Goal: Task Accomplishment & Management: Use online tool/utility

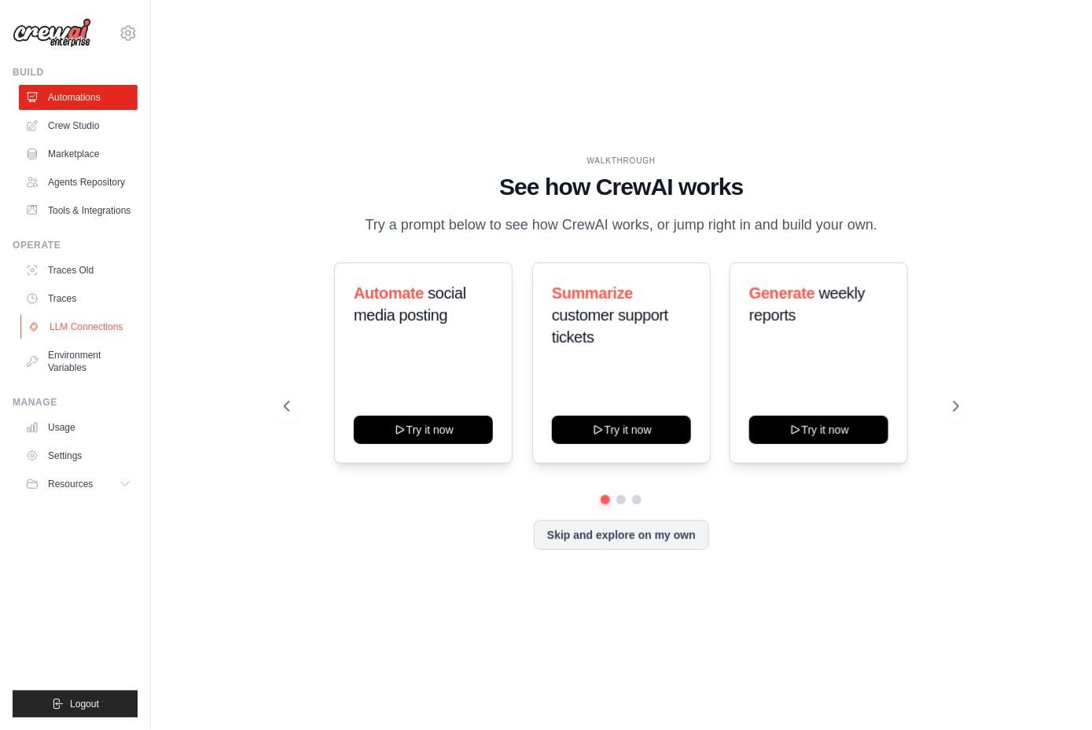
click at [69, 325] on link "LLM Connections" at bounding box center [79, 326] width 119 height 25
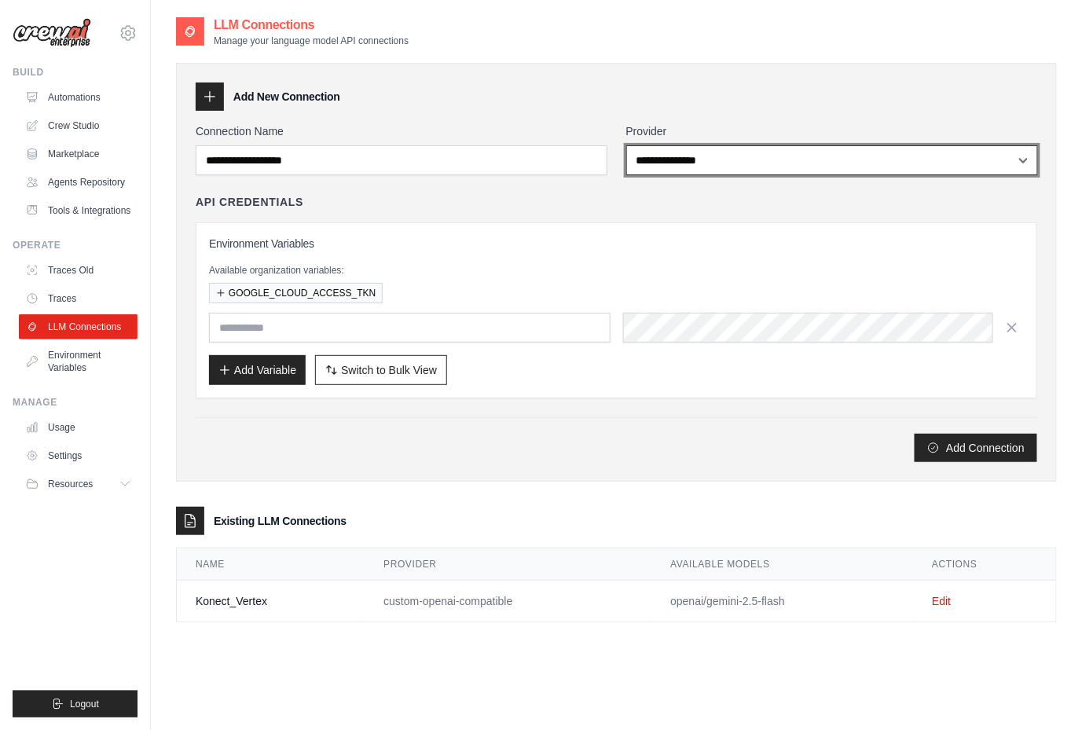
click at [729, 165] on select "**********" at bounding box center [833, 160] width 412 height 30
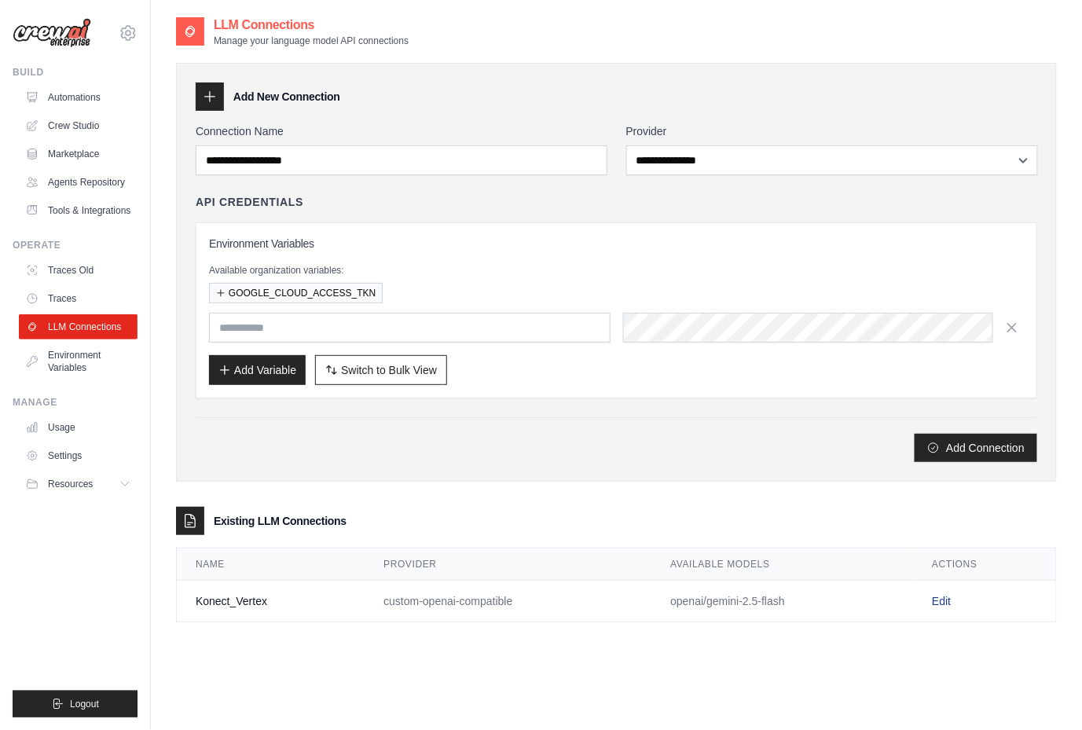
click at [938, 598] on link "Edit" at bounding box center [941, 601] width 19 height 13
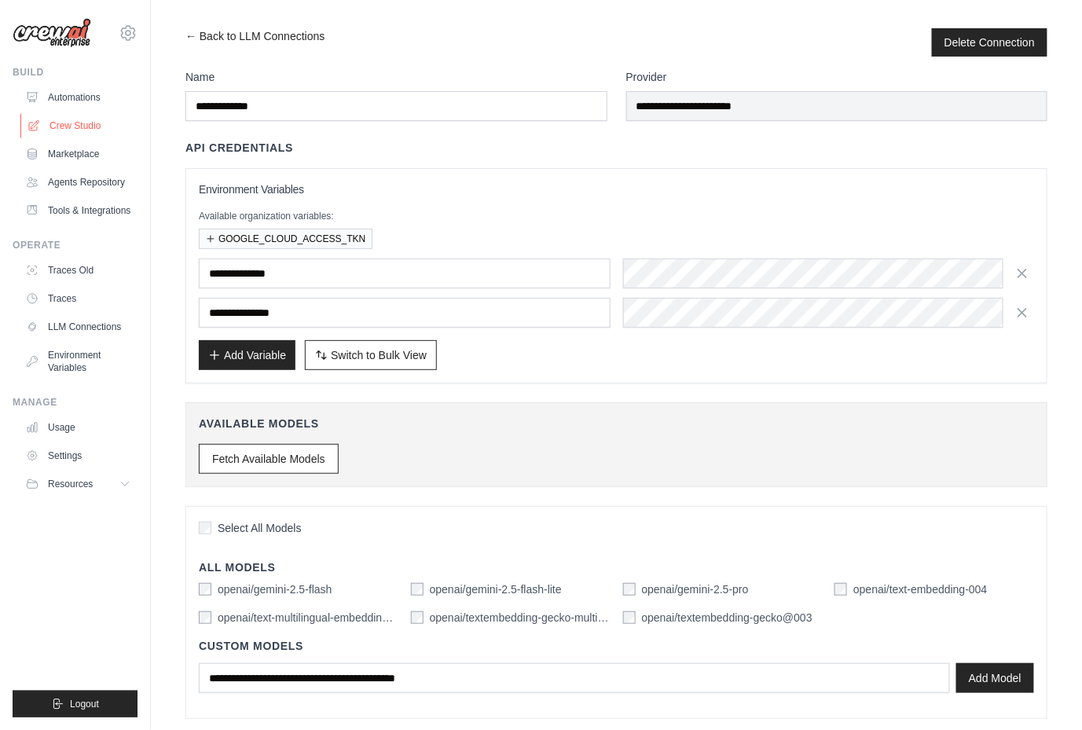
click at [76, 117] on link "Crew Studio" at bounding box center [79, 125] width 119 height 25
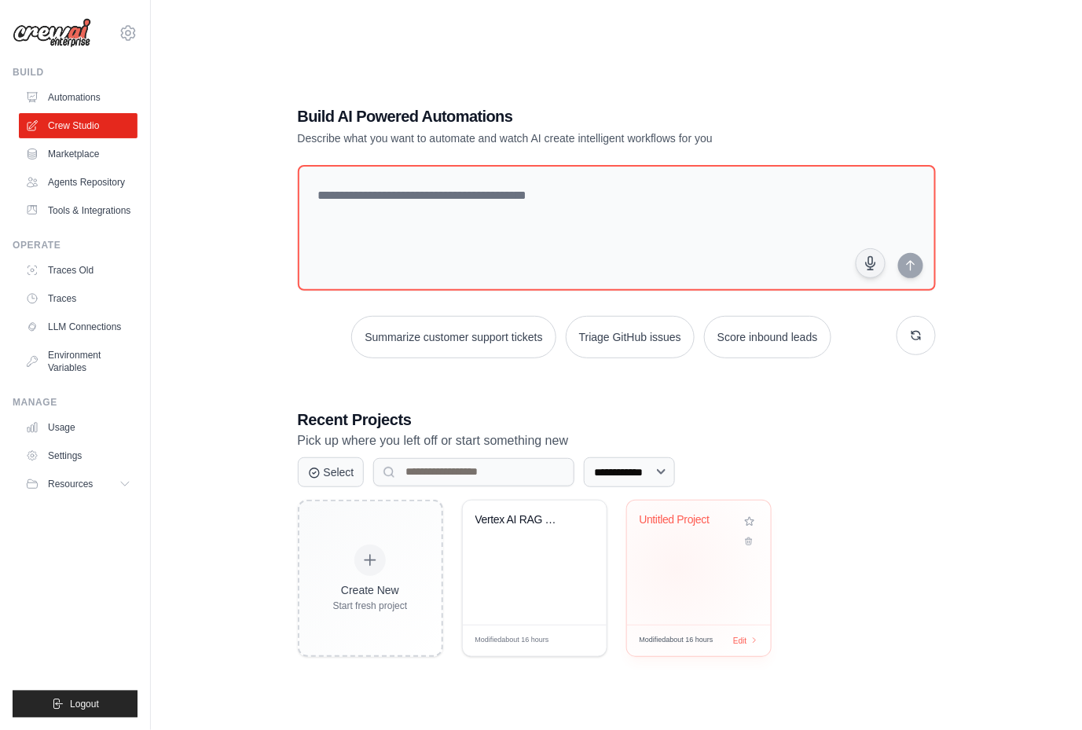
click at [676, 567] on div "Untitled Project" at bounding box center [699, 563] width 144 height 124
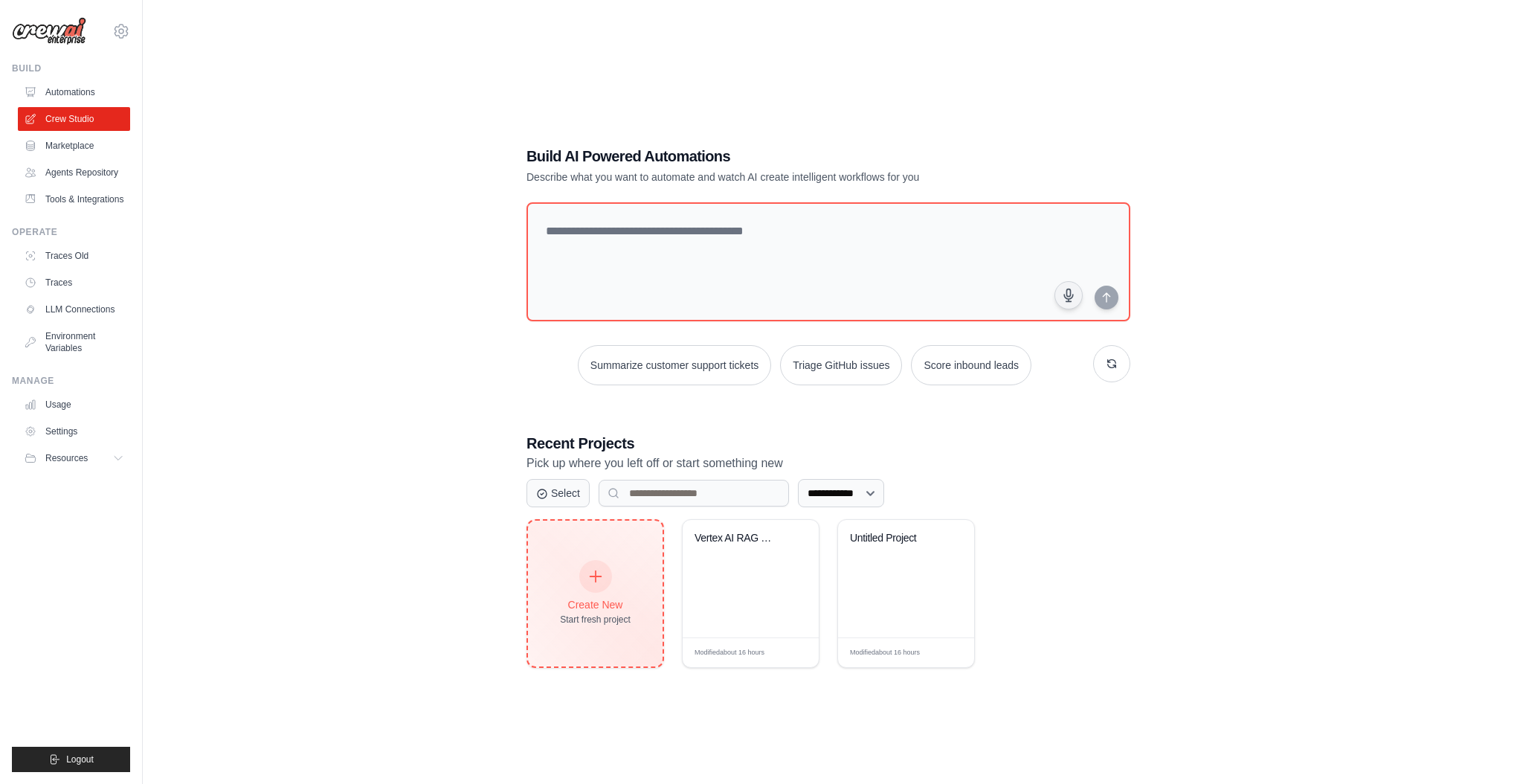
click at [597, 564] on div at bounding box center [595, 576] width 33 height 33
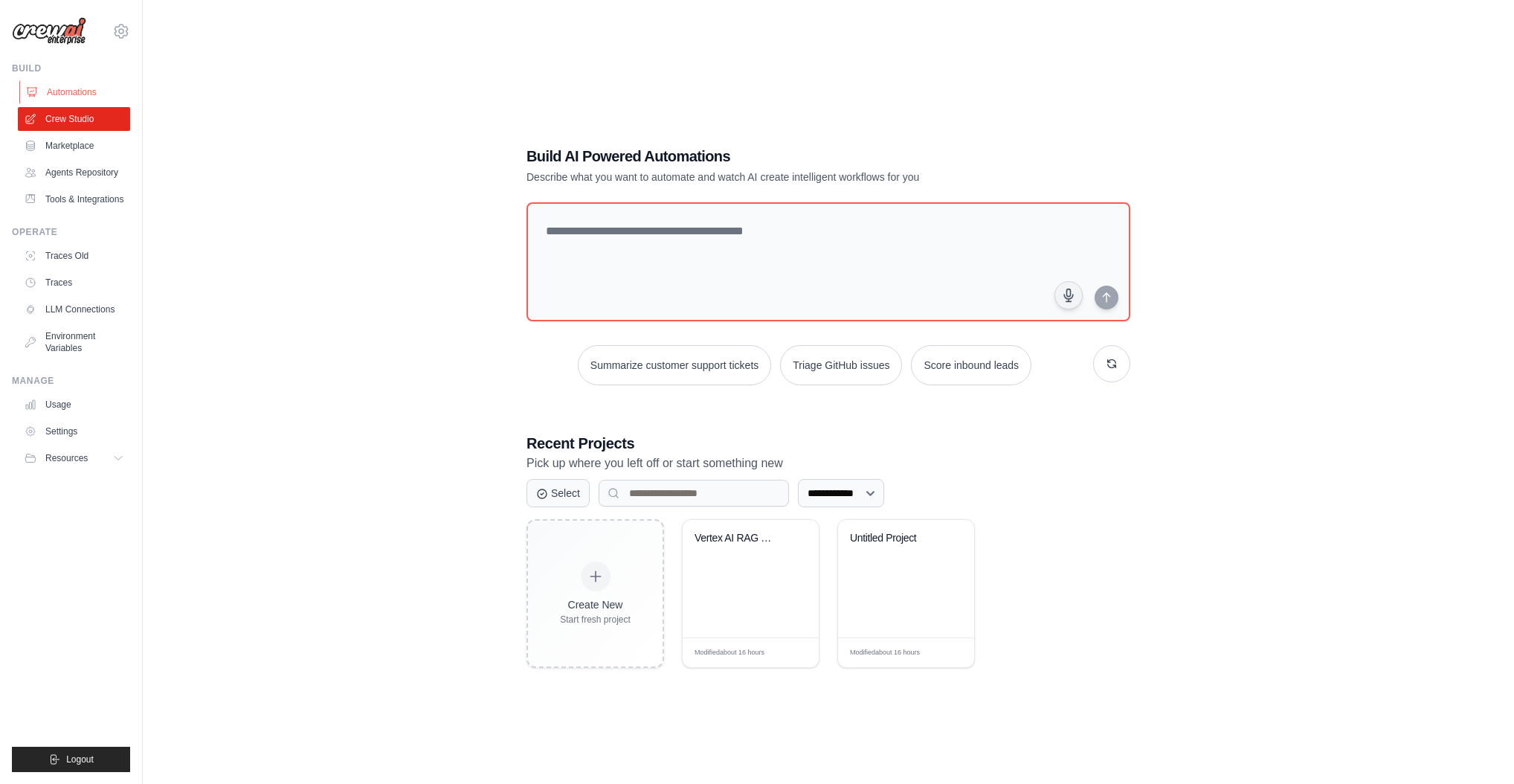
click at [79, 85] on link "Automations" at bounding box center [75, 92] width 113 height 24
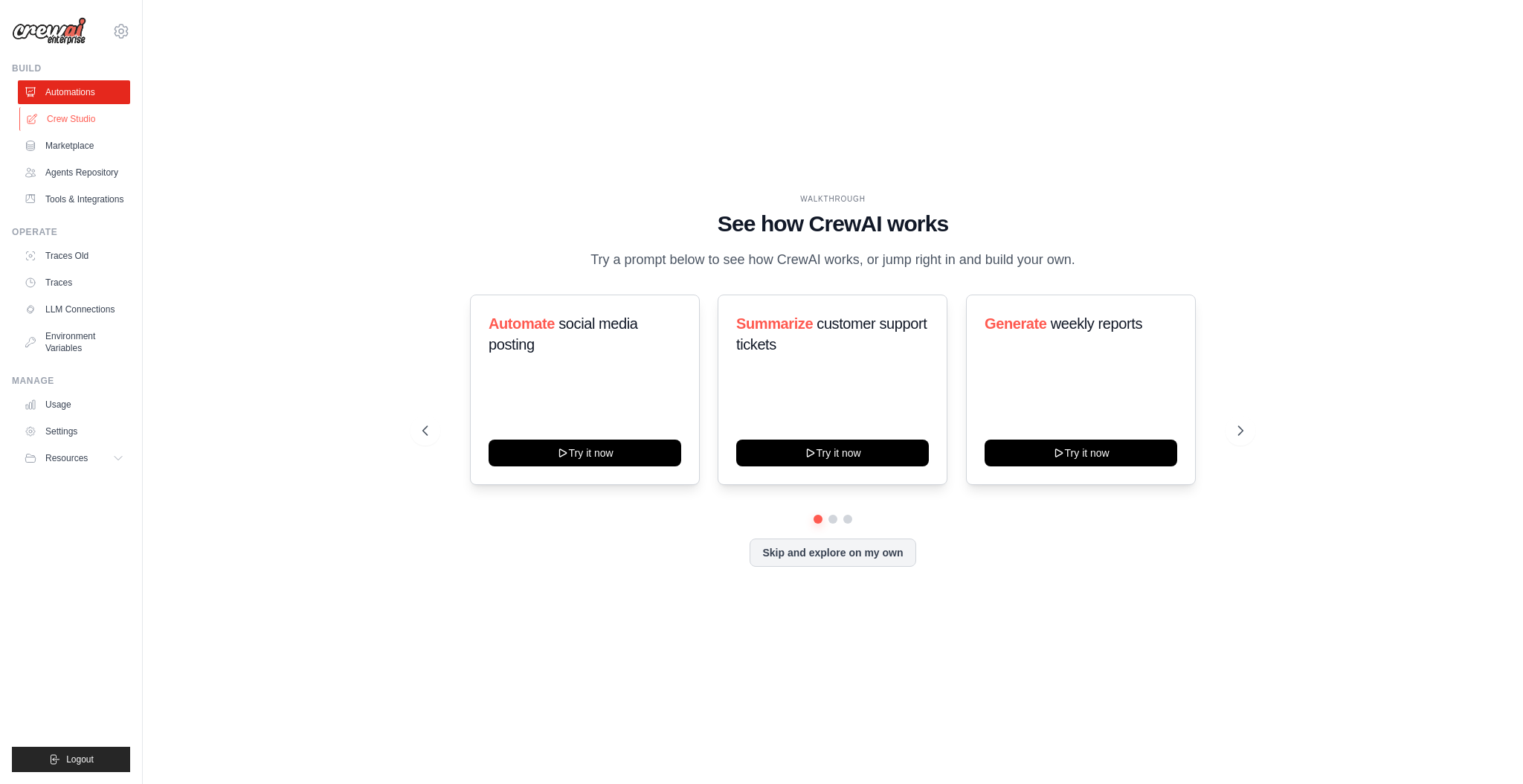
click at [67, 127] on link "Crew Studio" at bounding box center [75, 118] width 113 height 24
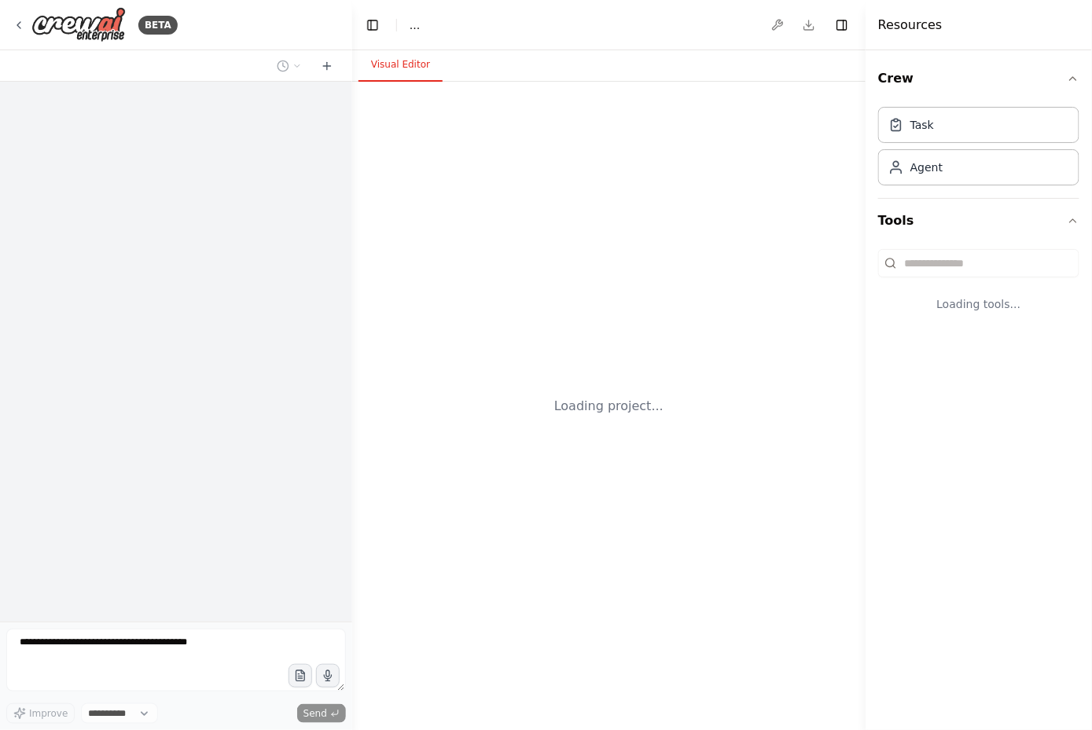
select select "****"
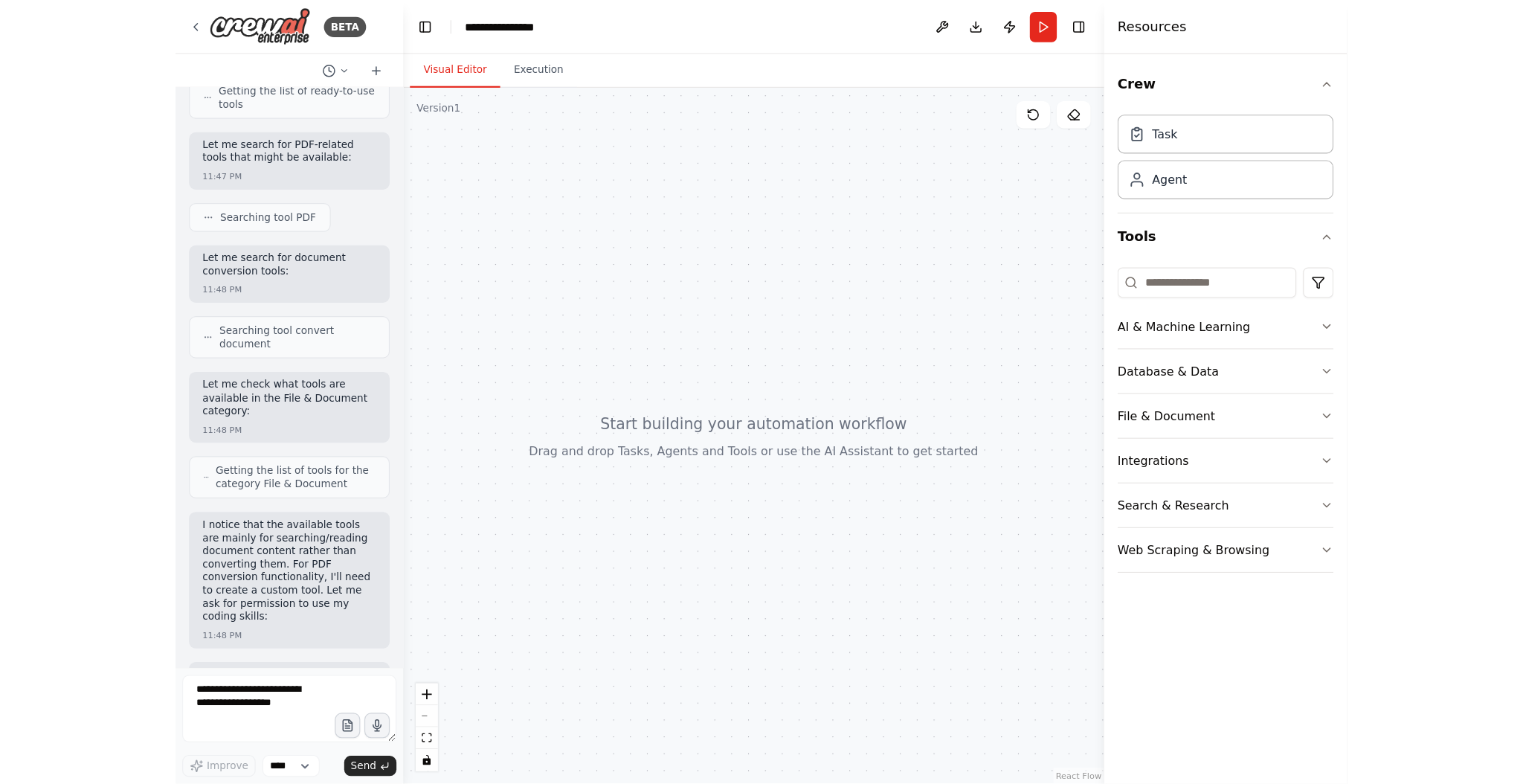
scroll to position [1170, 0]
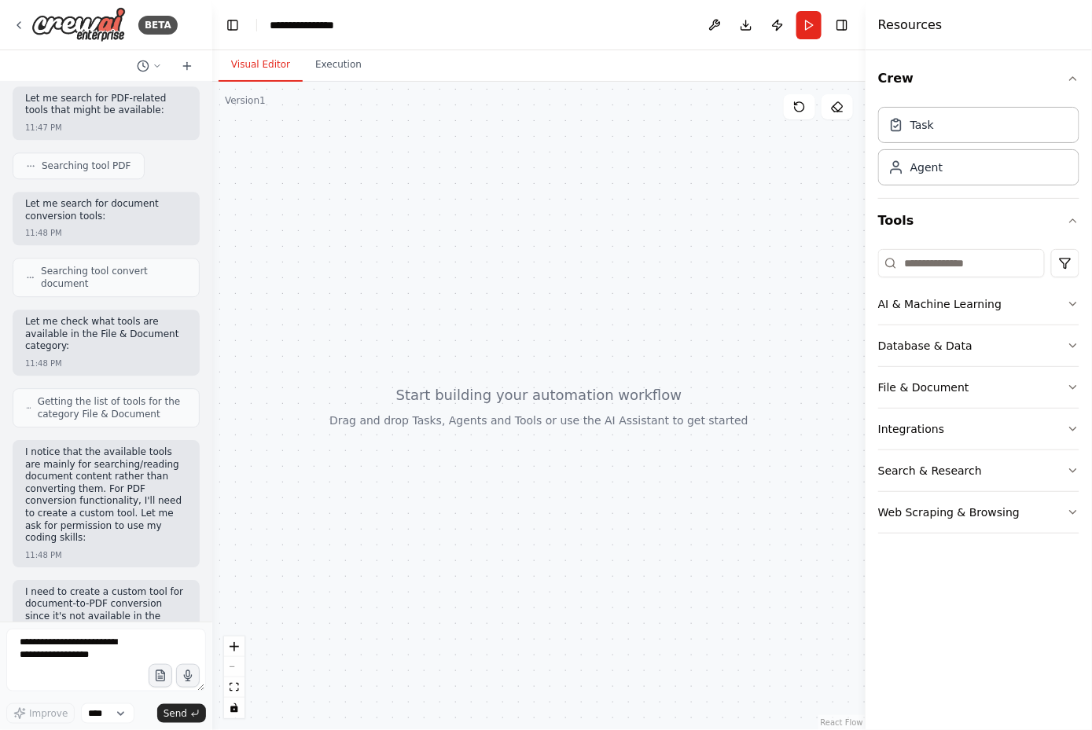
drag, startPoint x: 349, startPoint y: 273, endPoint x: 212, endPoint y: 259, distance: 137.4
click at [212, 259] on div "BETA Hello! I'm the CrewAI assistant. What kind of automation do you want to bu…" at bounding box center [546, 365] width 1092 height 730
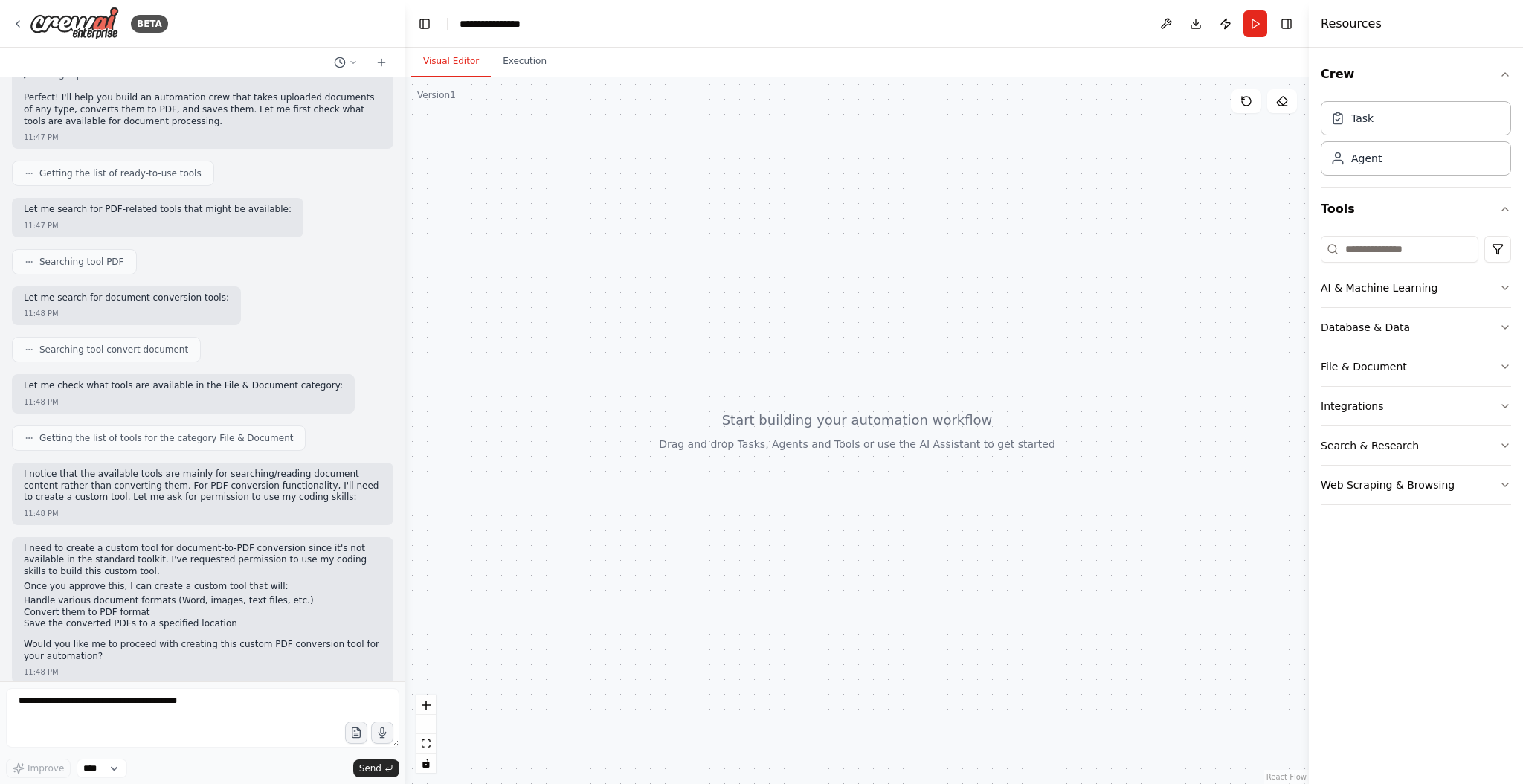
scroll to position [706, 0]
drag, startPoint x: 199, startPoint y: 311, endPoint x: 412, endPoint y: 333, distance: 214.1
click at [412, 333] on div "BETA Hello! I'm the CrewAI assistant. What kind of automation do you want to bu…" at bounding box center [762, 392] width 1523 height 784
click at [14, 23] on icon at bounding box center [18, 24] width 12 height 12
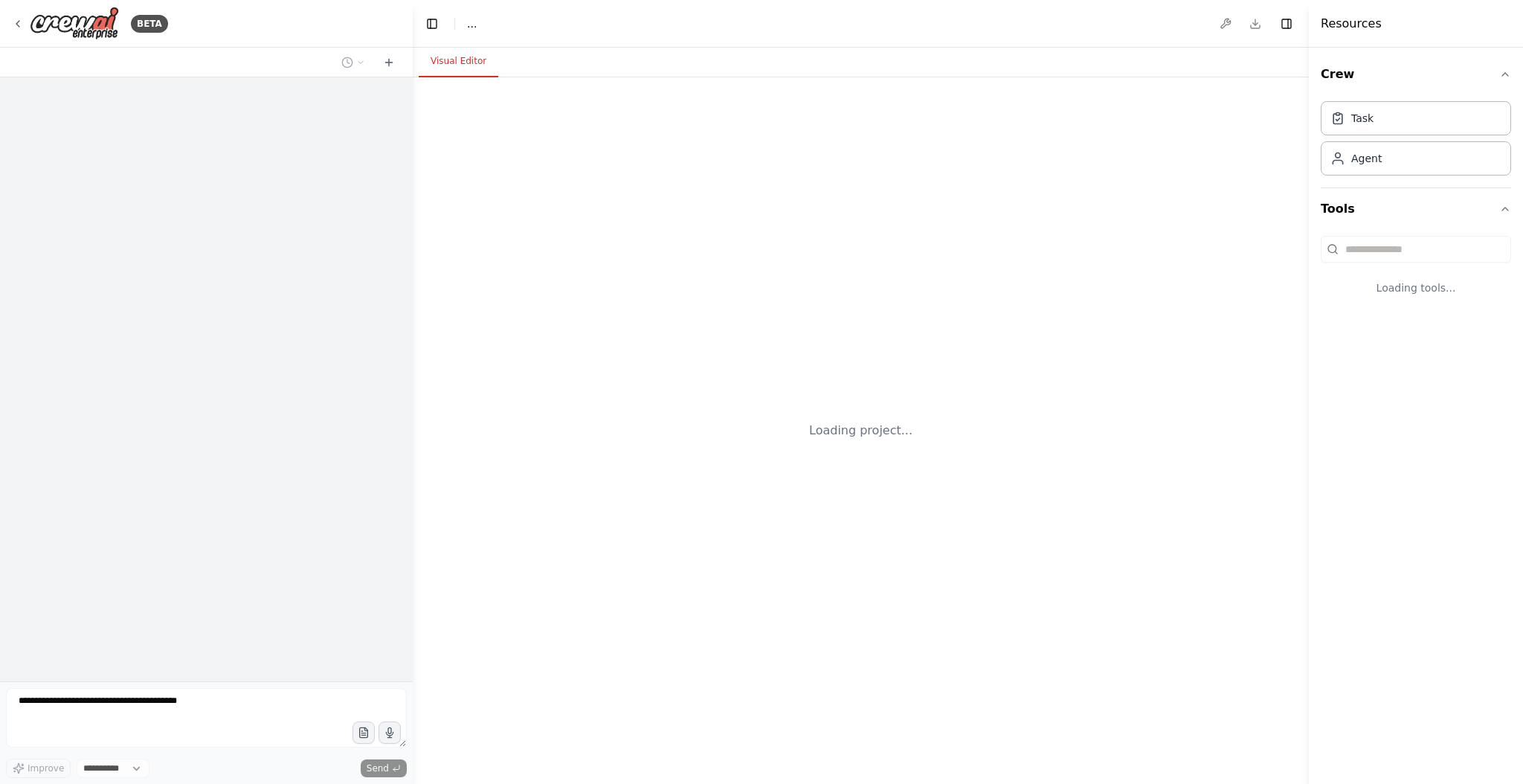
select select "****"
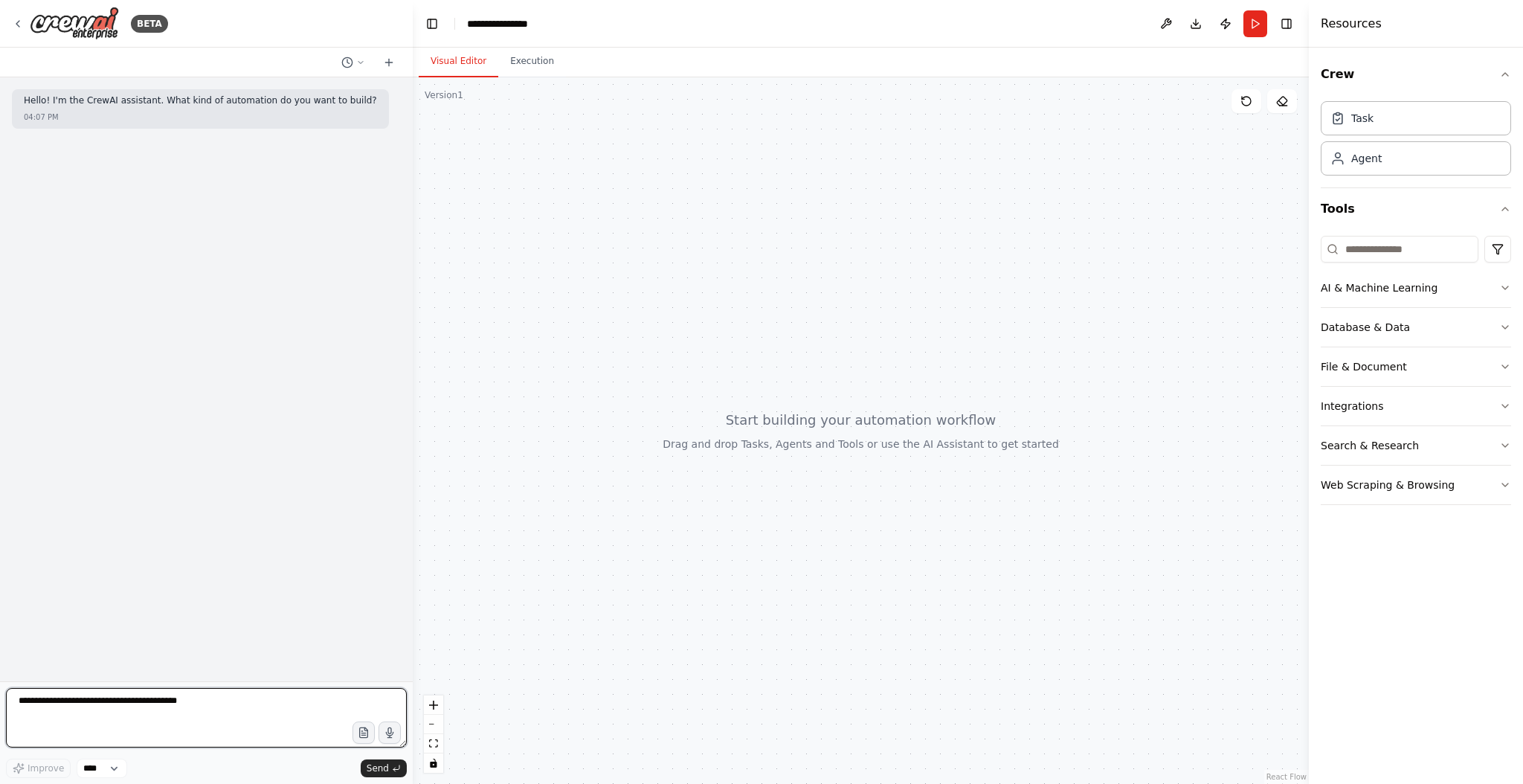
click at [92, 704] on textarea at bounding box center [206, 717] width 401 height 60
type textarea "**********"
type textarea "*"
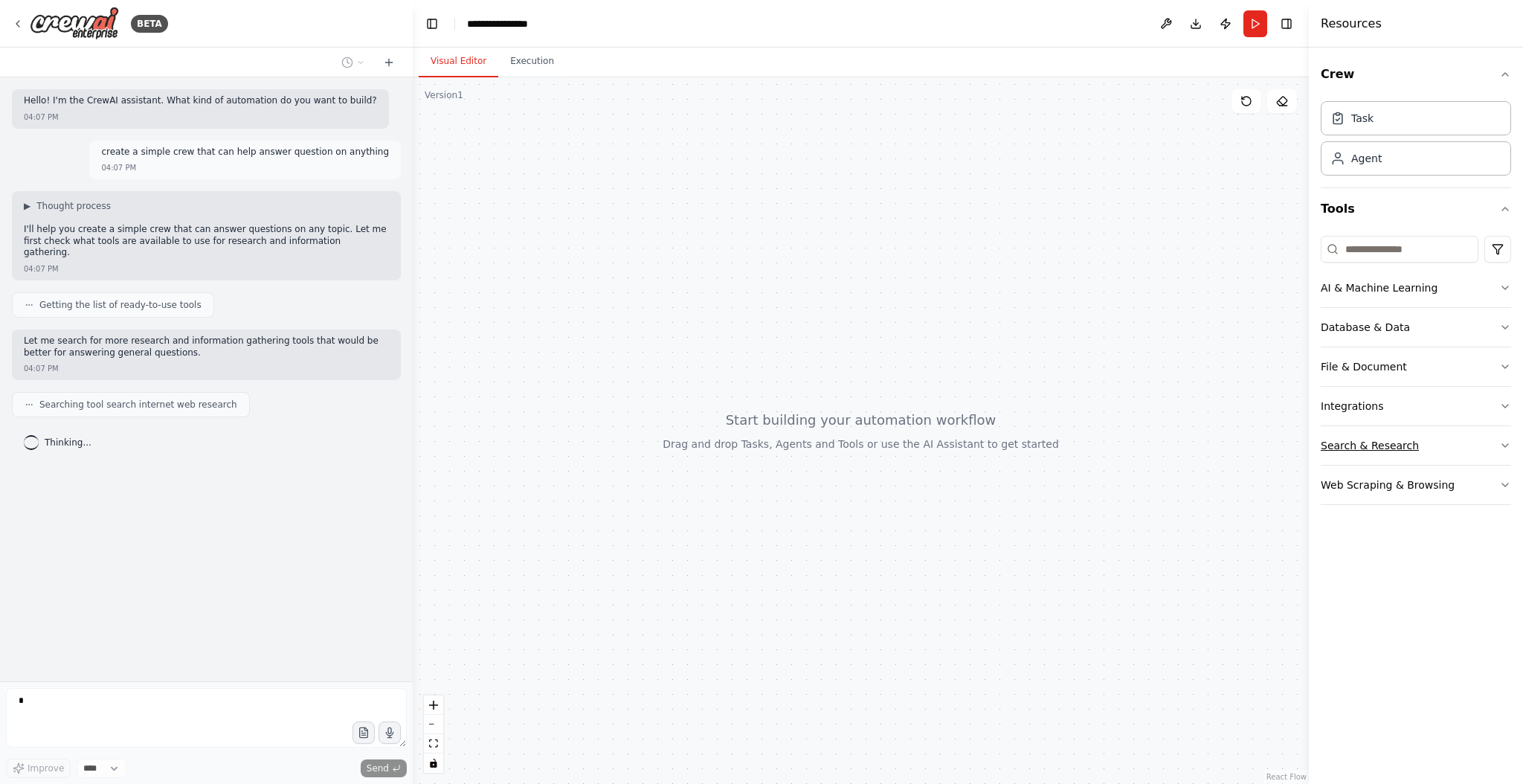
click at [1502, 447] on icon "button" at bounding box center [1505, 445] width 12 height 12
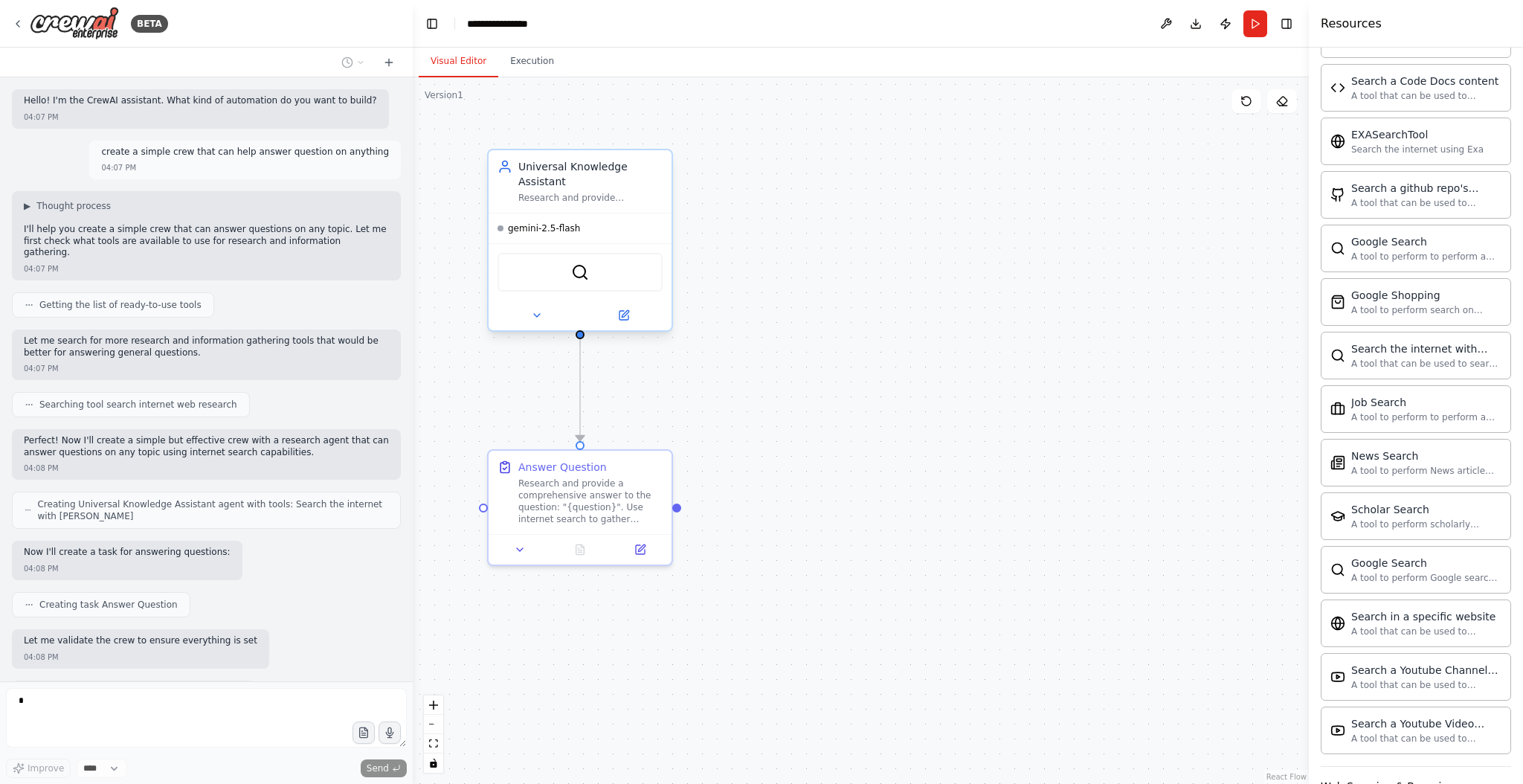
scroll to position [61, 0]
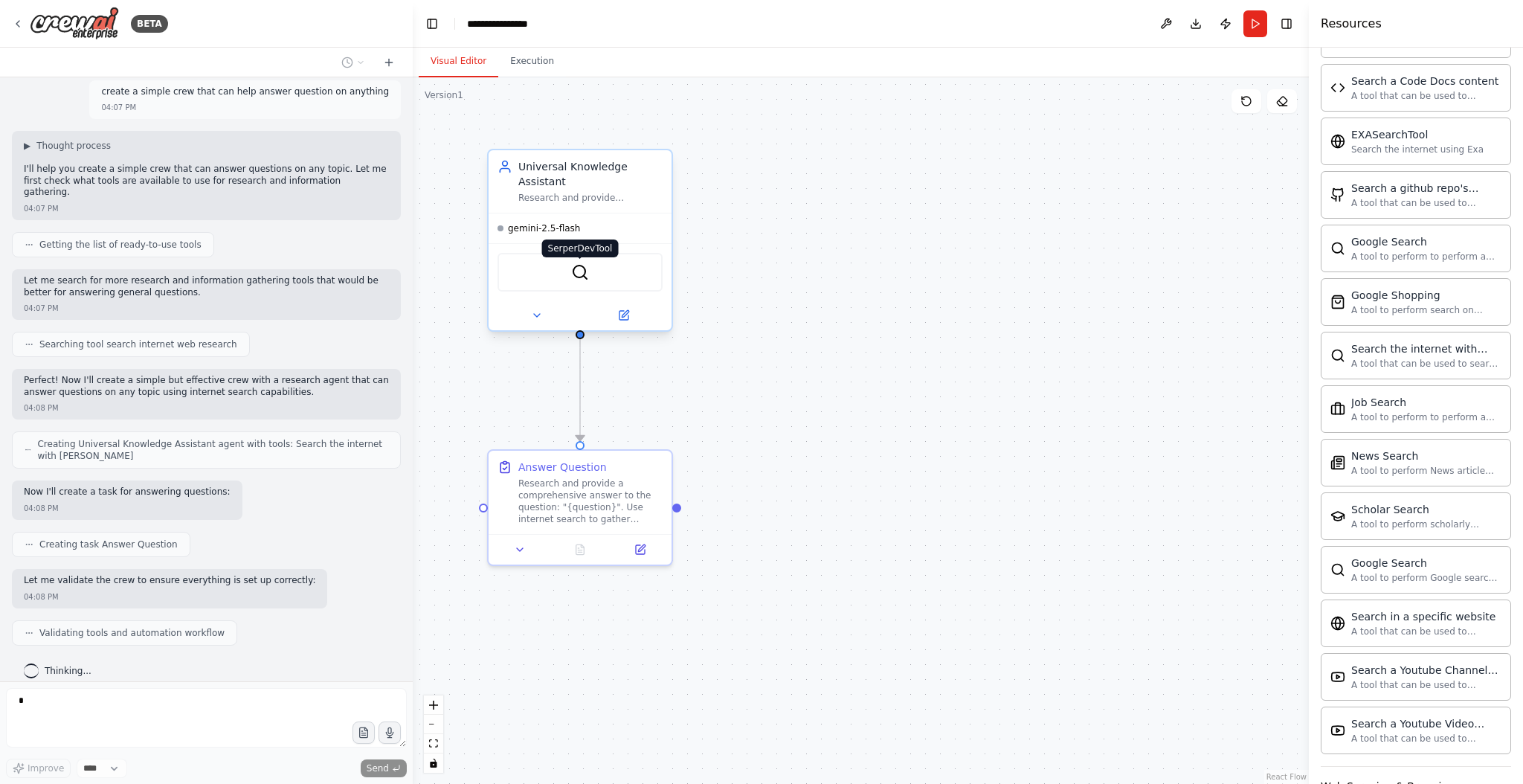
click at [581, 278] on img at bounding box center [580, 271] width 18 height 18
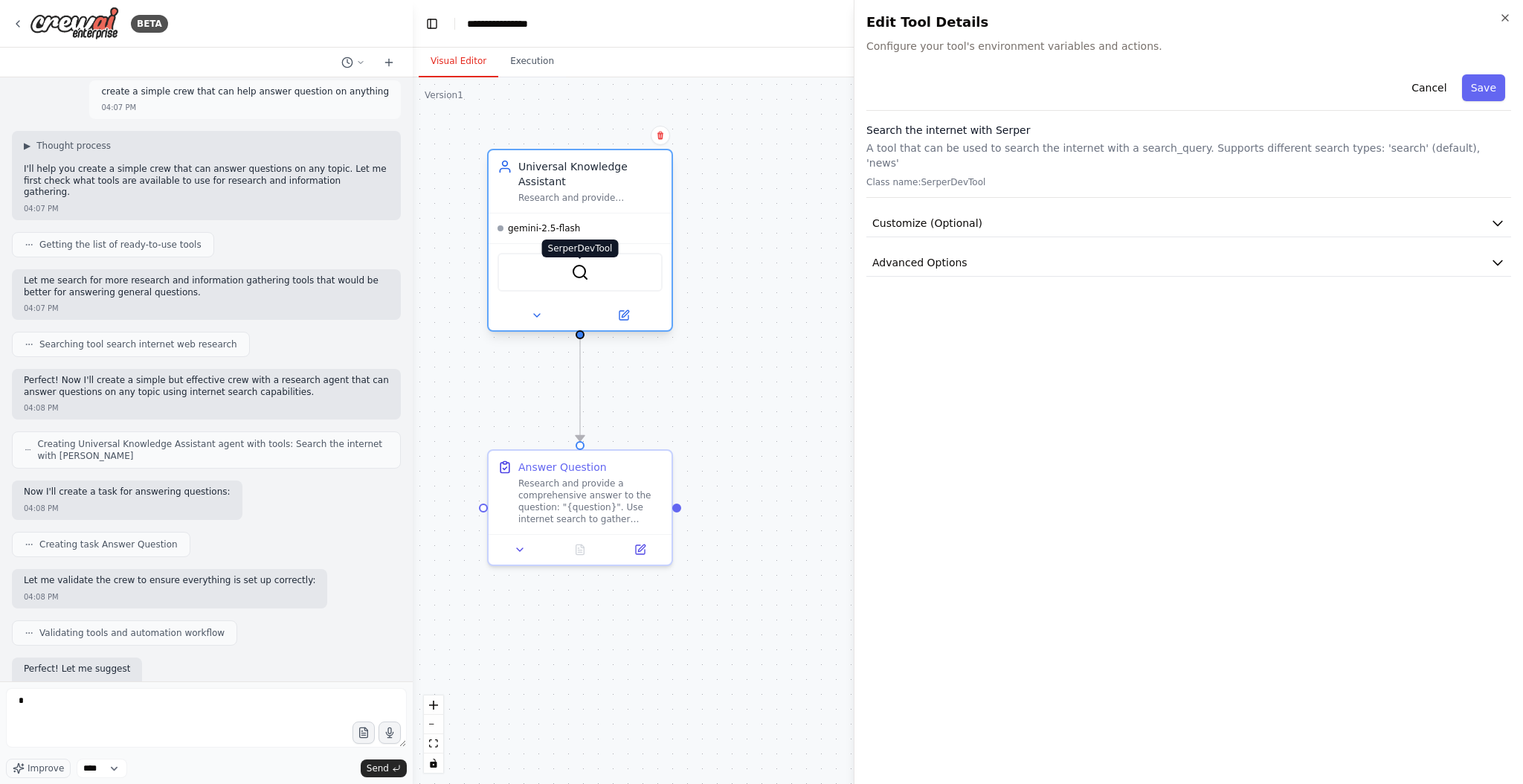
scroll to position [148, 0]
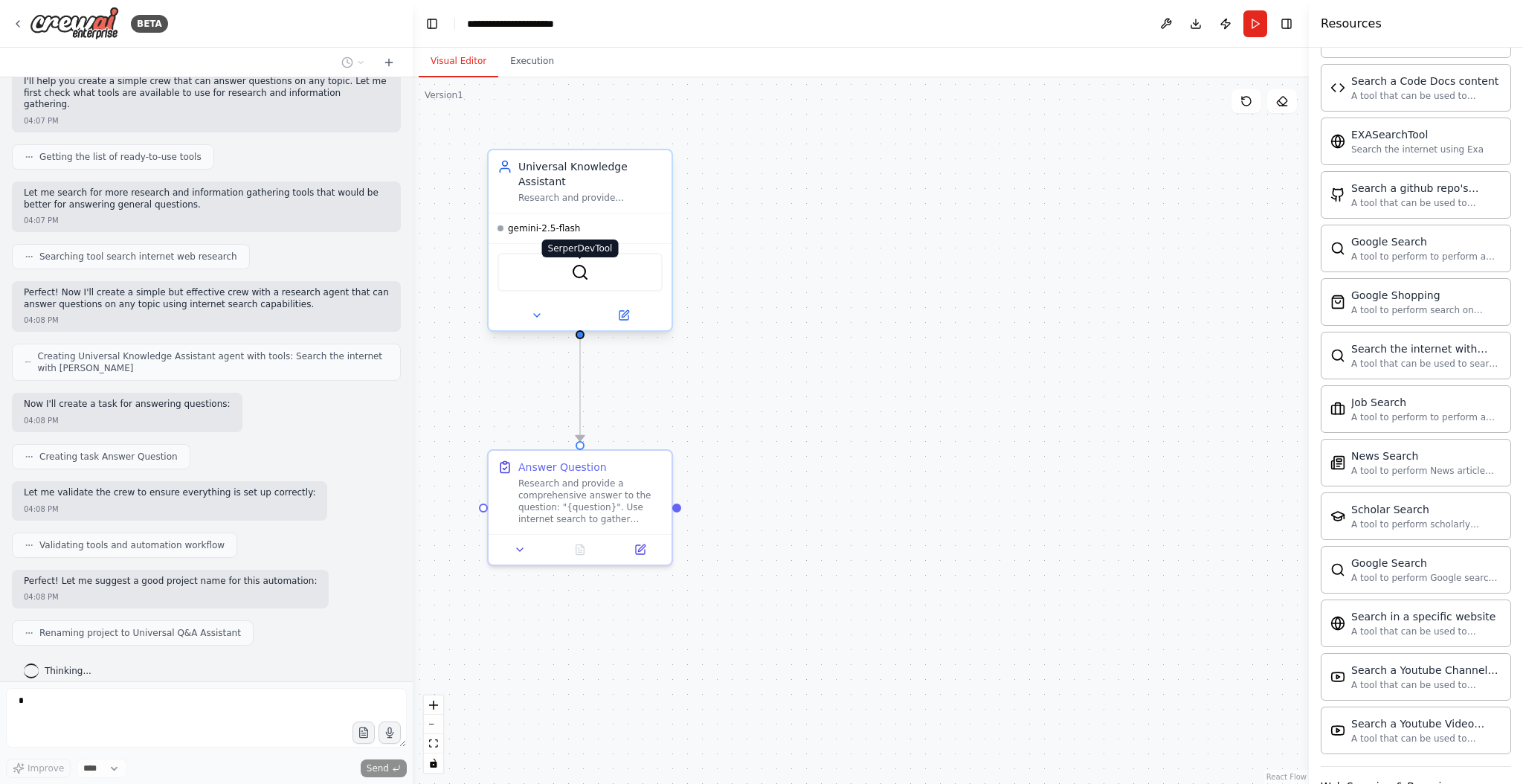
click at [582, 274] on img at bounding box center [580, 271] width 18 height 18
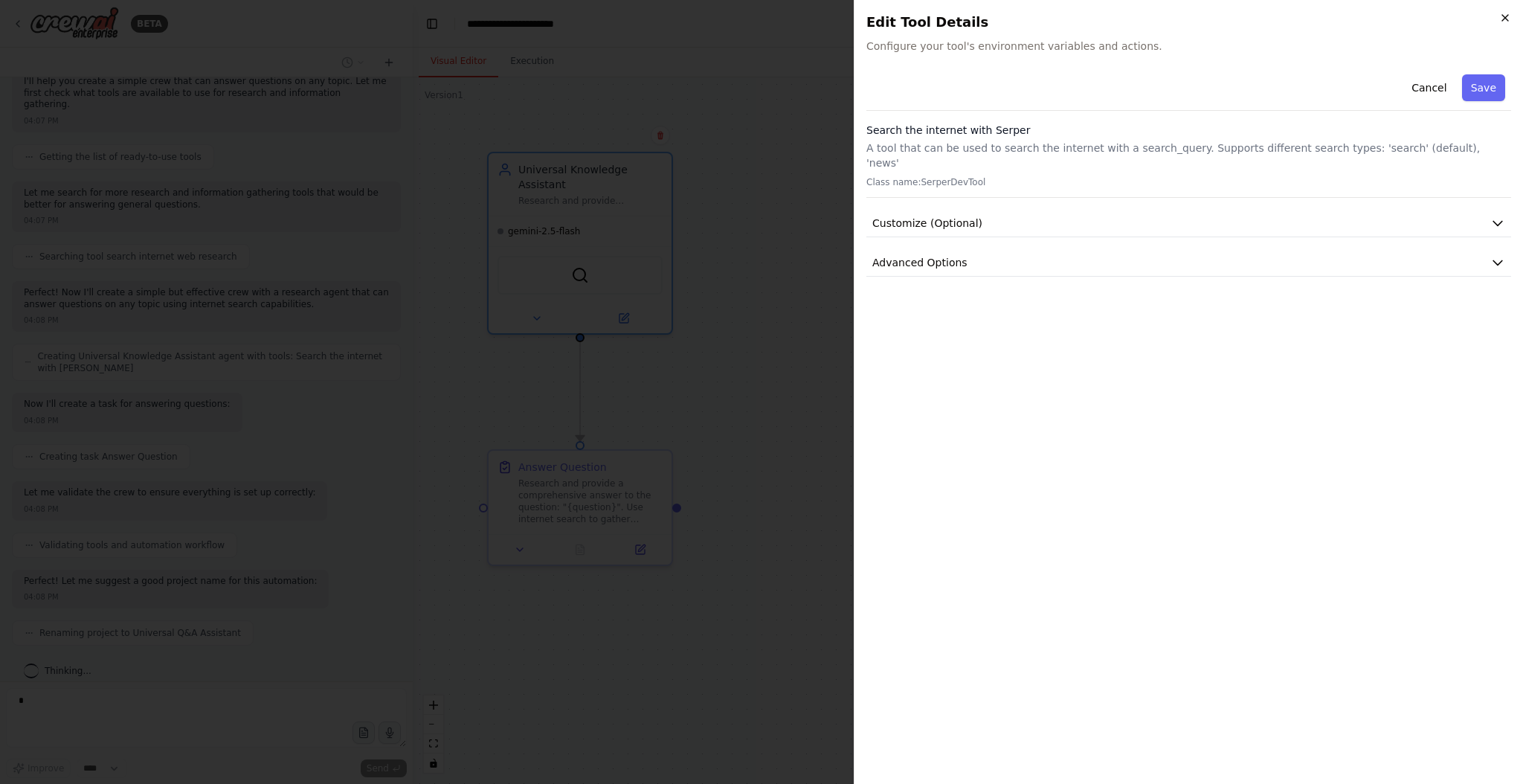
click at [1505, 18] on icon "button" at bounding box center [1505, 18] width 6 height 6
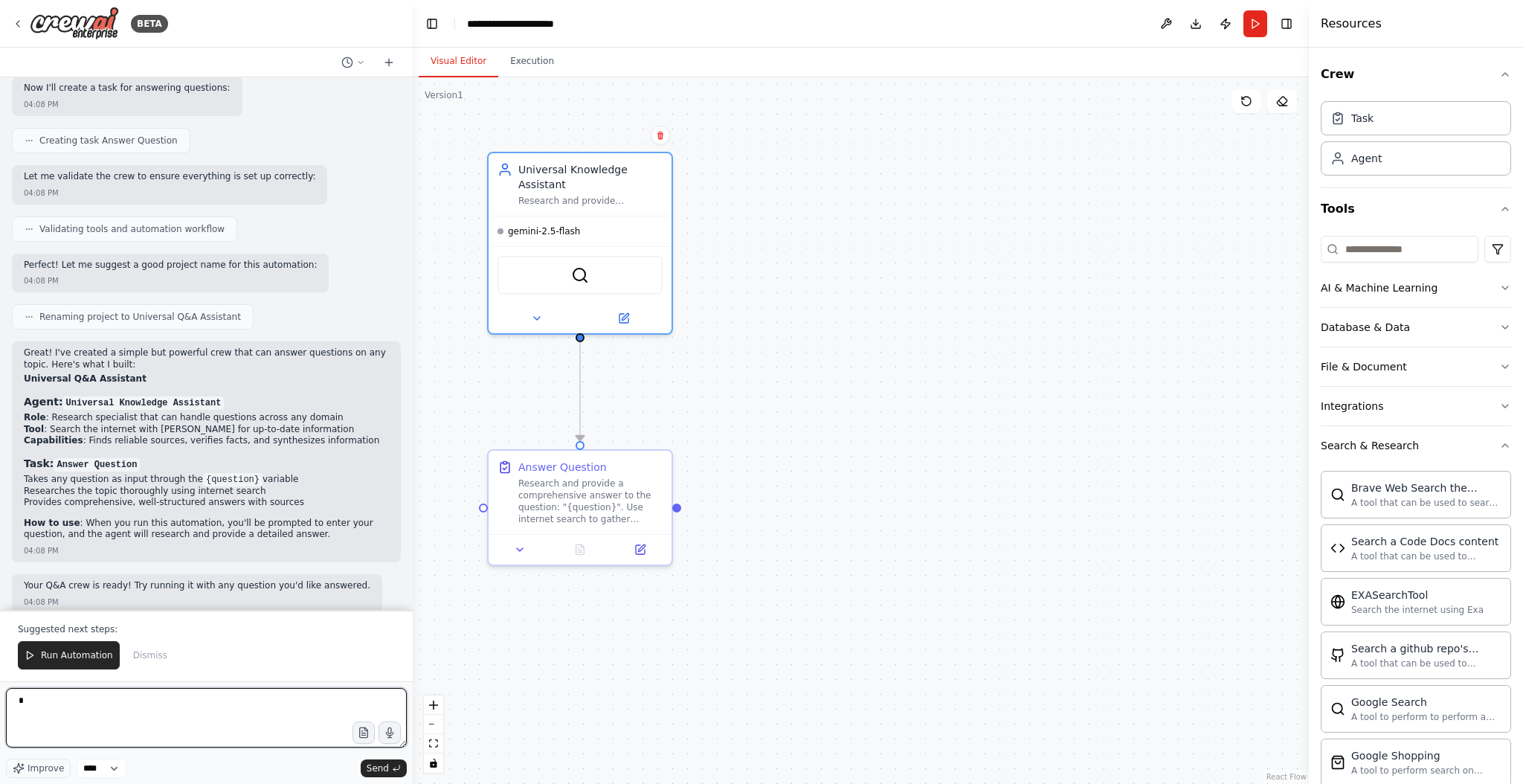
scroll to position [0, 0]
click at [1502, 444] on icon "button" at bounding box center [1505, 444] width 6 height 3
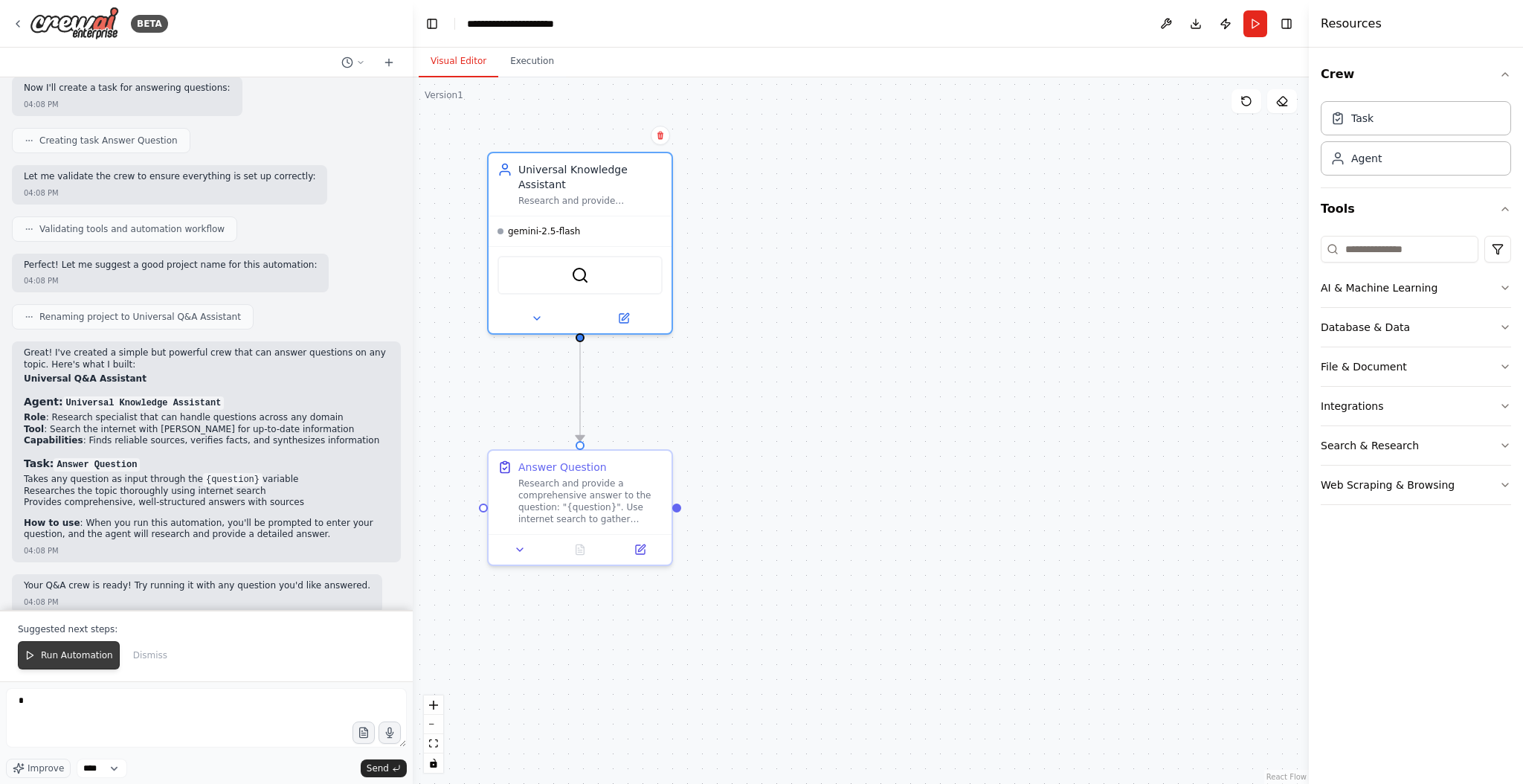
click at [81, 655] on span "Run Automation" at bounding box center [77, 654] width 72 height 12
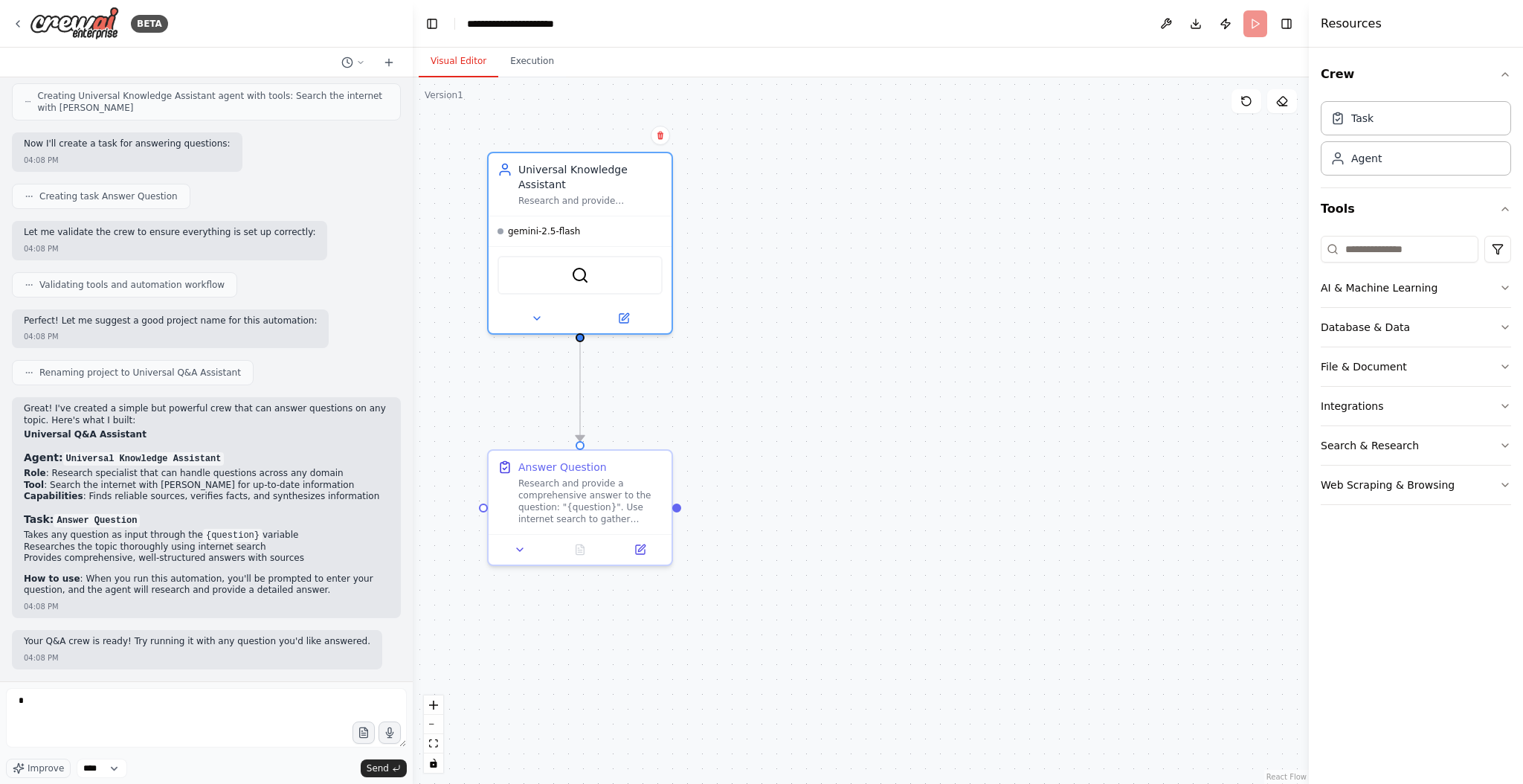
scroll to position [393, 0]
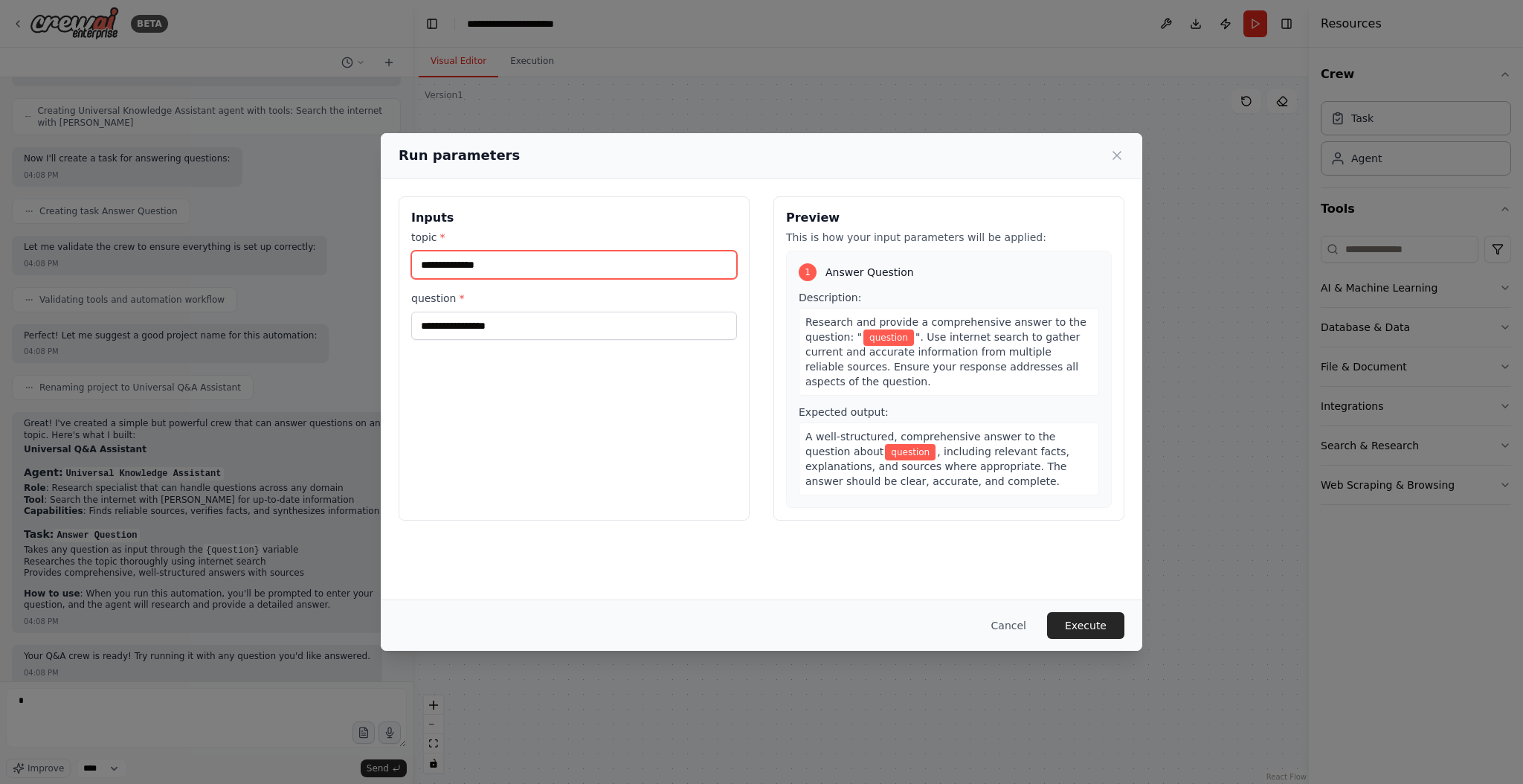
click at [481, 271] on input "topic *" at bounding box center [574, 265] width 325 height 28
type input "*****"
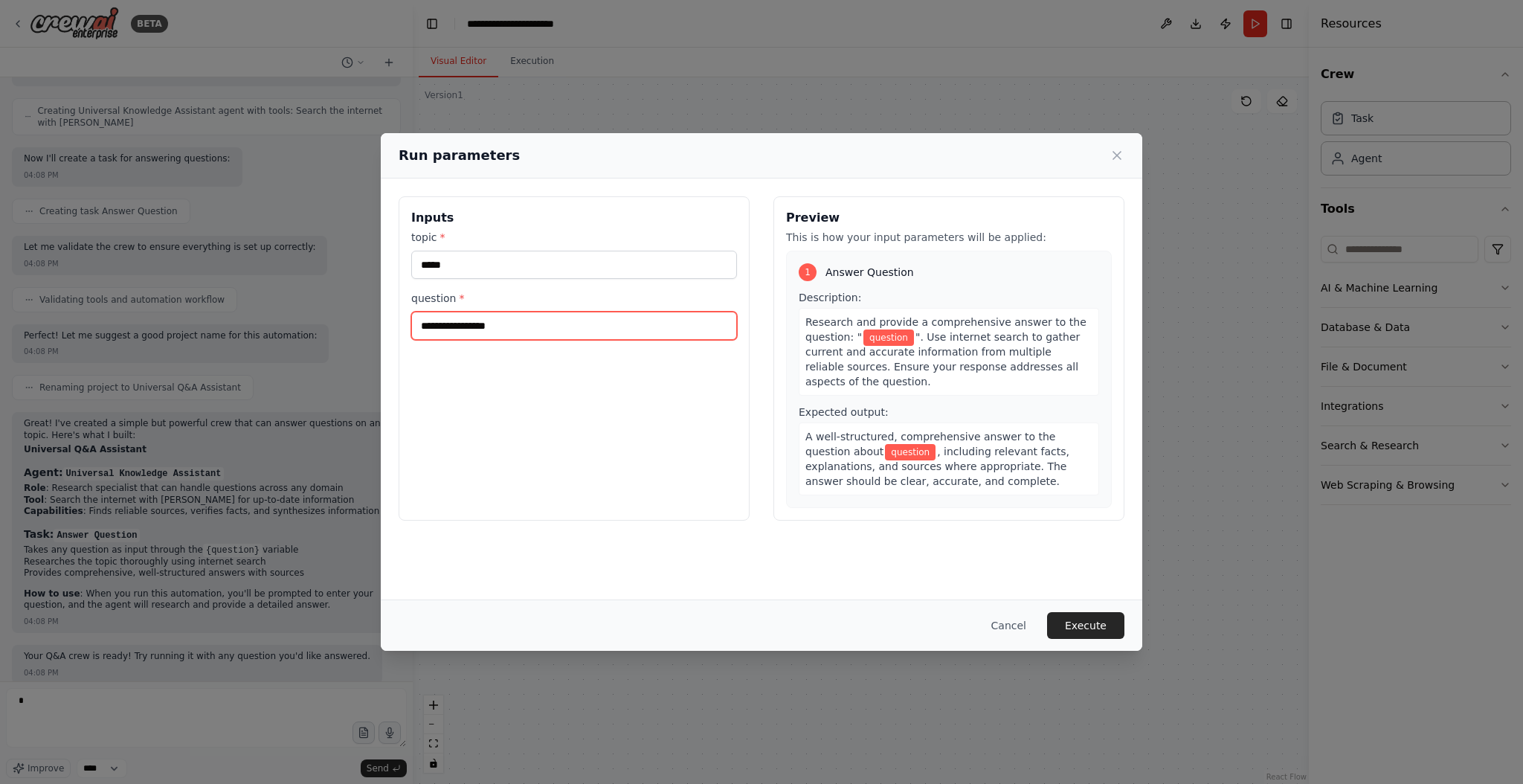
click at [429, 323] on input "question *" at bounding box center [574, 325] width 325 height 28
type input "**********"
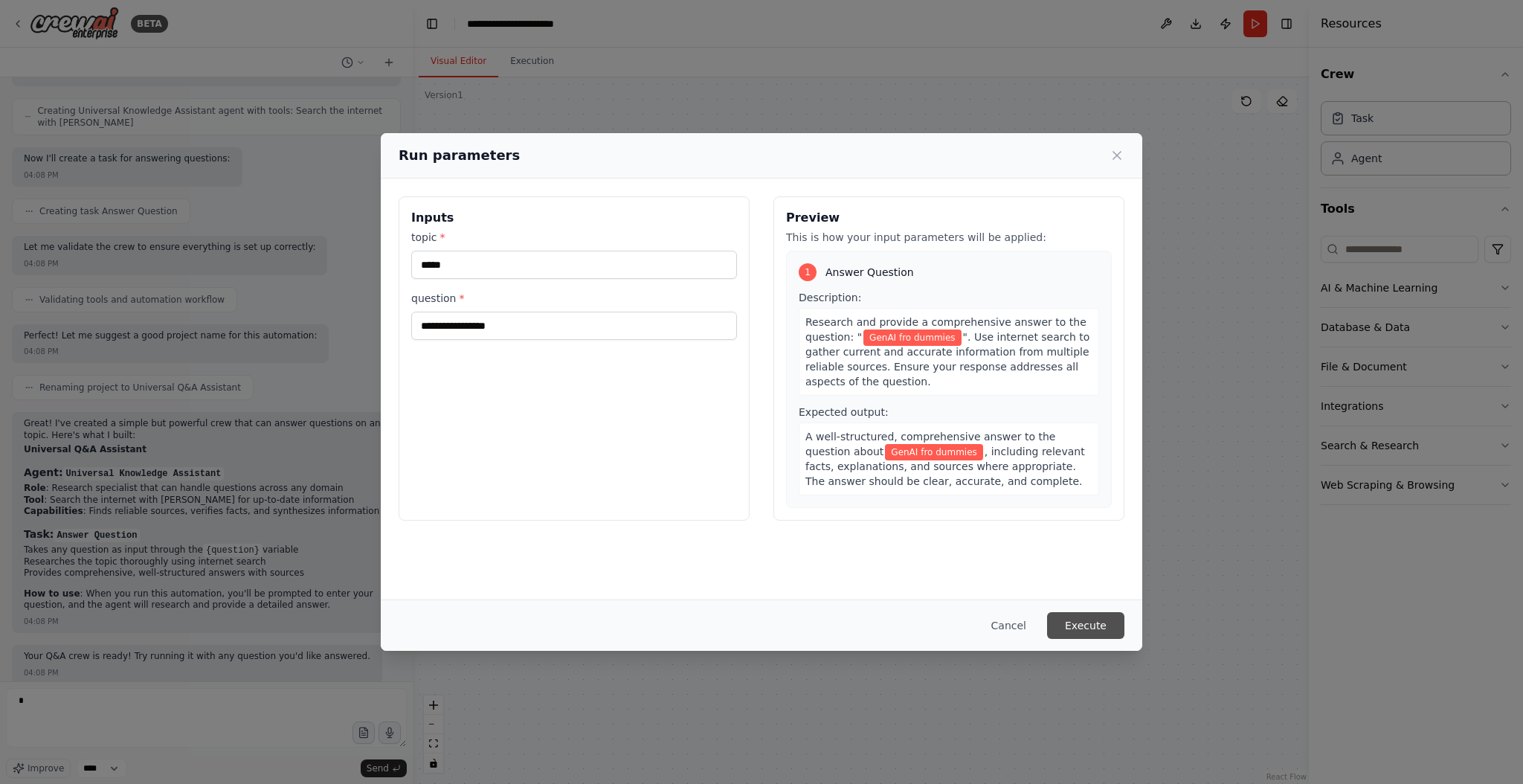
click at [1088, 618] on button "Execute" at bounding box center [1086, 625] width 78 height 26
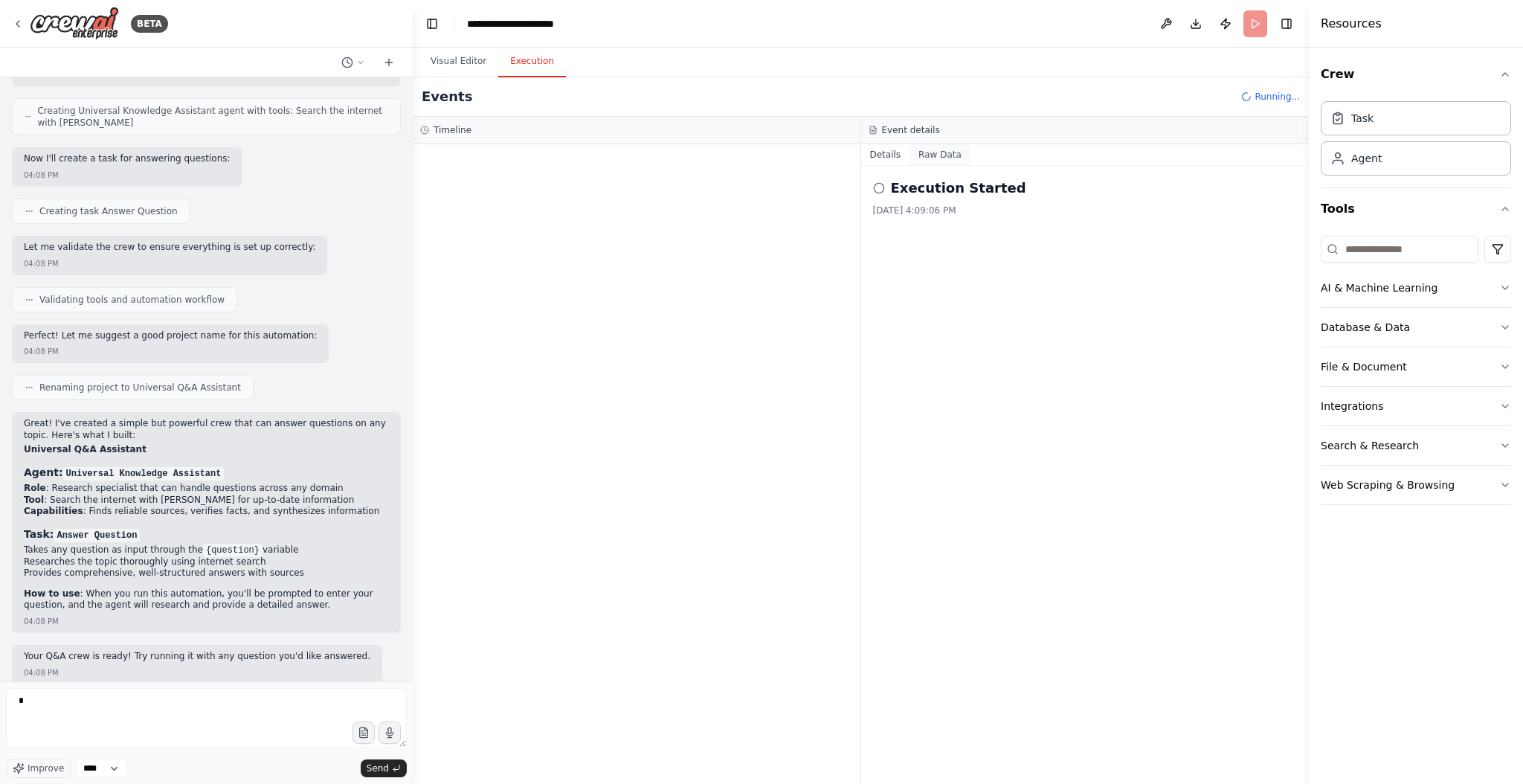
click at [940, 158] on button "Raw Data" at bounding box center [939, 154] width 61 height 21
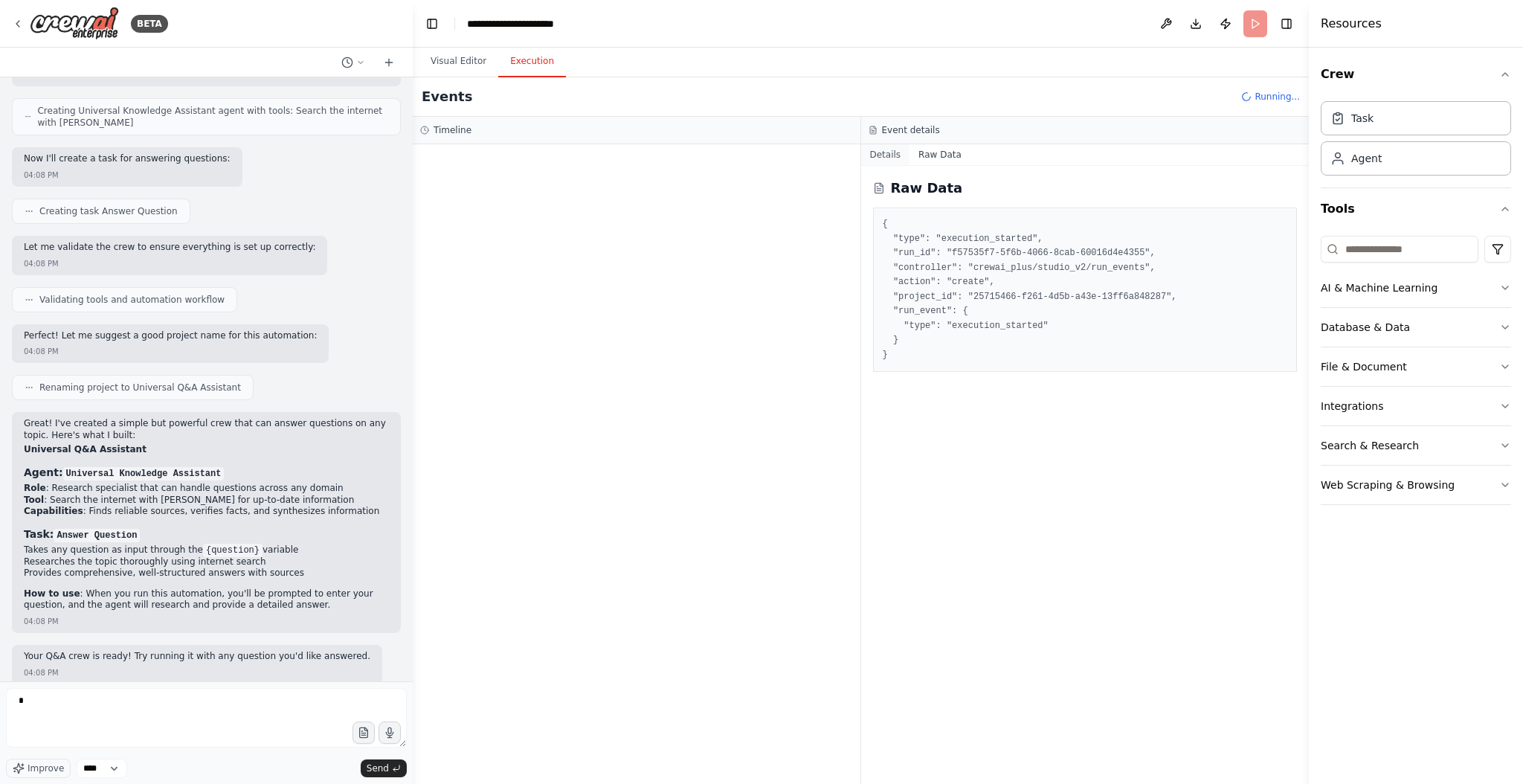
click at [901, 151] on button "Details" at bounding box center [885, 154] width 49 height 21
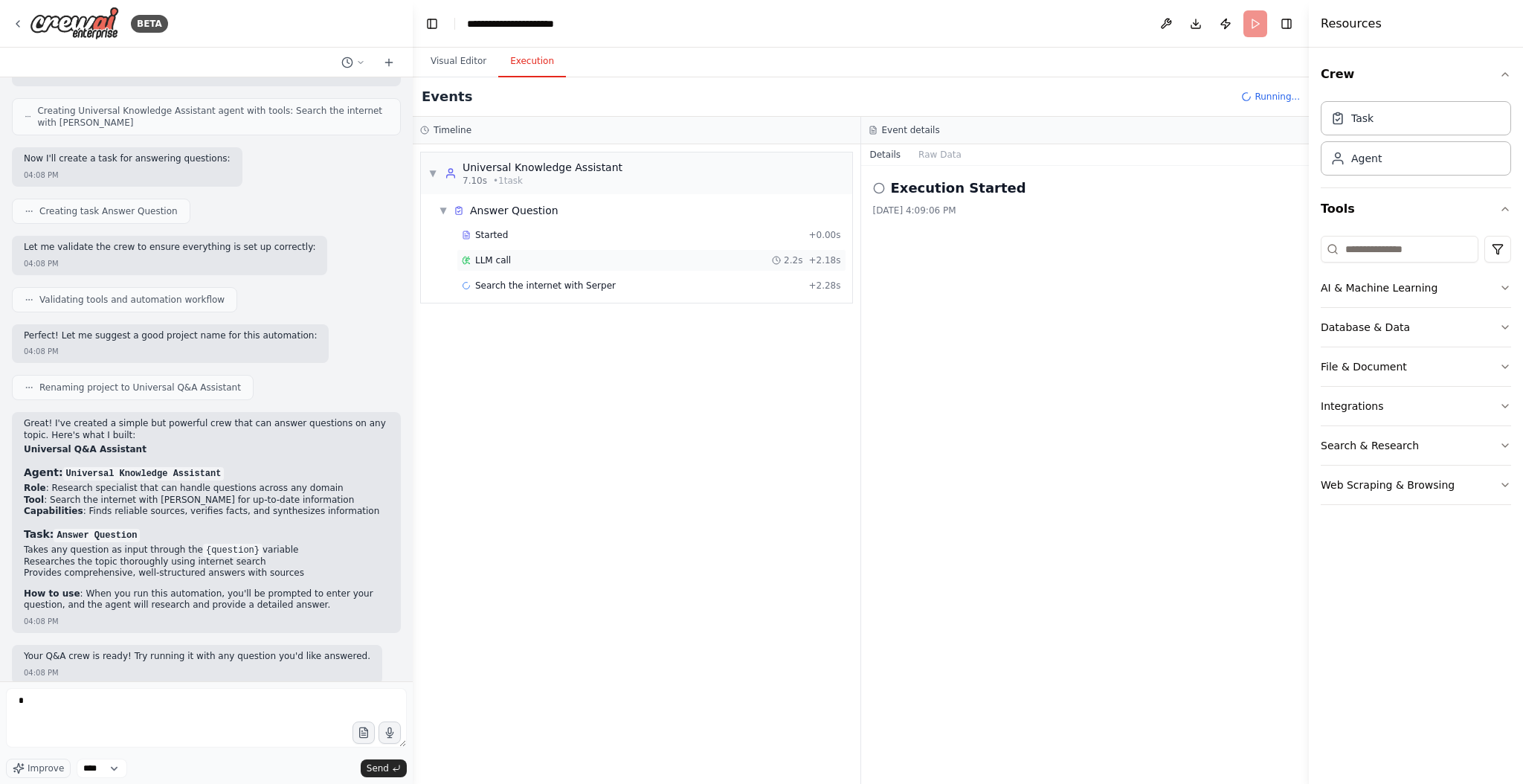
click at [494, 254] on span "LLM call" at bounding box center [493, 260] width 36 height 12
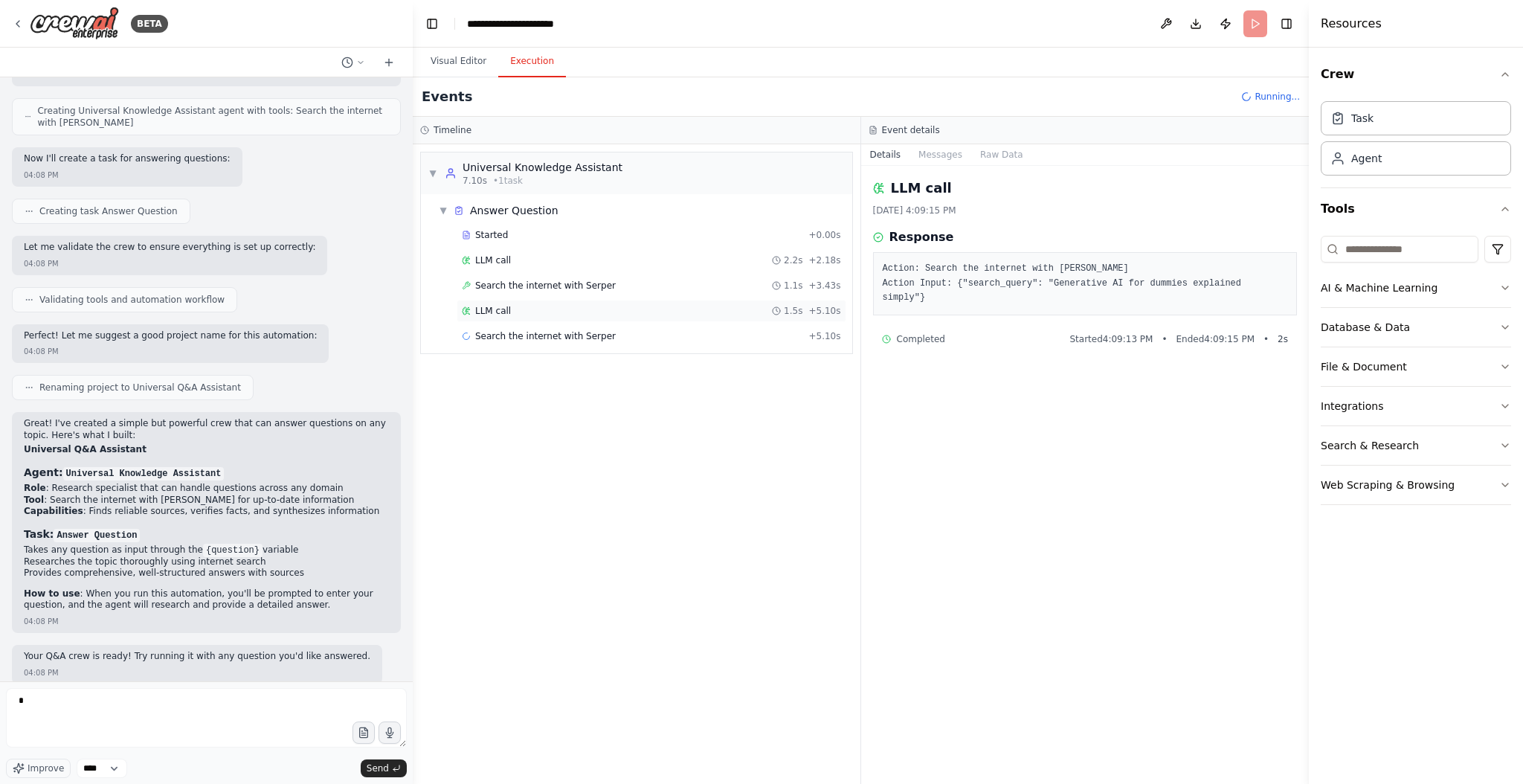
click at [490, 310] on span "LLM call" at bounding box center [493, 310] width 36 height 12
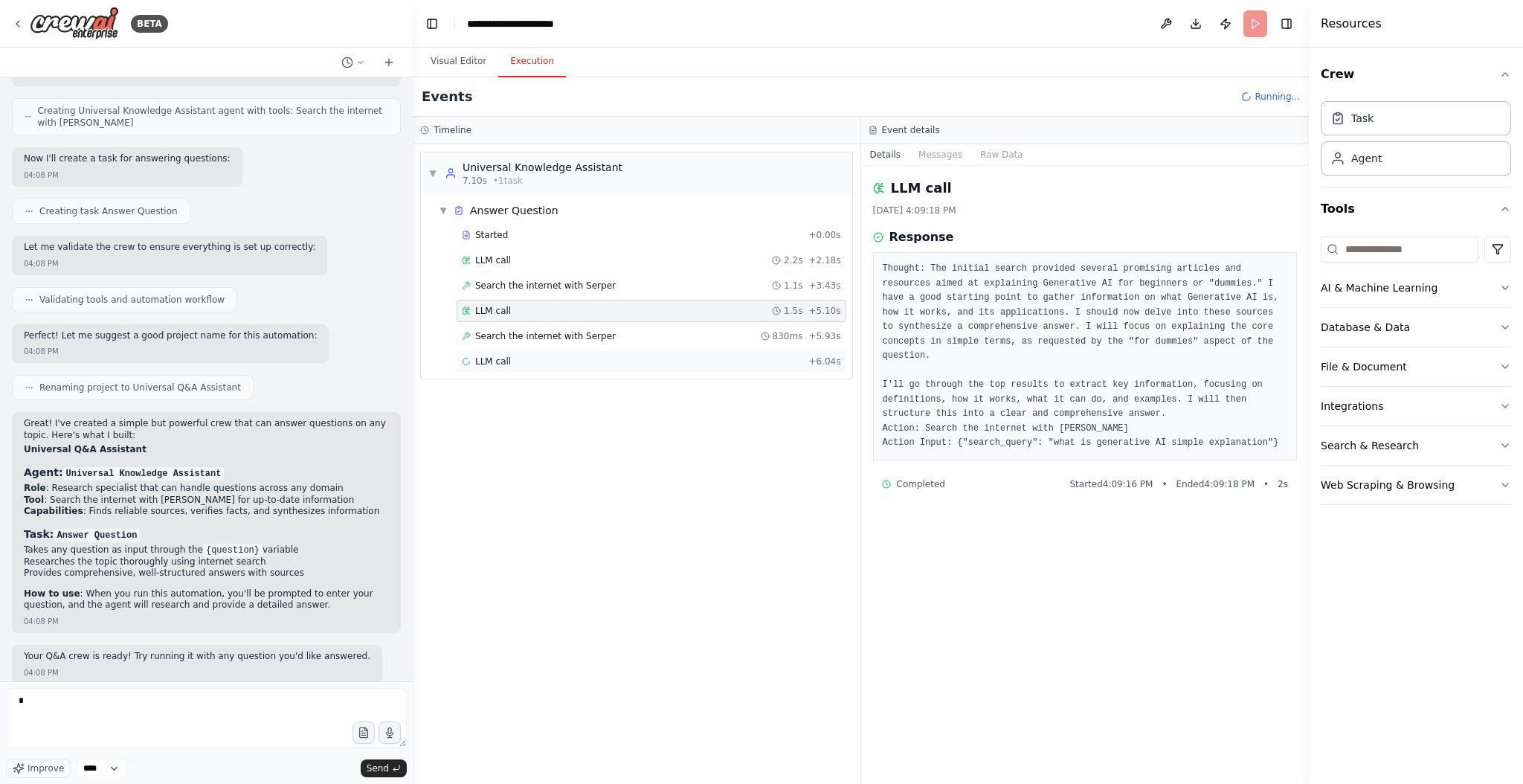
click at [490, 357] on span "LLM call" at bounding box center [493, 361] width 36 height 12
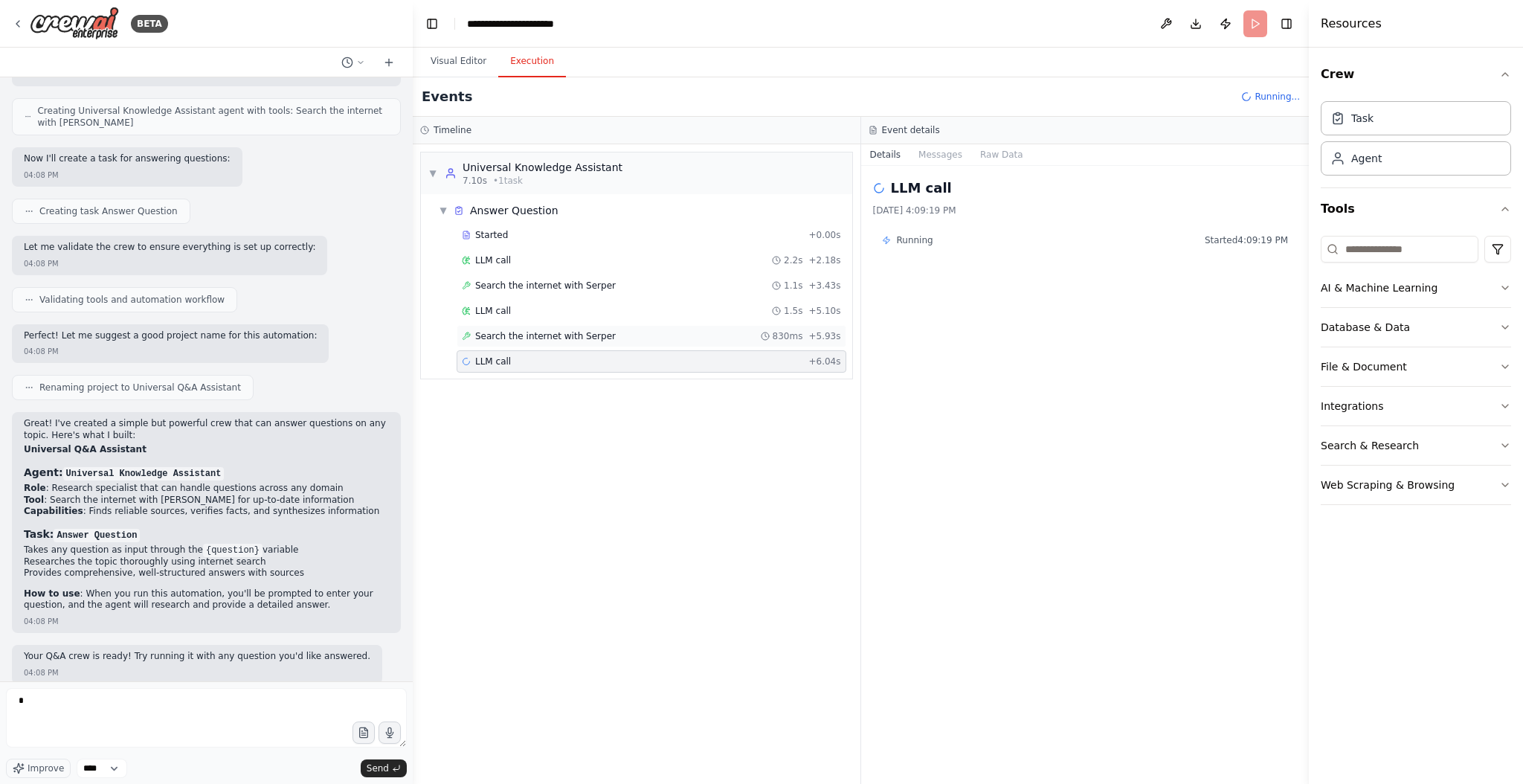
click at [499, 336] on span "Search the internet with Serper" at bounding box center [545, 336] width 141 height 12
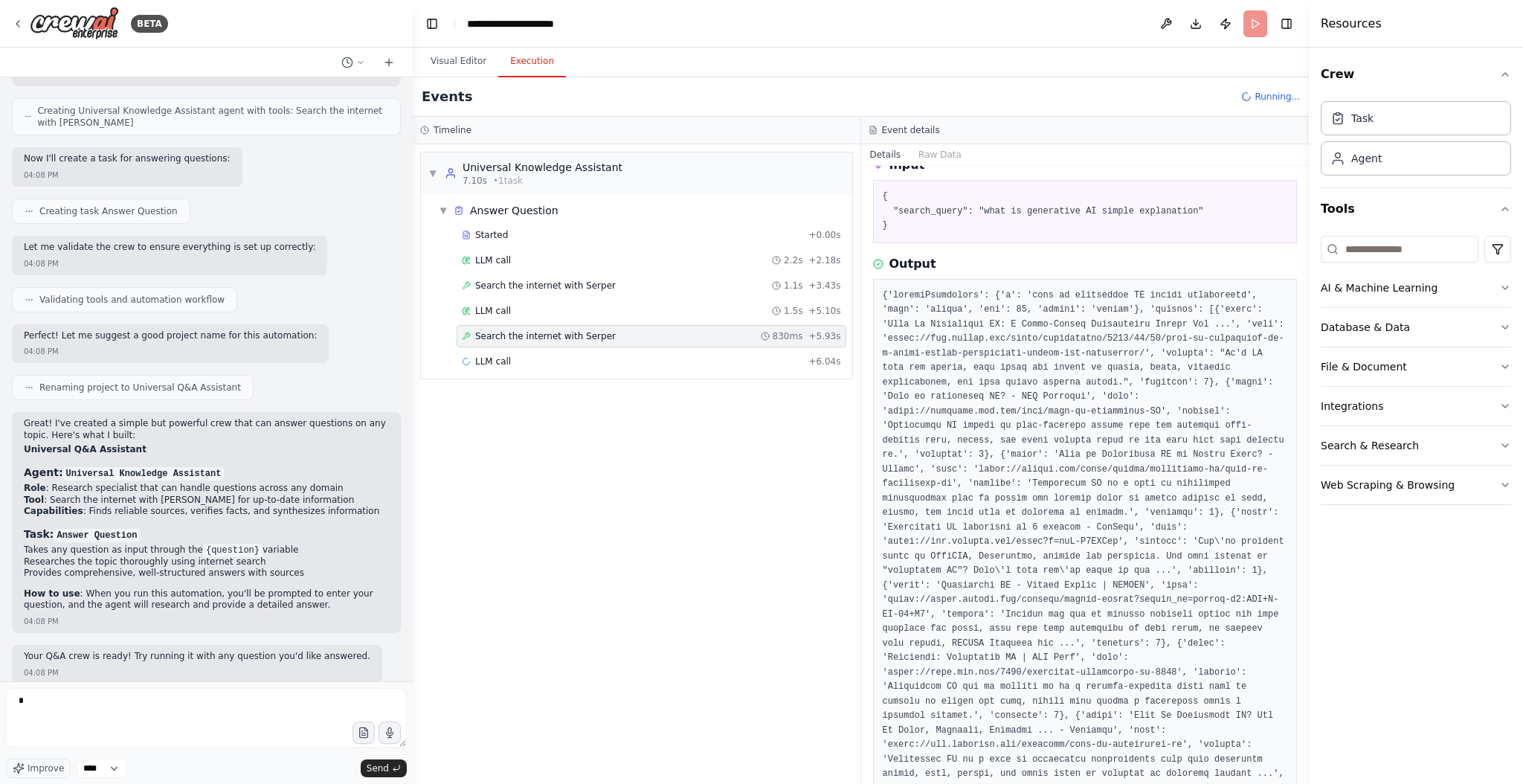
scroll to position [47, 0]
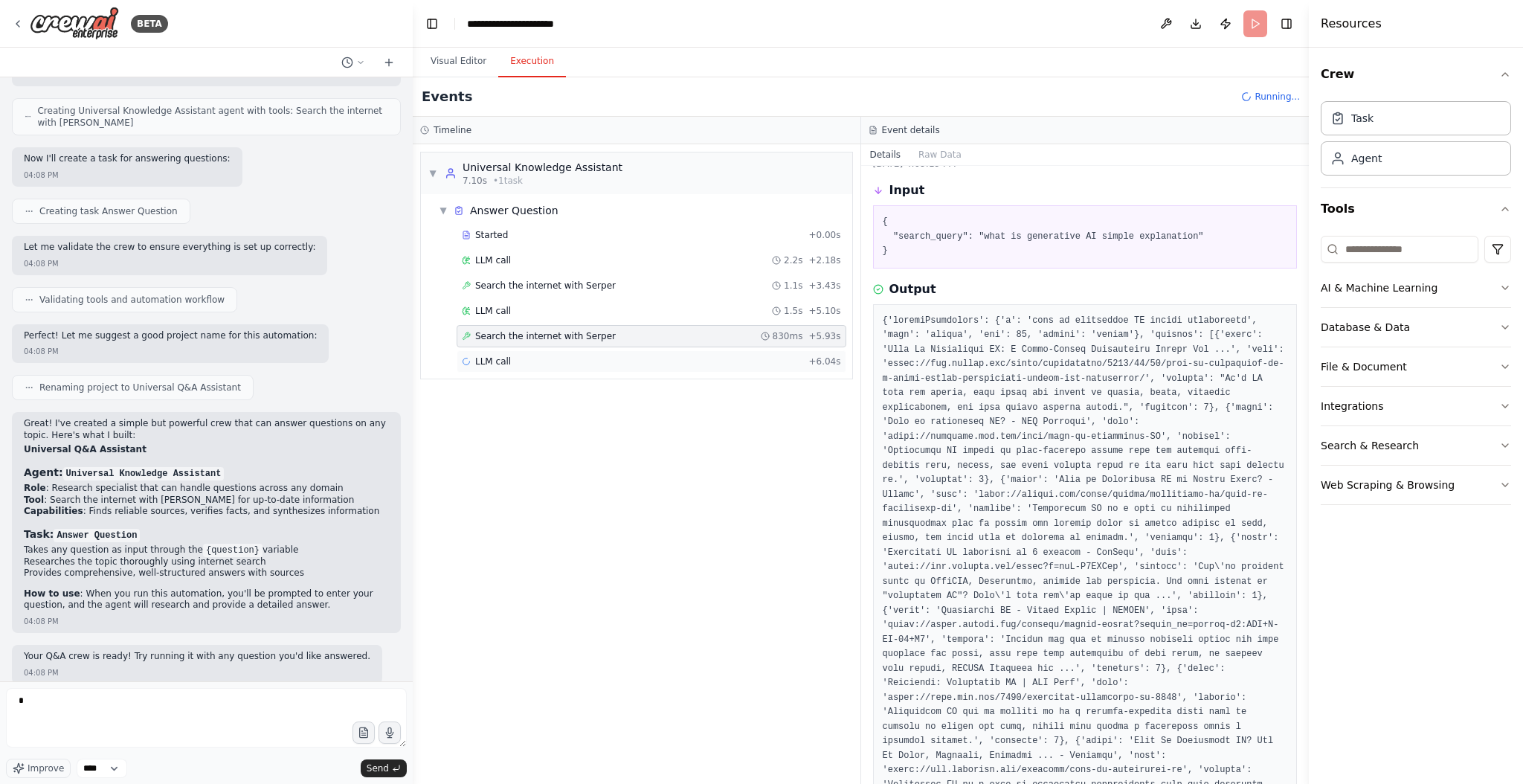
click at [496, 356] on span "LLM call" at bounding box center [493, 361] width 36 height 12
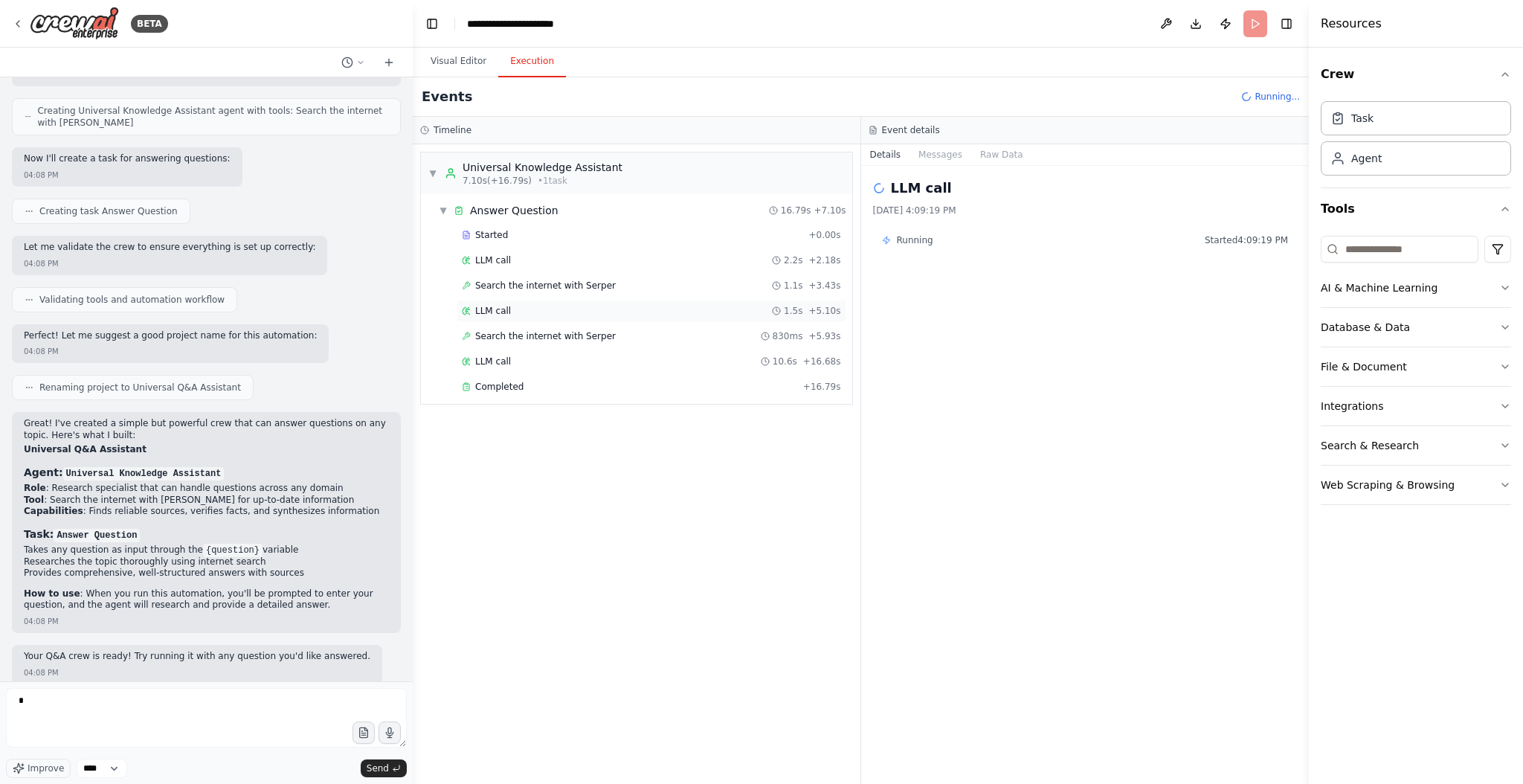
scroll to position [464, 0]
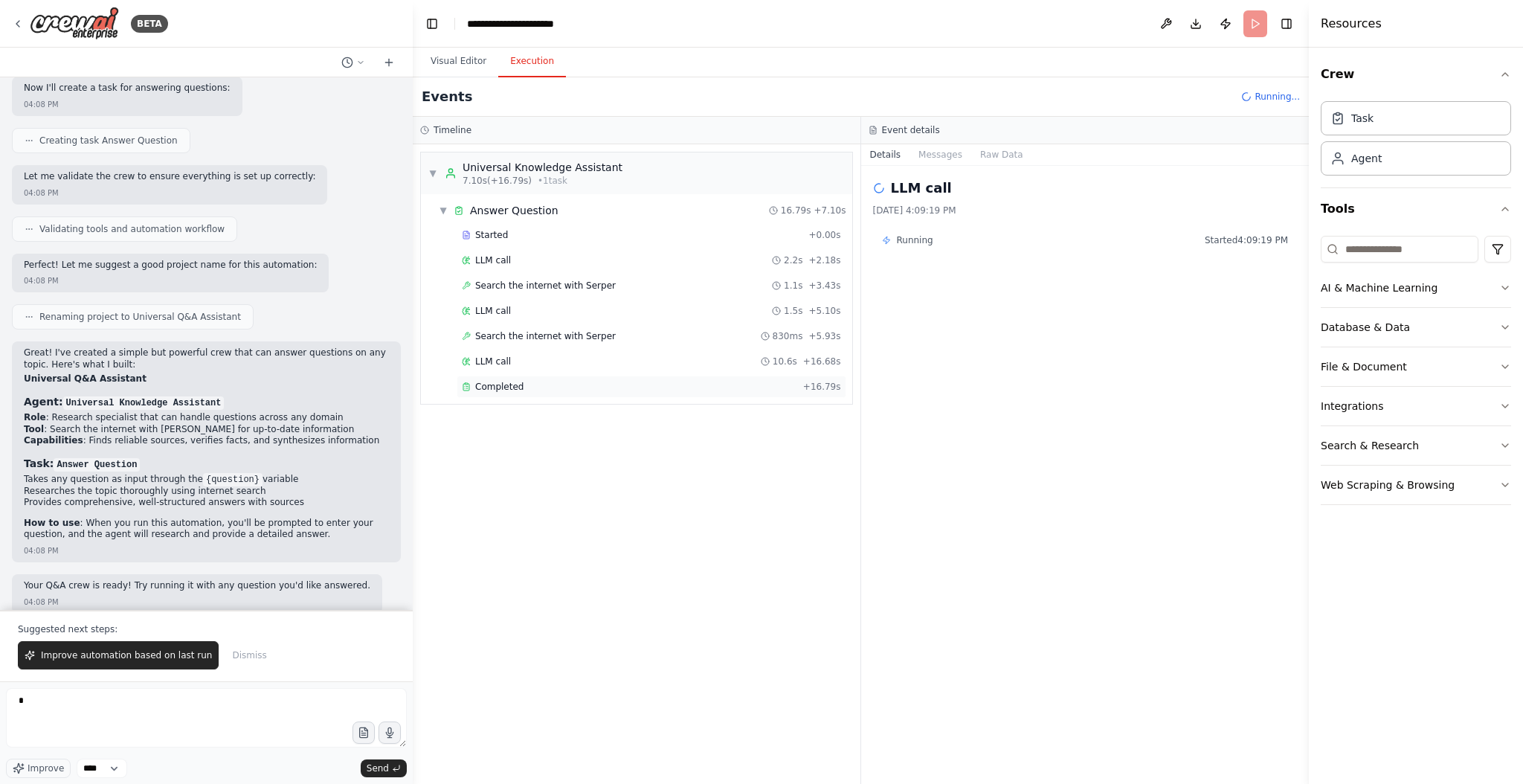
click at [511, 386] on span "Completed" at bounding box center [499, 386] width 48 height 12
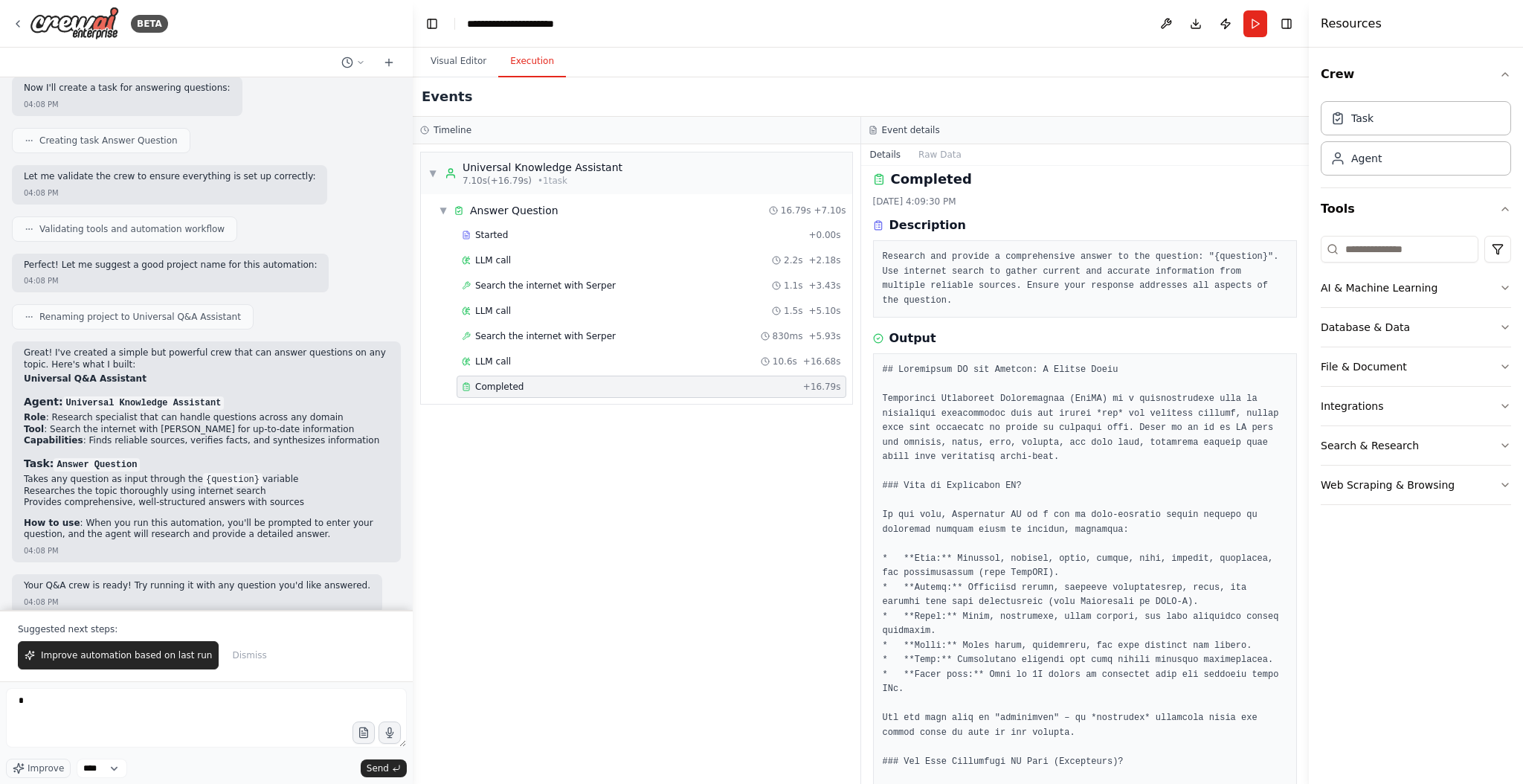
scroll to position [0, 0]
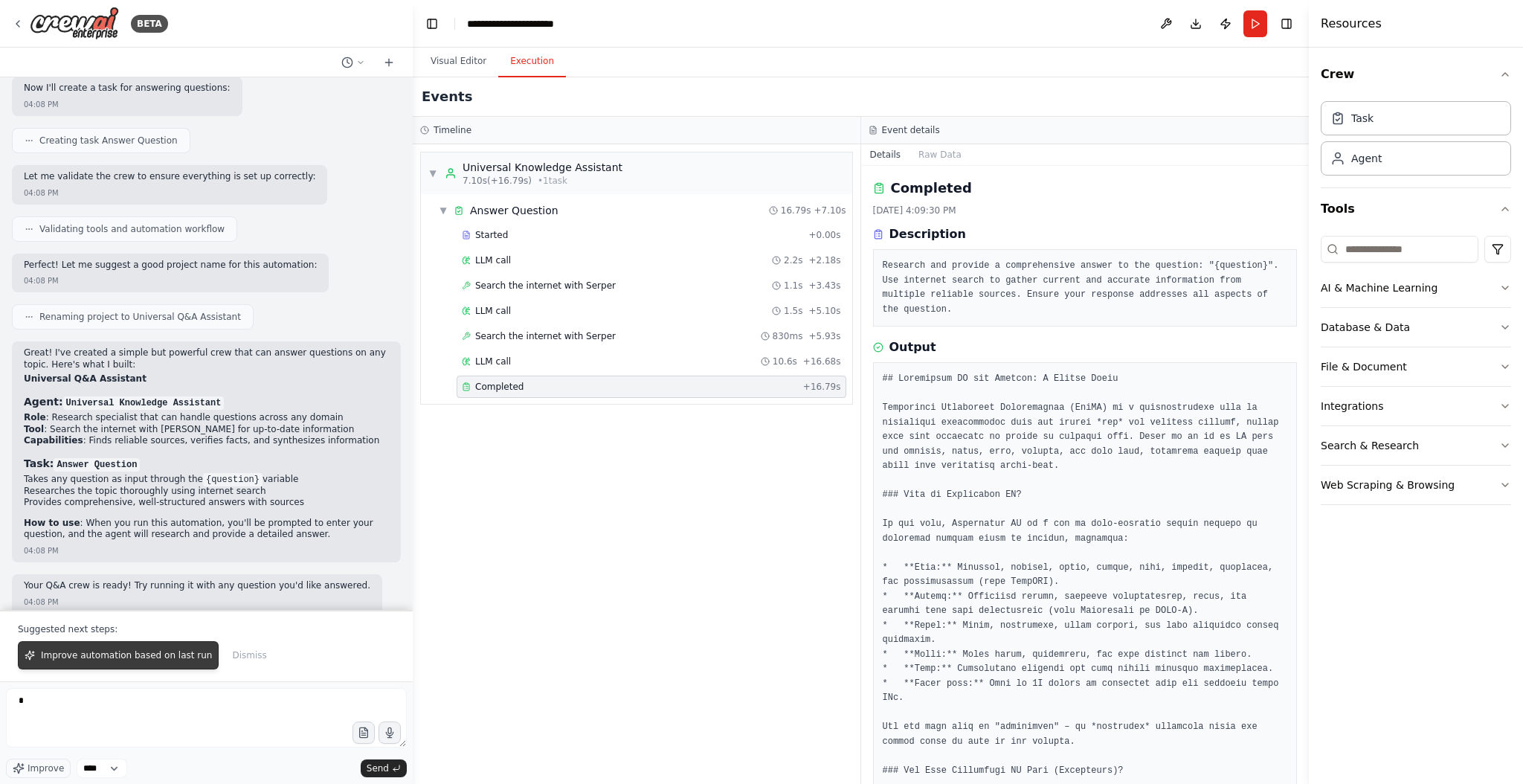
click at [108, 655] on span "Improve automation based on last run" at bounding box center [126, 654] width 171 height 12
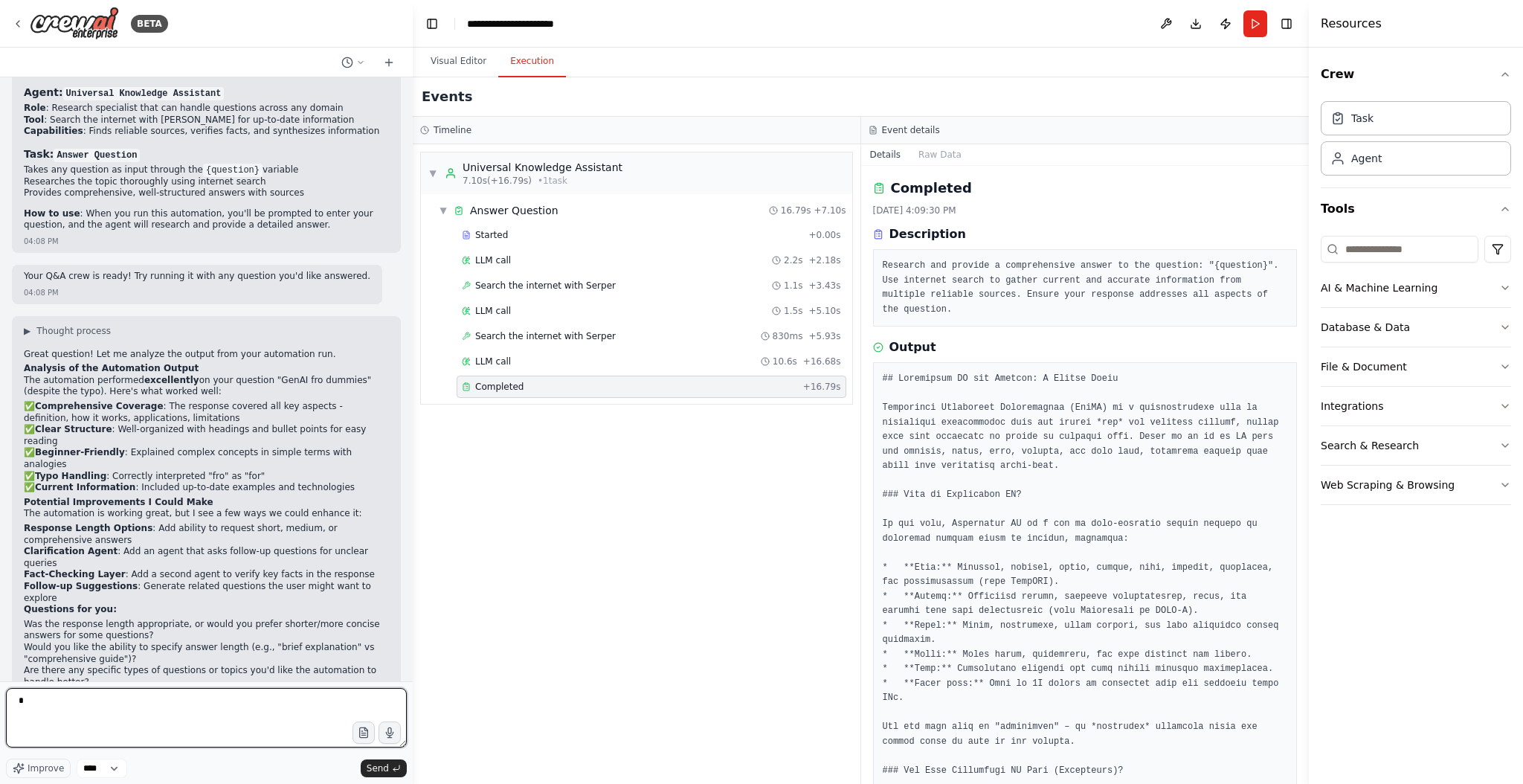
scroll to position [785, 0]
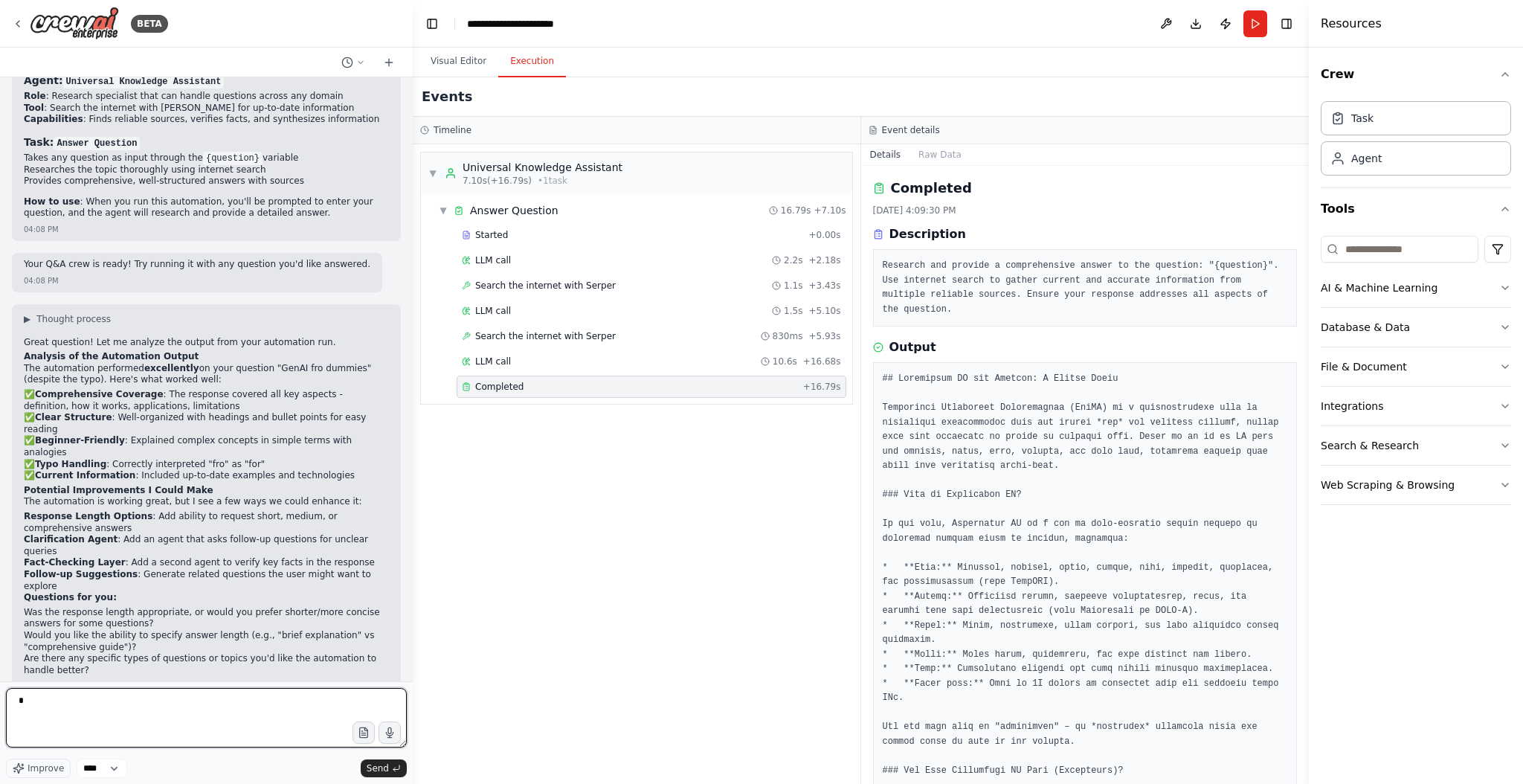
click at [59, 707] on textarea "*" at bounding box center [206, 717] width 401 height 60
type textarea "**********"
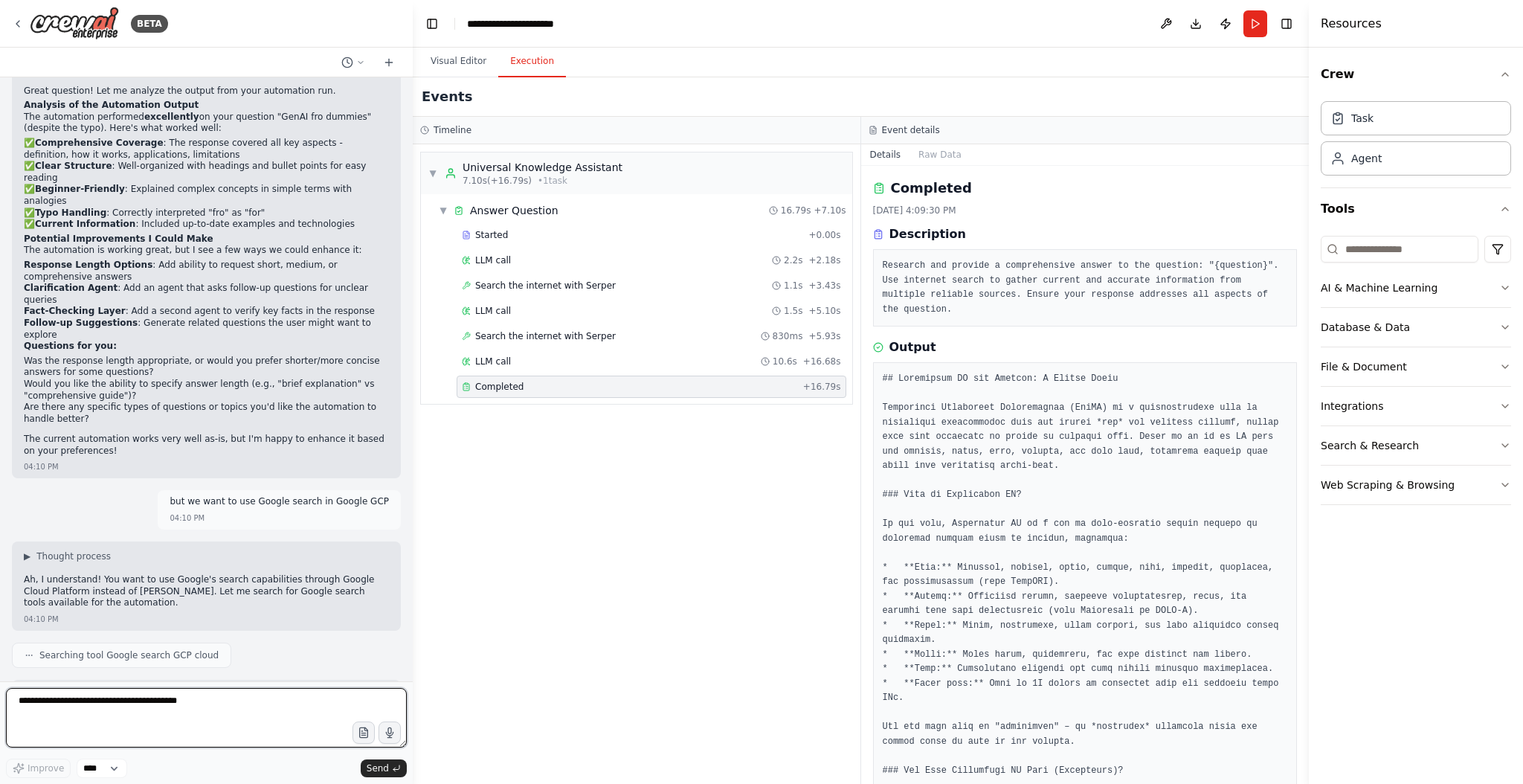
scroll to position [1048, 0]
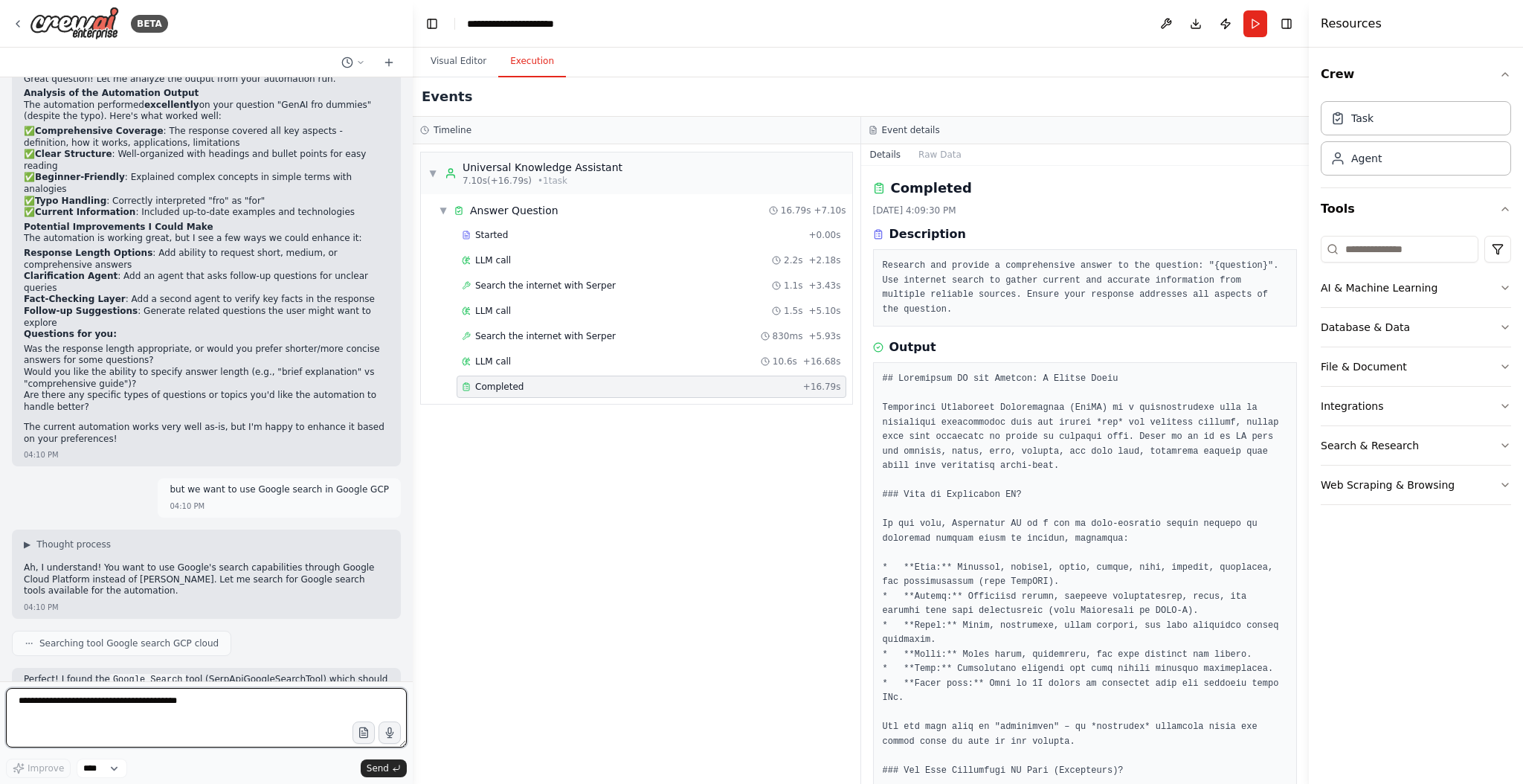
click at [100, 707] on textarea at bounding box center [206, 717] width 401 height 60
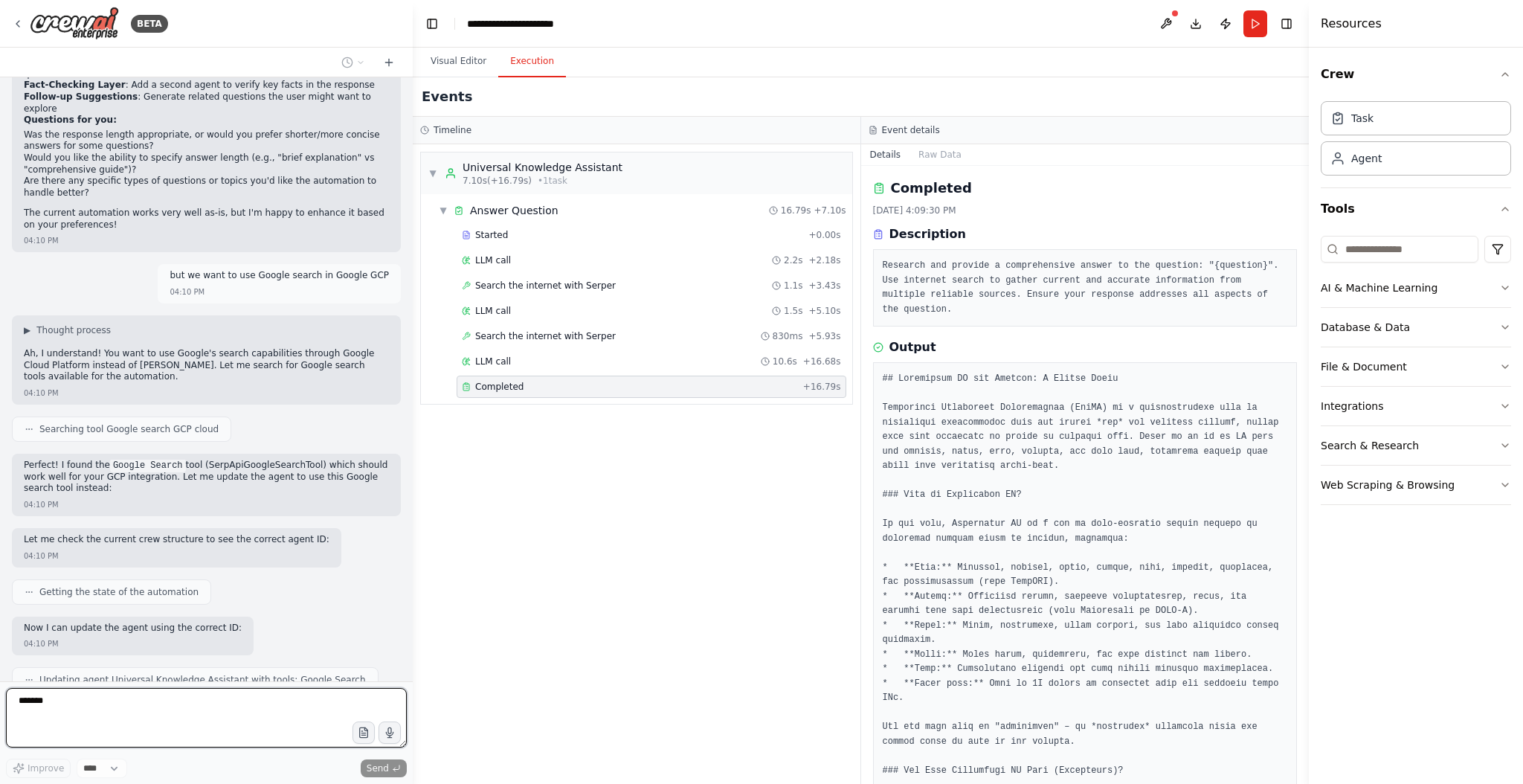
scroll to position [1275, 0]
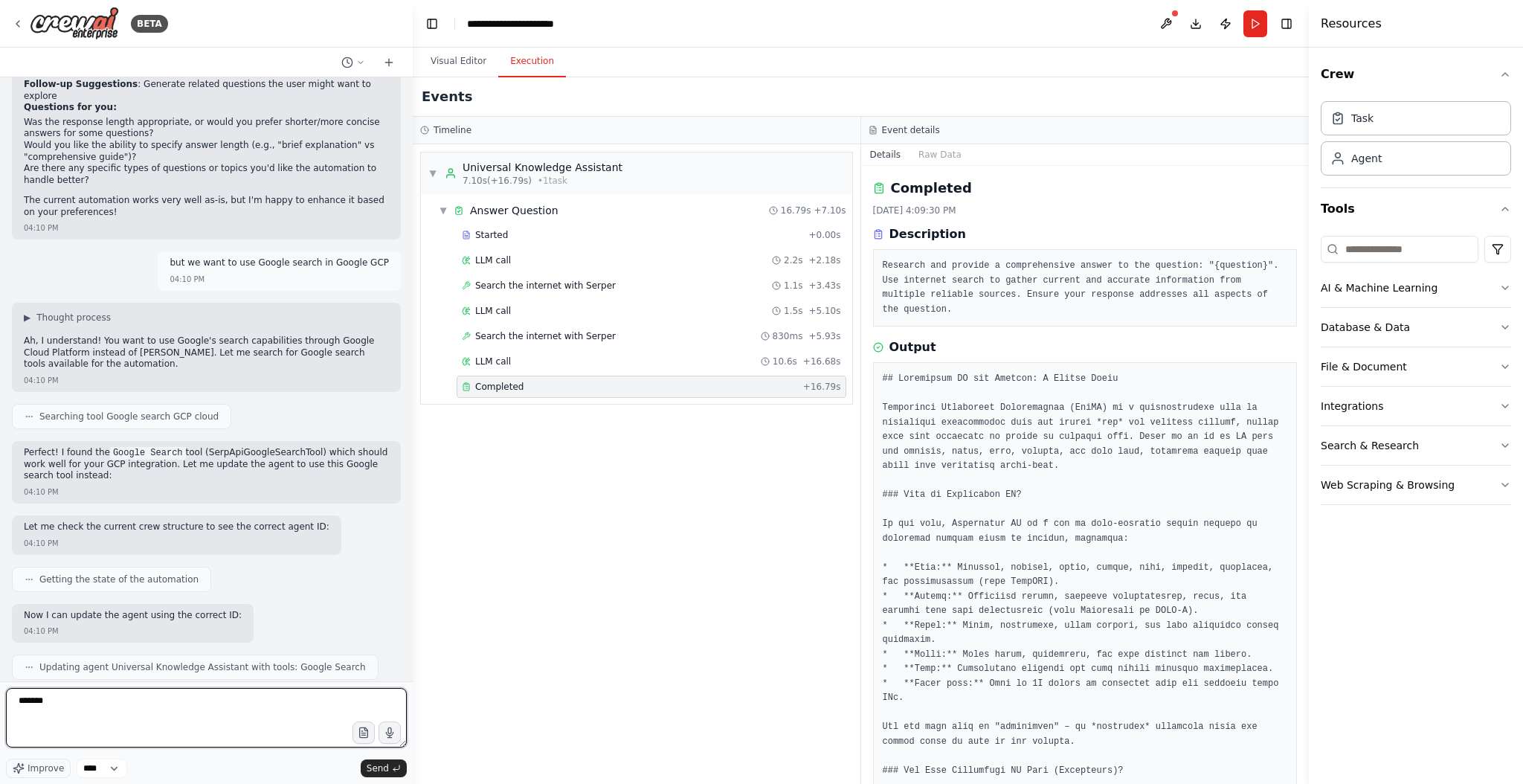
click at [75, 704] on textarea "*******" at bounding box center [206, 717] width 401 height 60
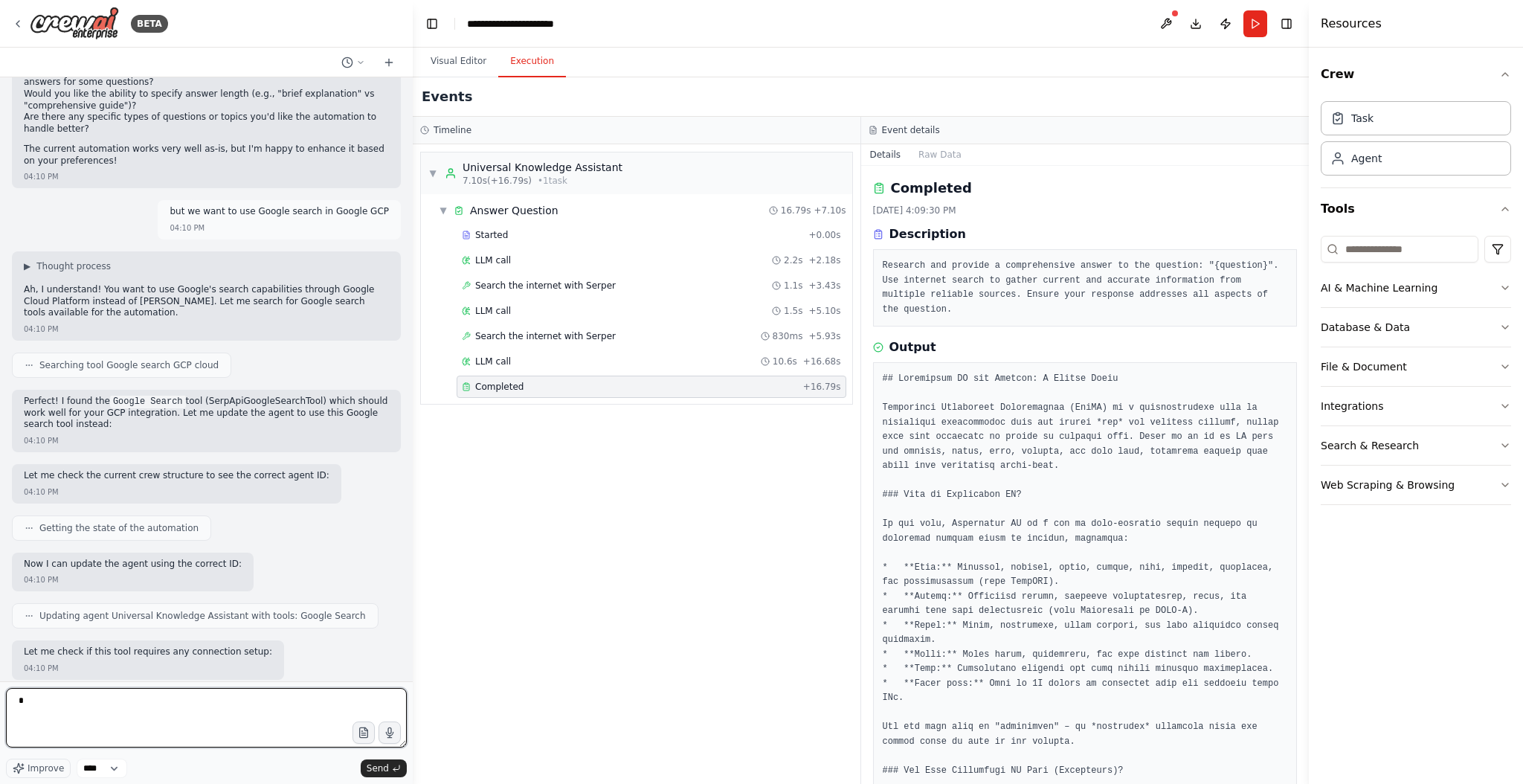
type textarea "*"
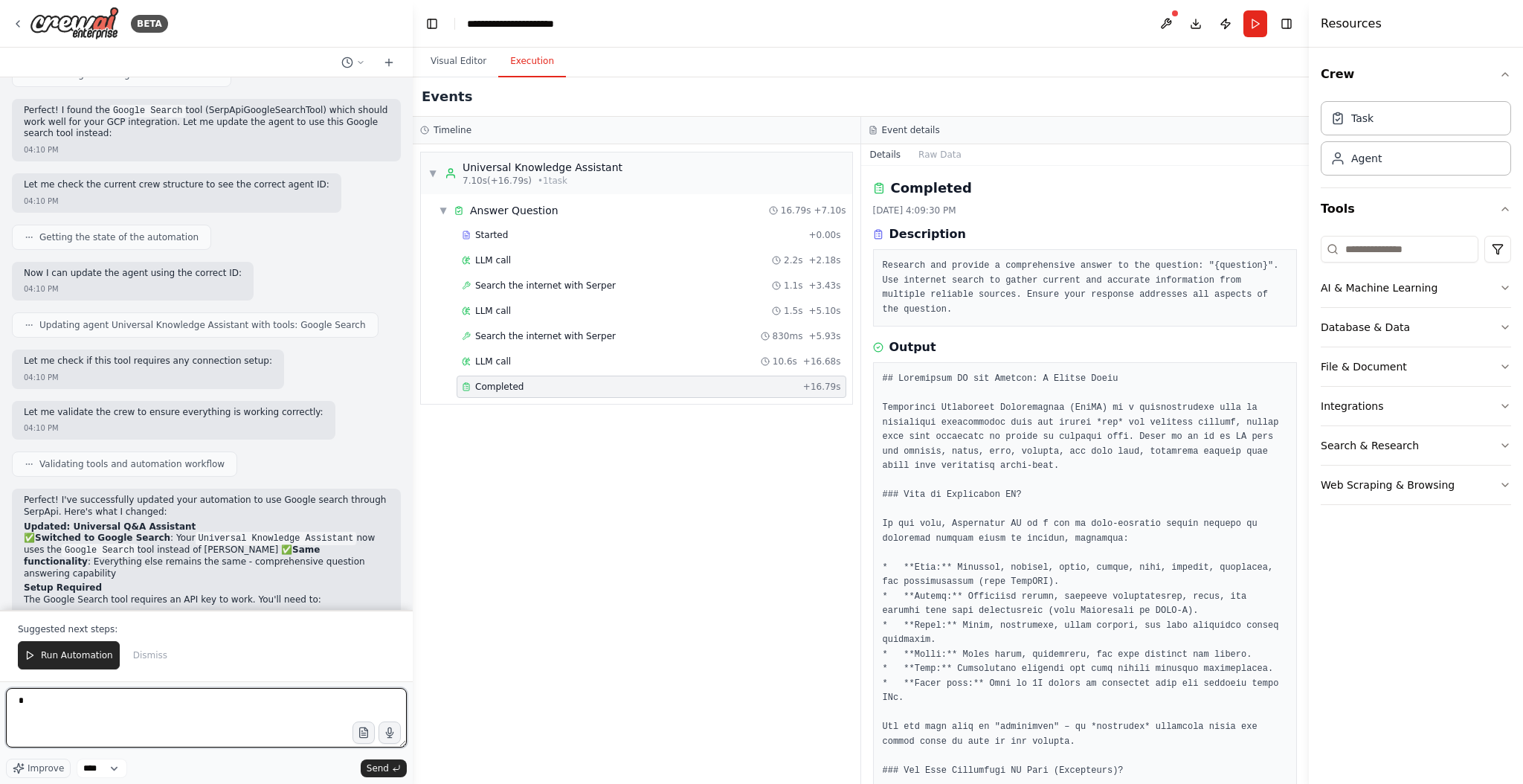
click at [82, 707] on textarea "*" at bounding box center [206, 717] width 401 height 60
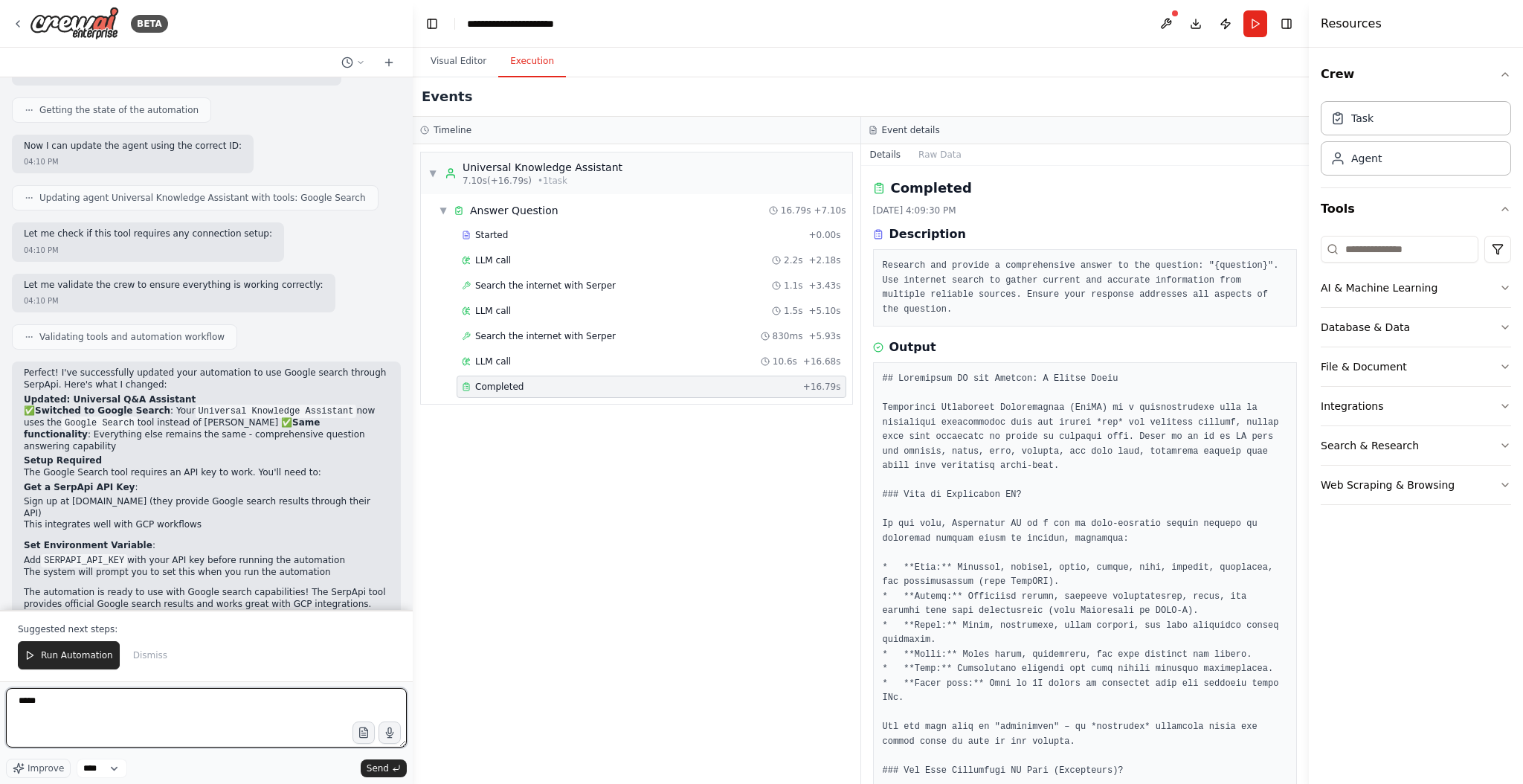
scroll to position [1756, 0]
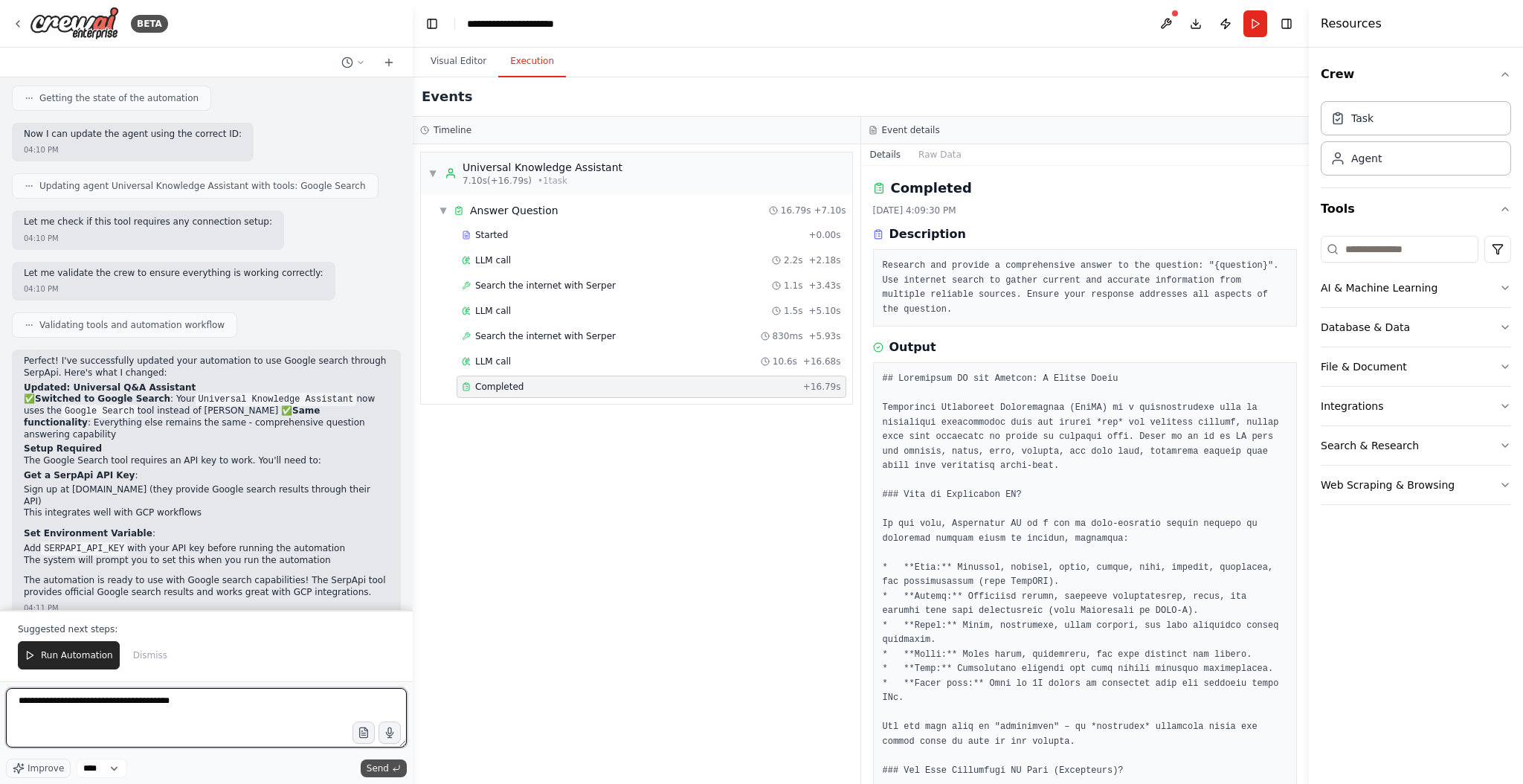
type textarea "**********"
click at [367, 762] on span "Send" at bounding box center [378, 768] width 23 height 12
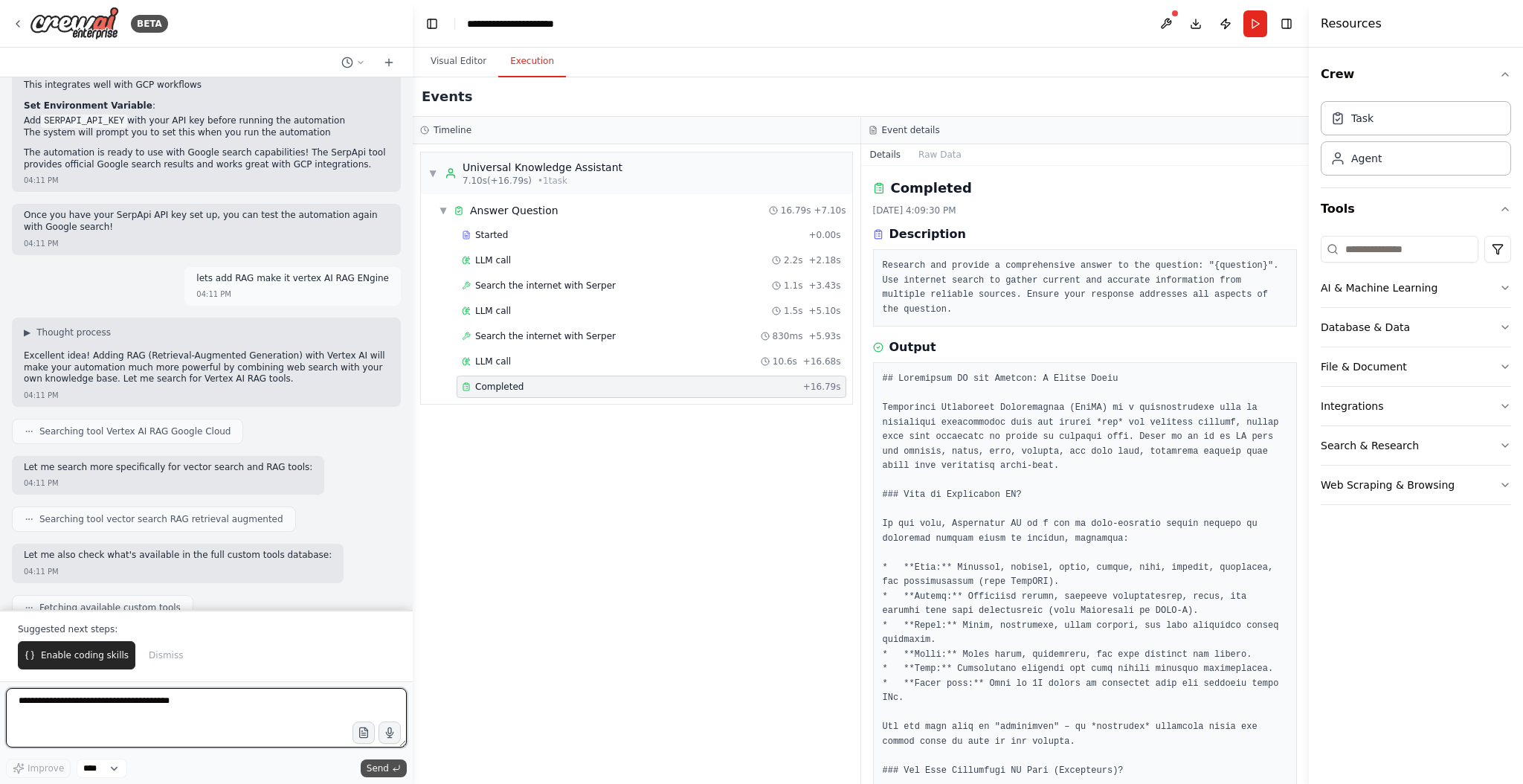
scroll to position [2195, 0]
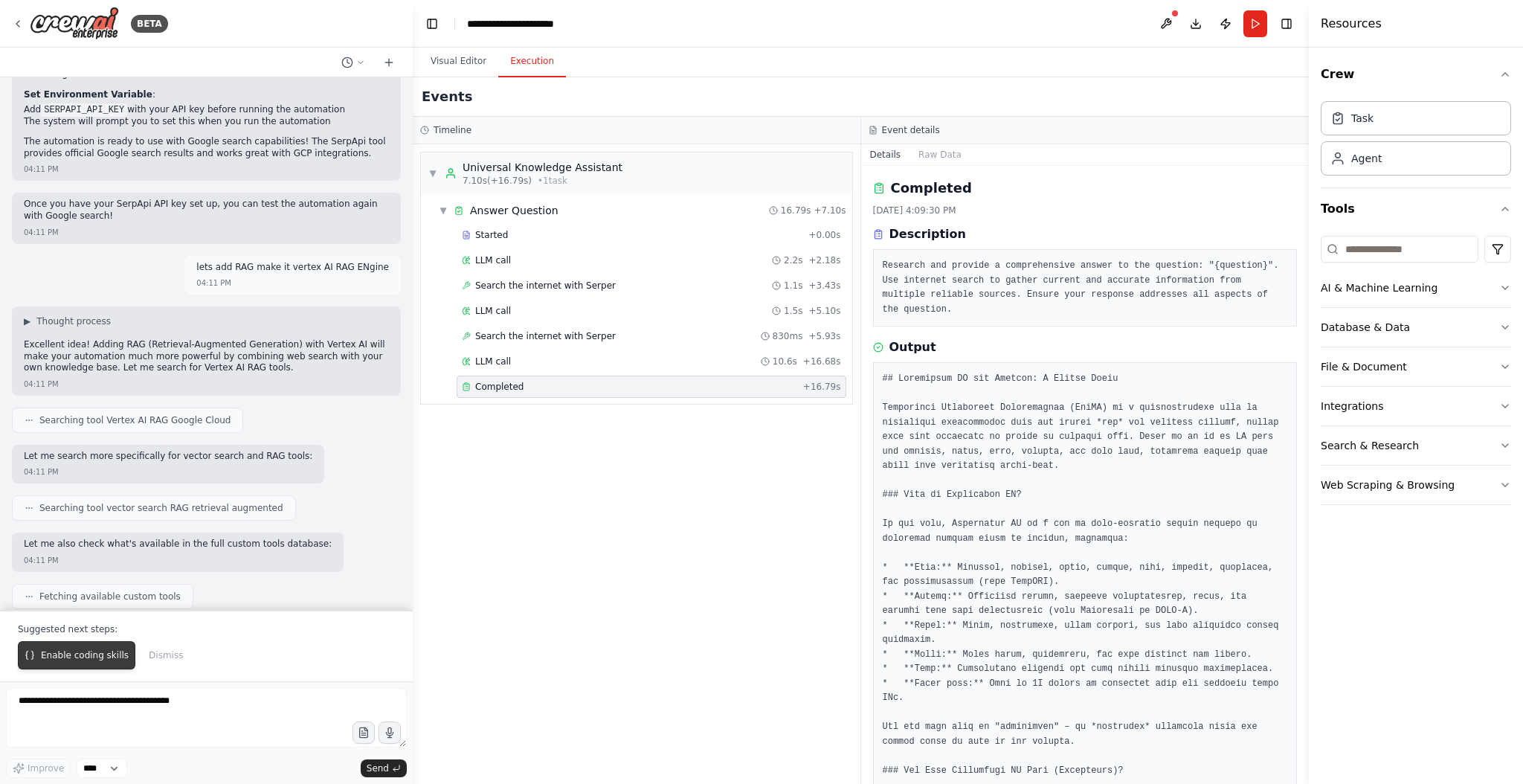
click at [71, 661] on span "Enable coding skills" at bounding box center [84, 654] width 88 height 12
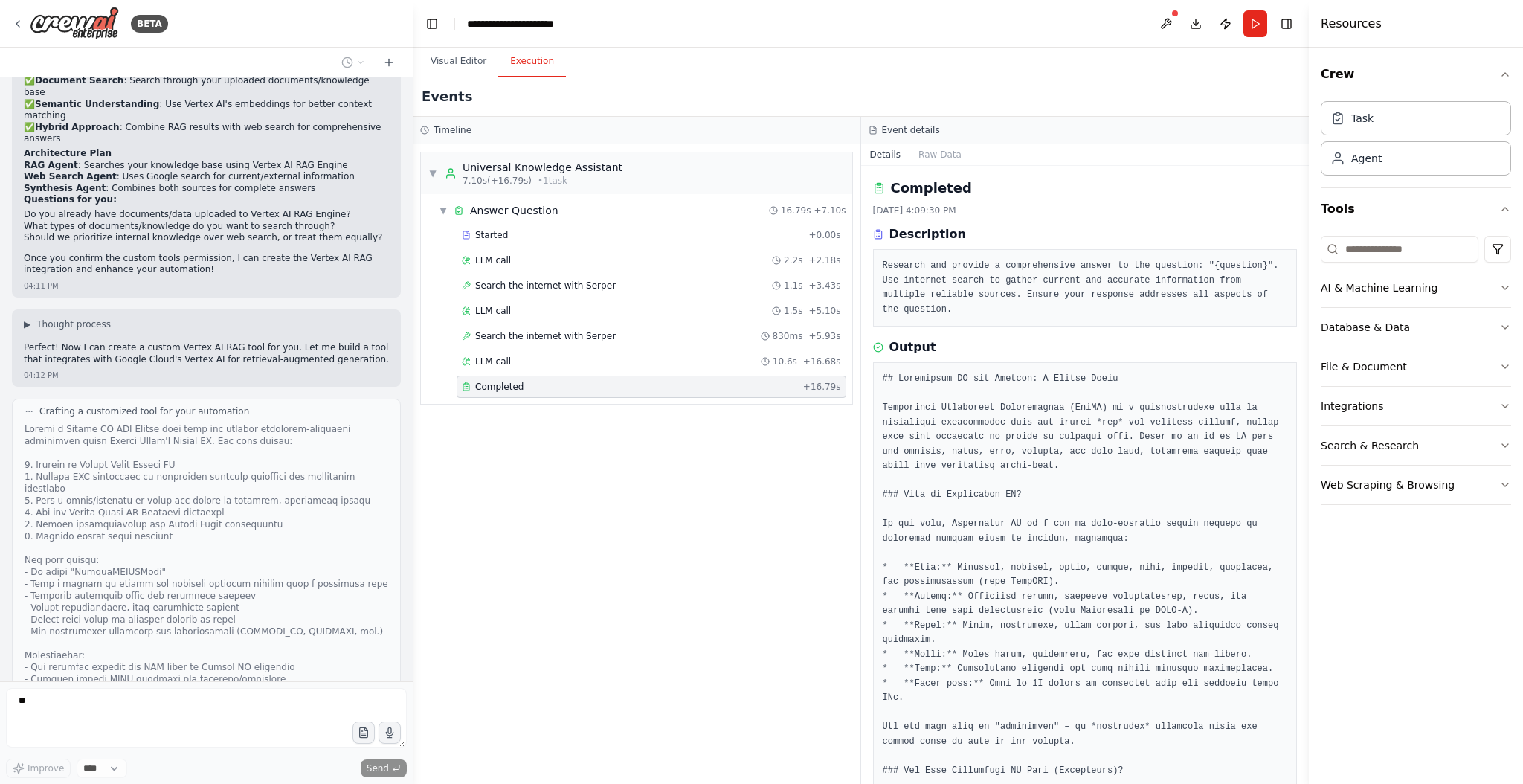
scroll to position [2984, 0]
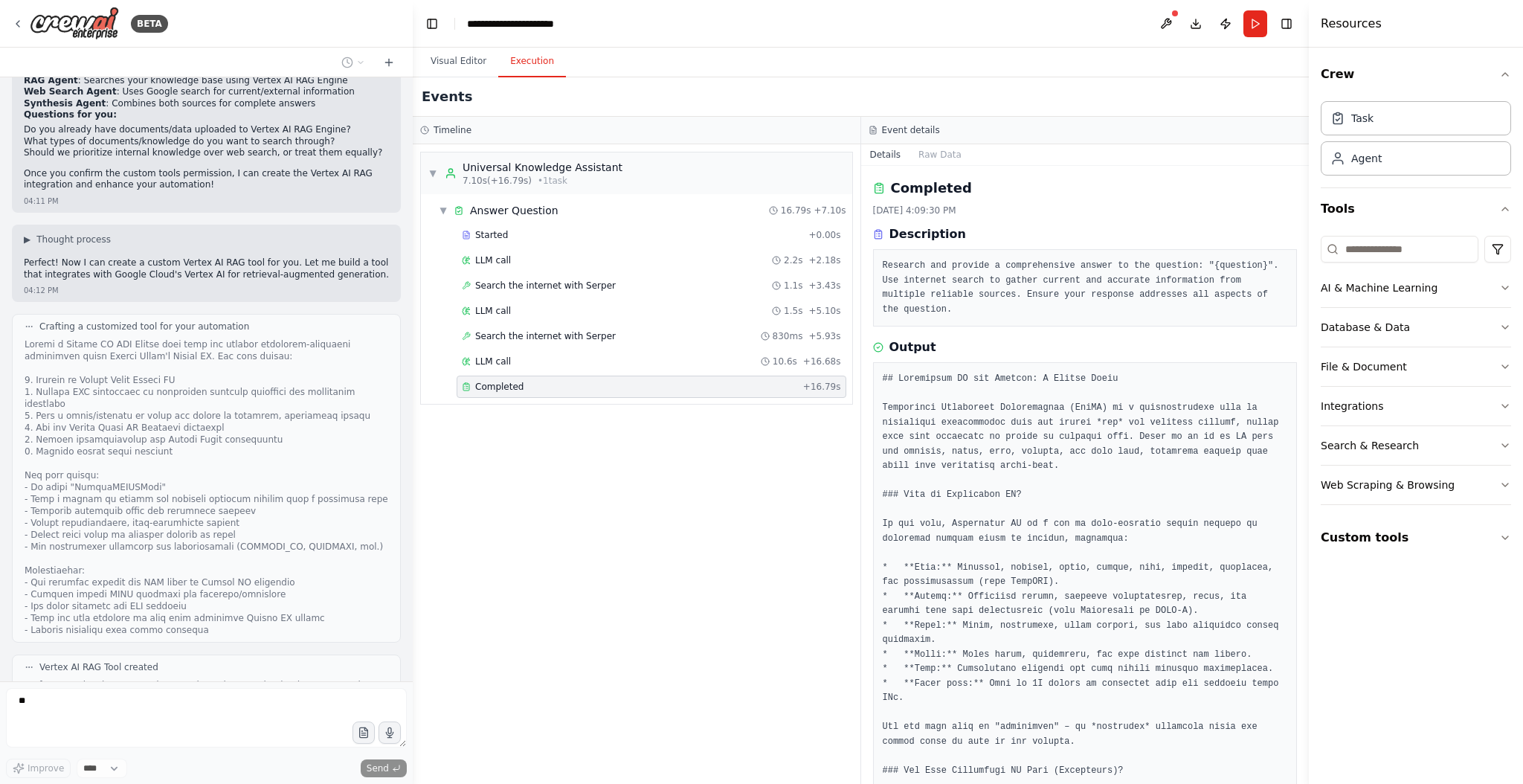
click at [354, 721] on button "View code" at bounding box center [365, 726] width 45 height 12
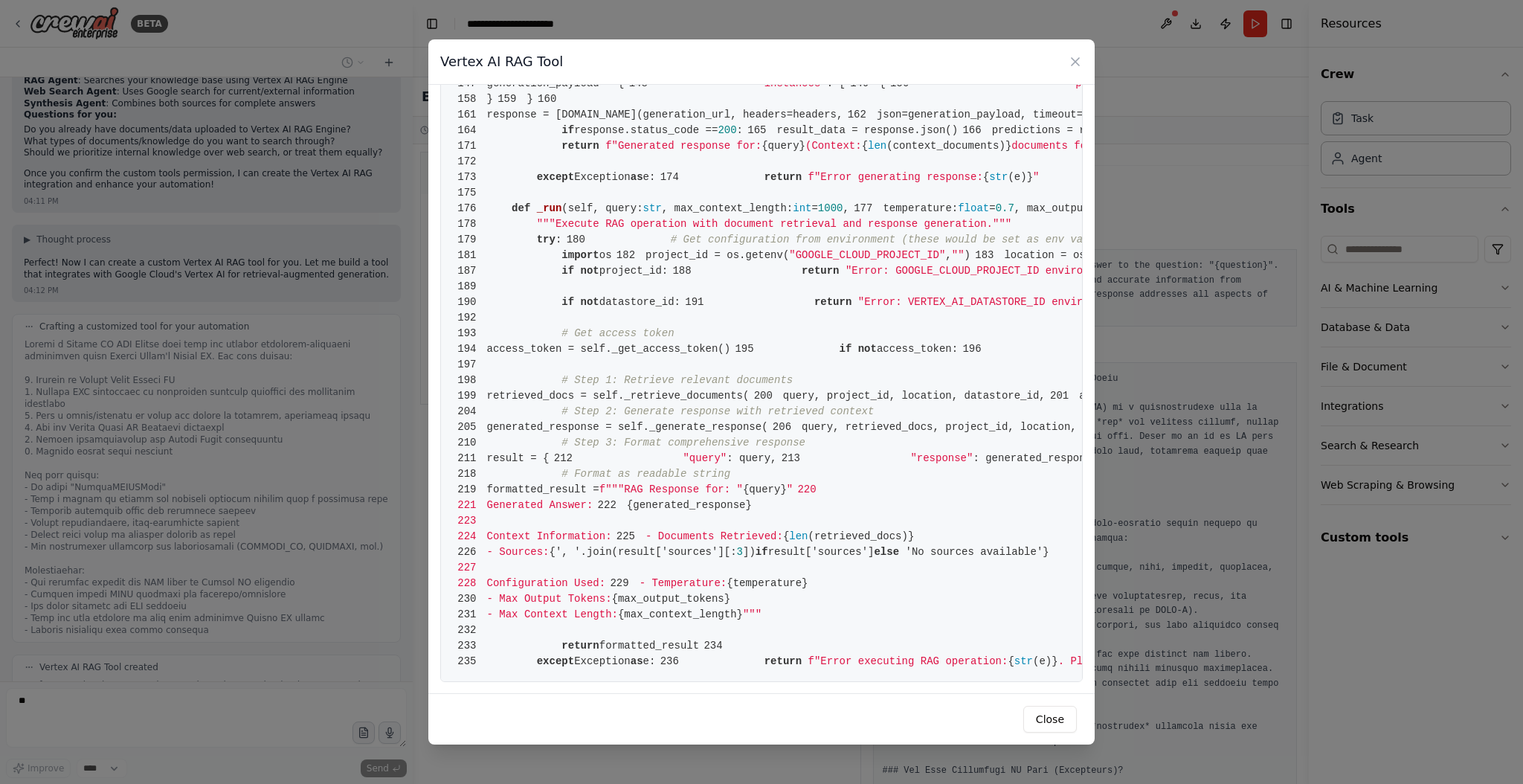
scroll to position [1949, 0]
click at [1082, 61] on icon at bounding box center [1076, 61] width 15 height 15
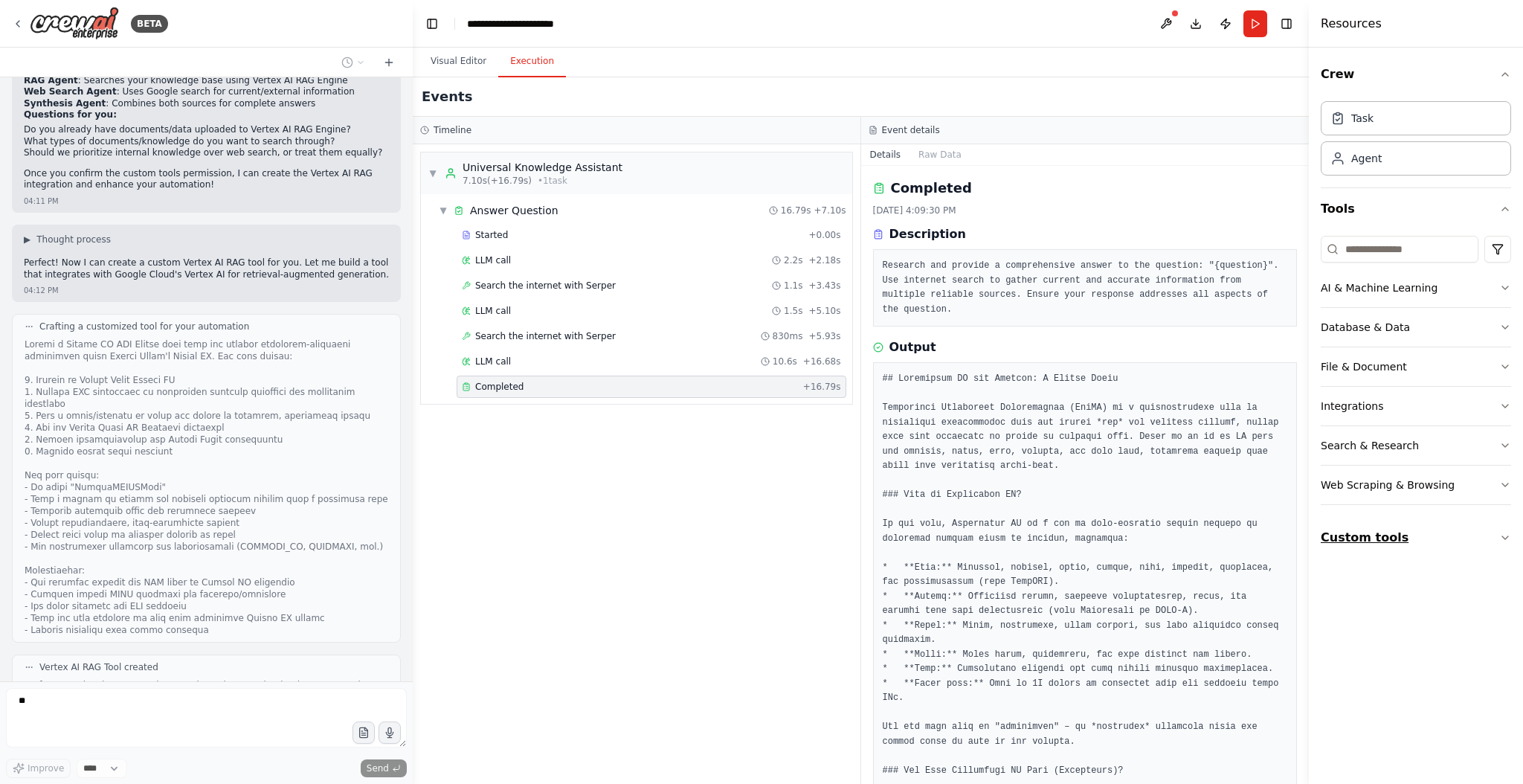
click at [1506, 536] on icon "button" at bounding box center [1505, 537] width 6 height 3
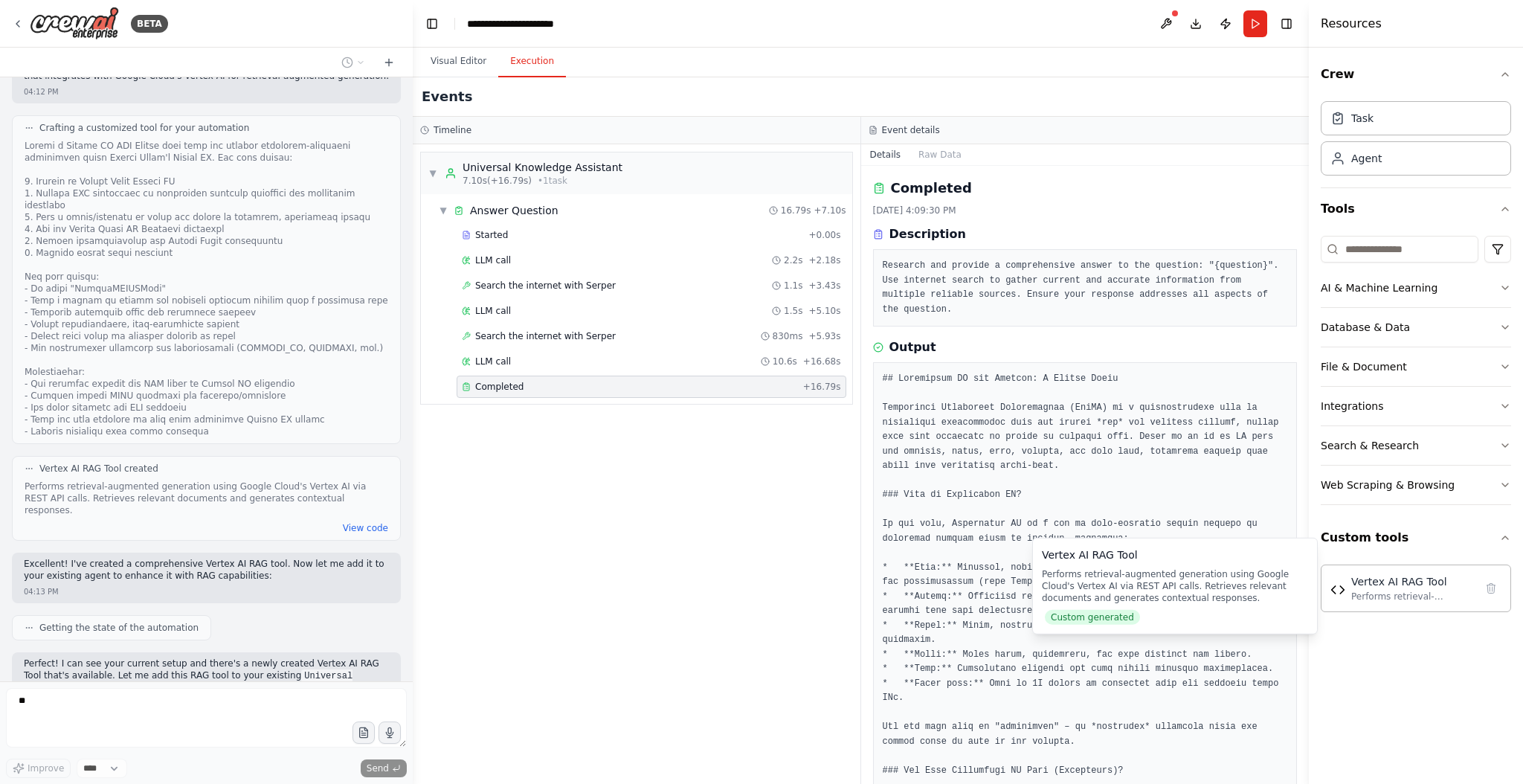
scroll to position [3196, 0]
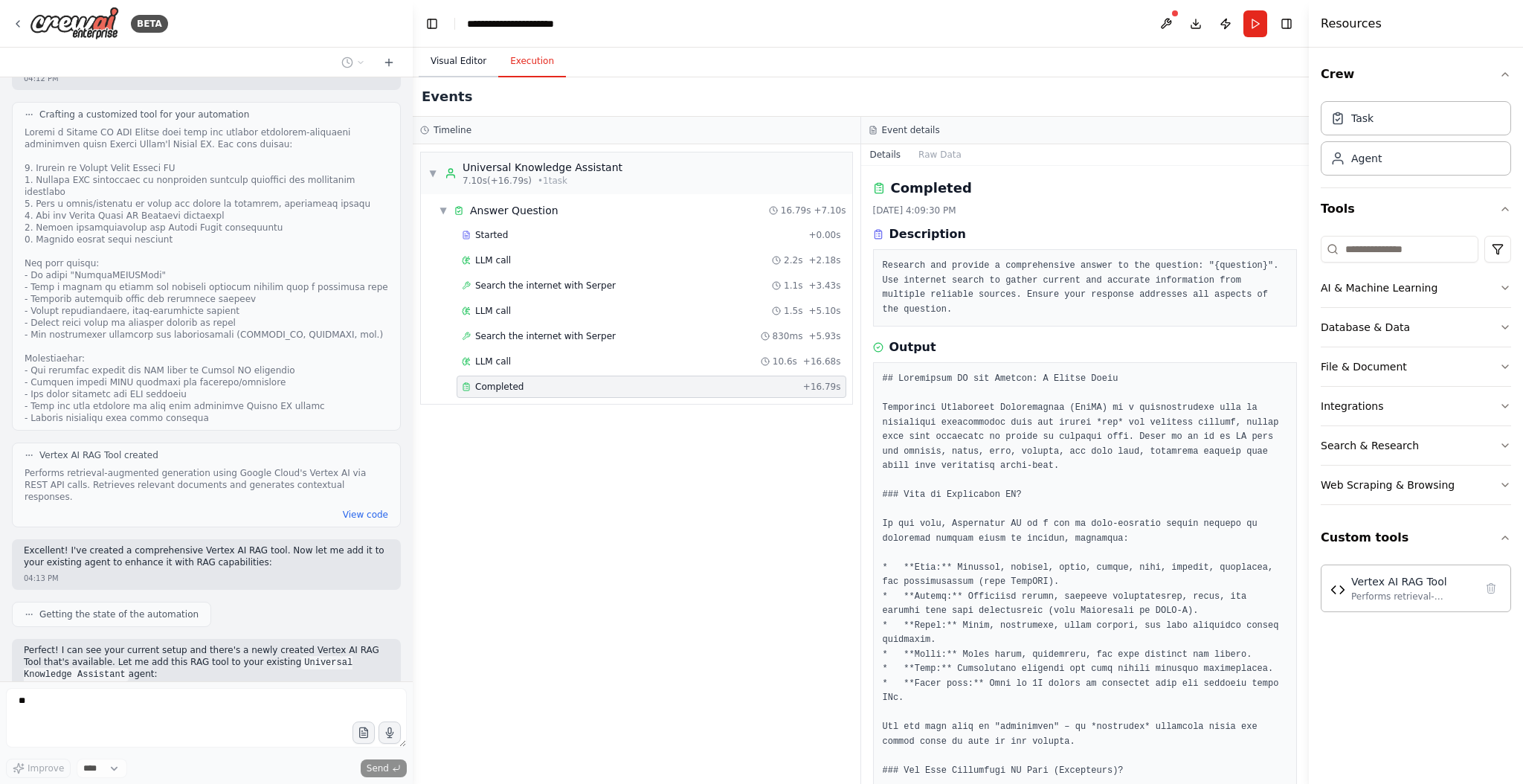
click at [464, 58] on button "Visual Editor" at bounding box center [459, 61] width 79 height 31
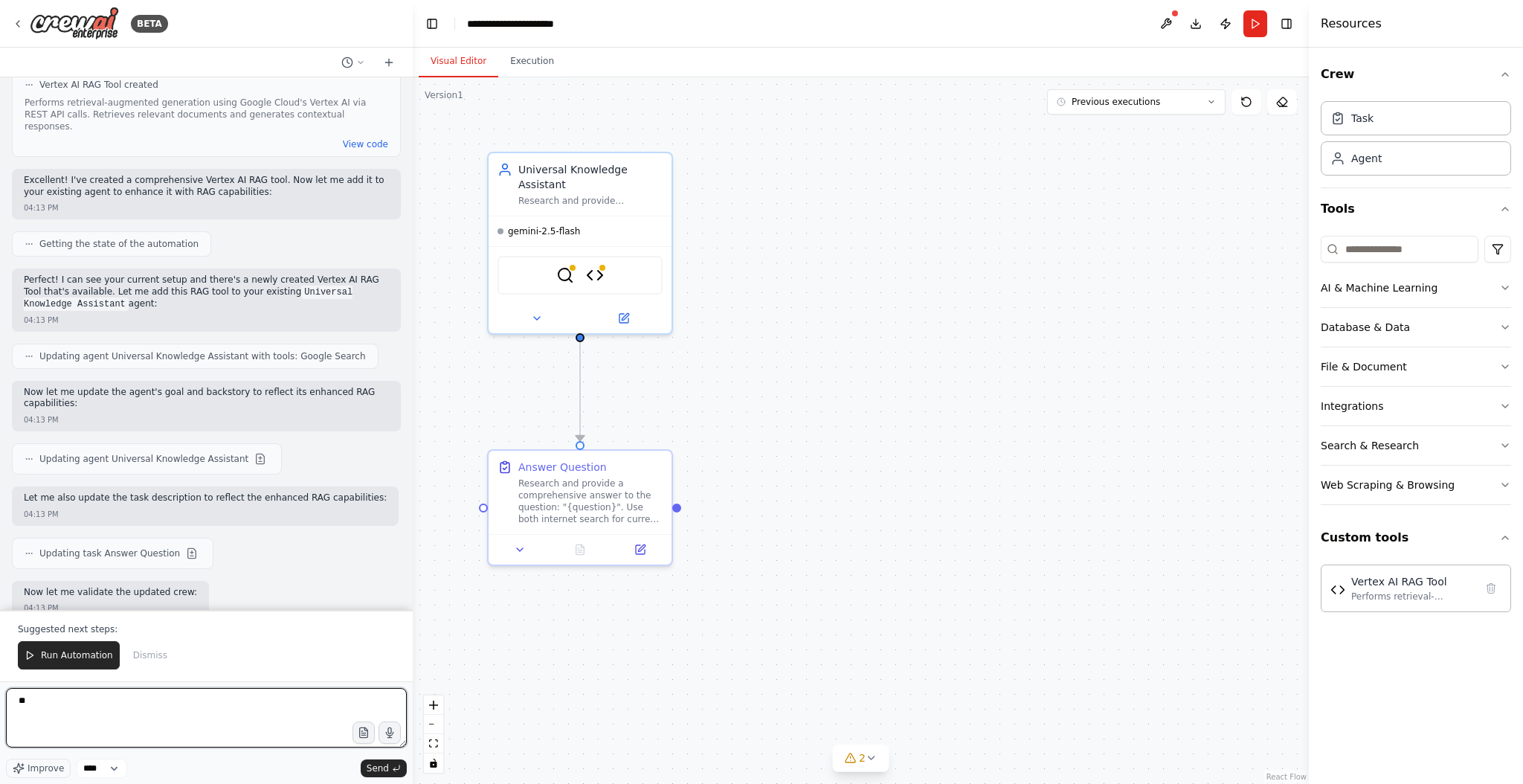
scroll to position [3578, 0]
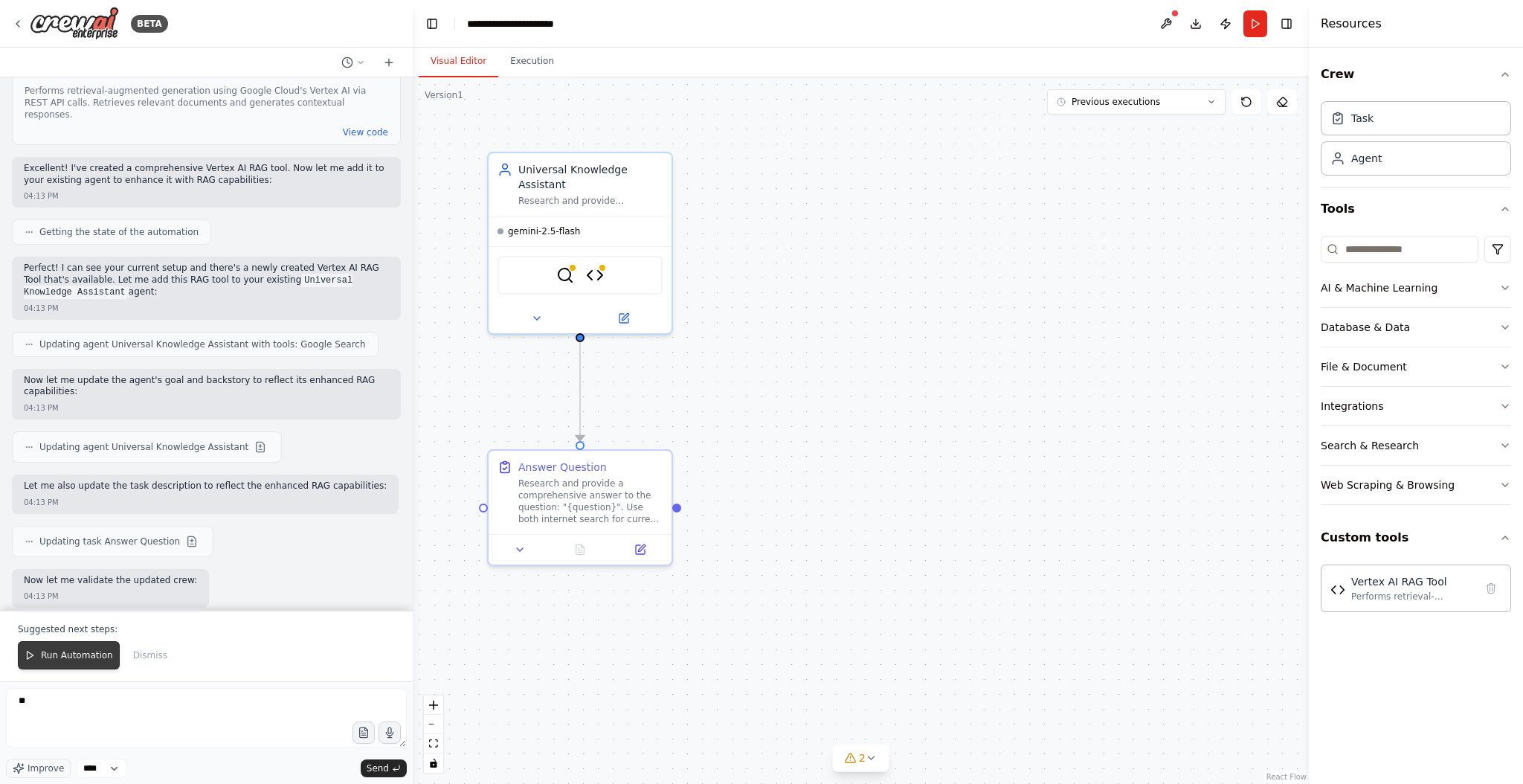
click at [57, 652] on span "Run Automation" at bounding box center [77, 654] width 72 height 12
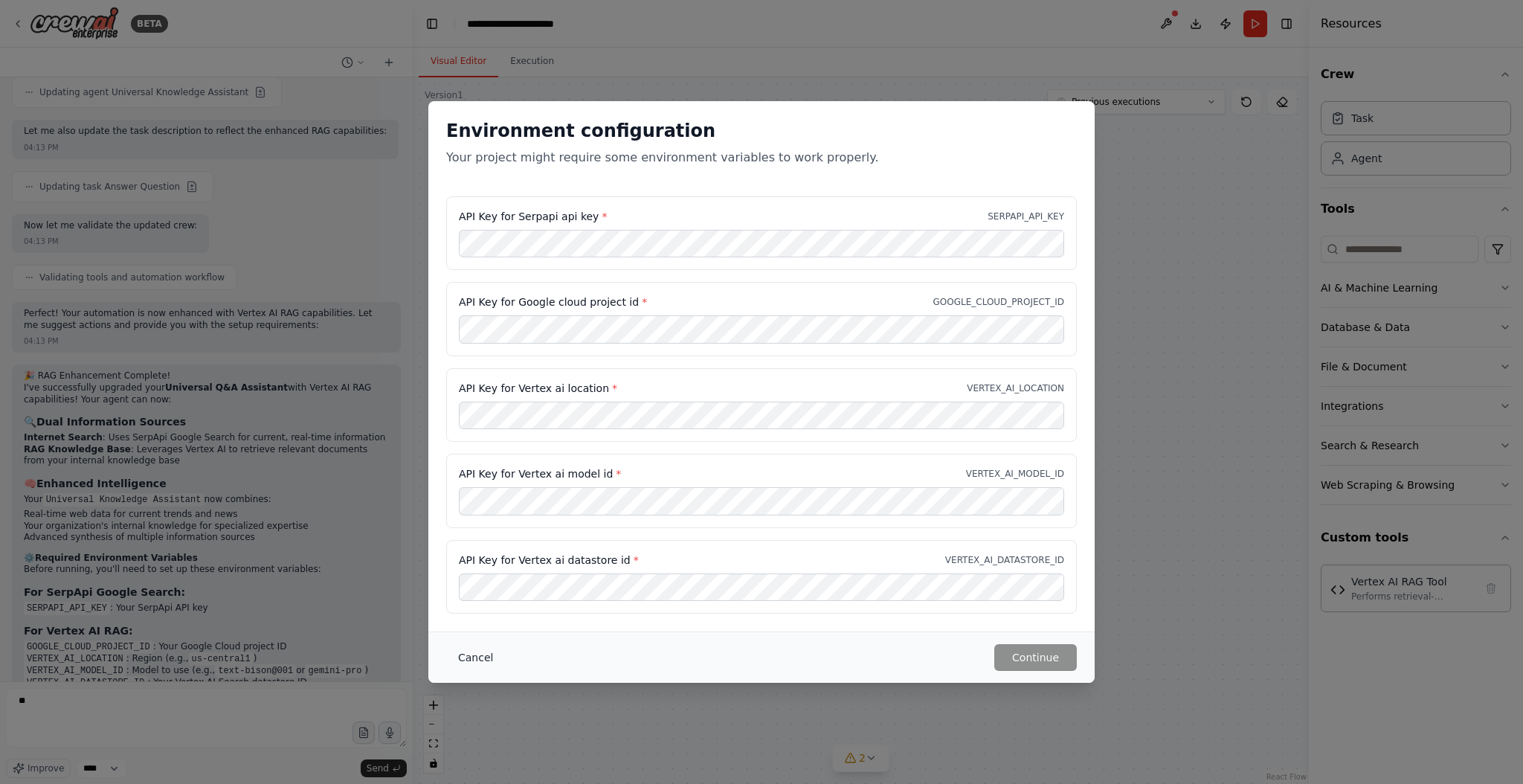
scroll to position [3943, 0]
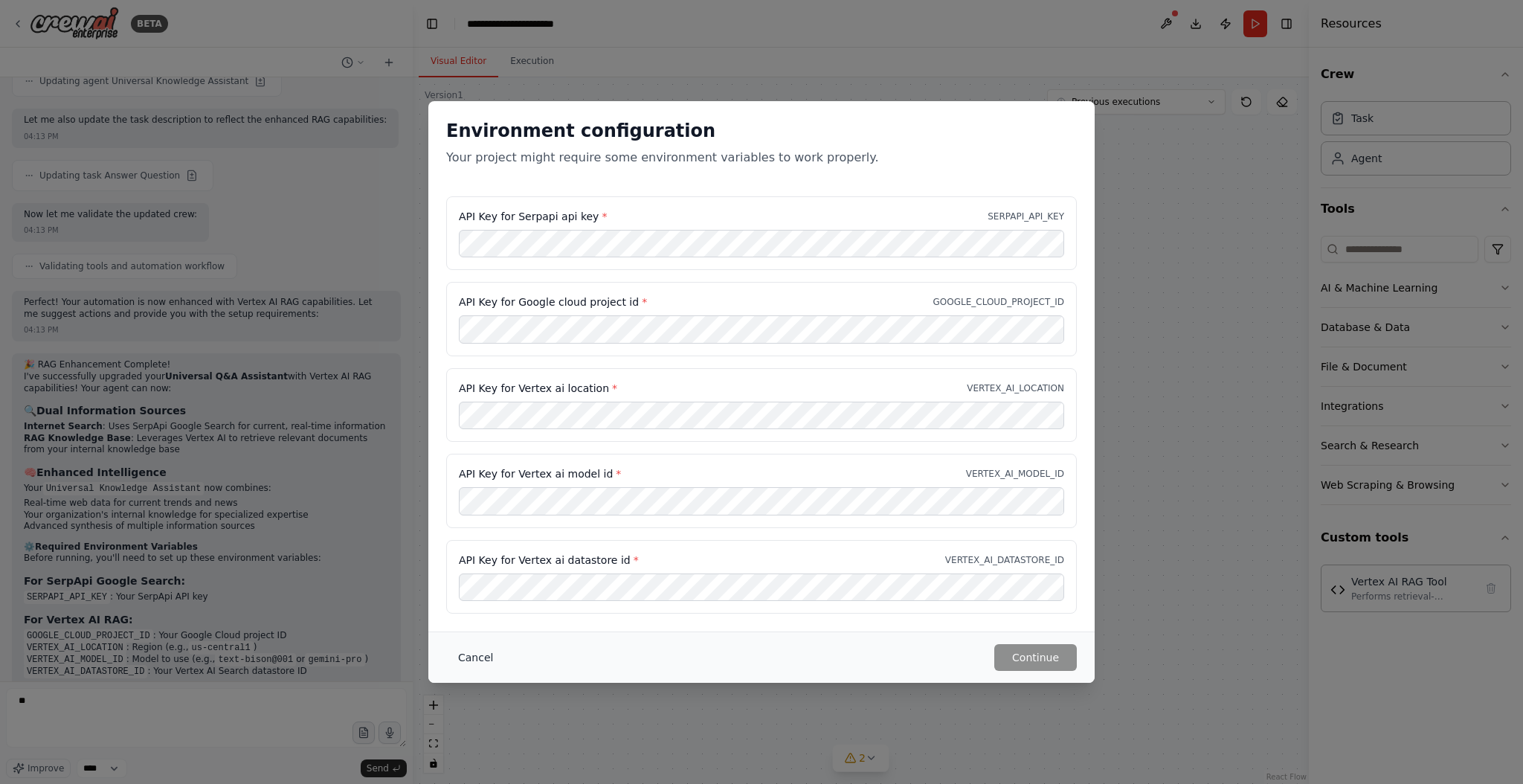
click at [459, 654] on button "Cancel" at bounding box center [476, 657] width 59 height 26
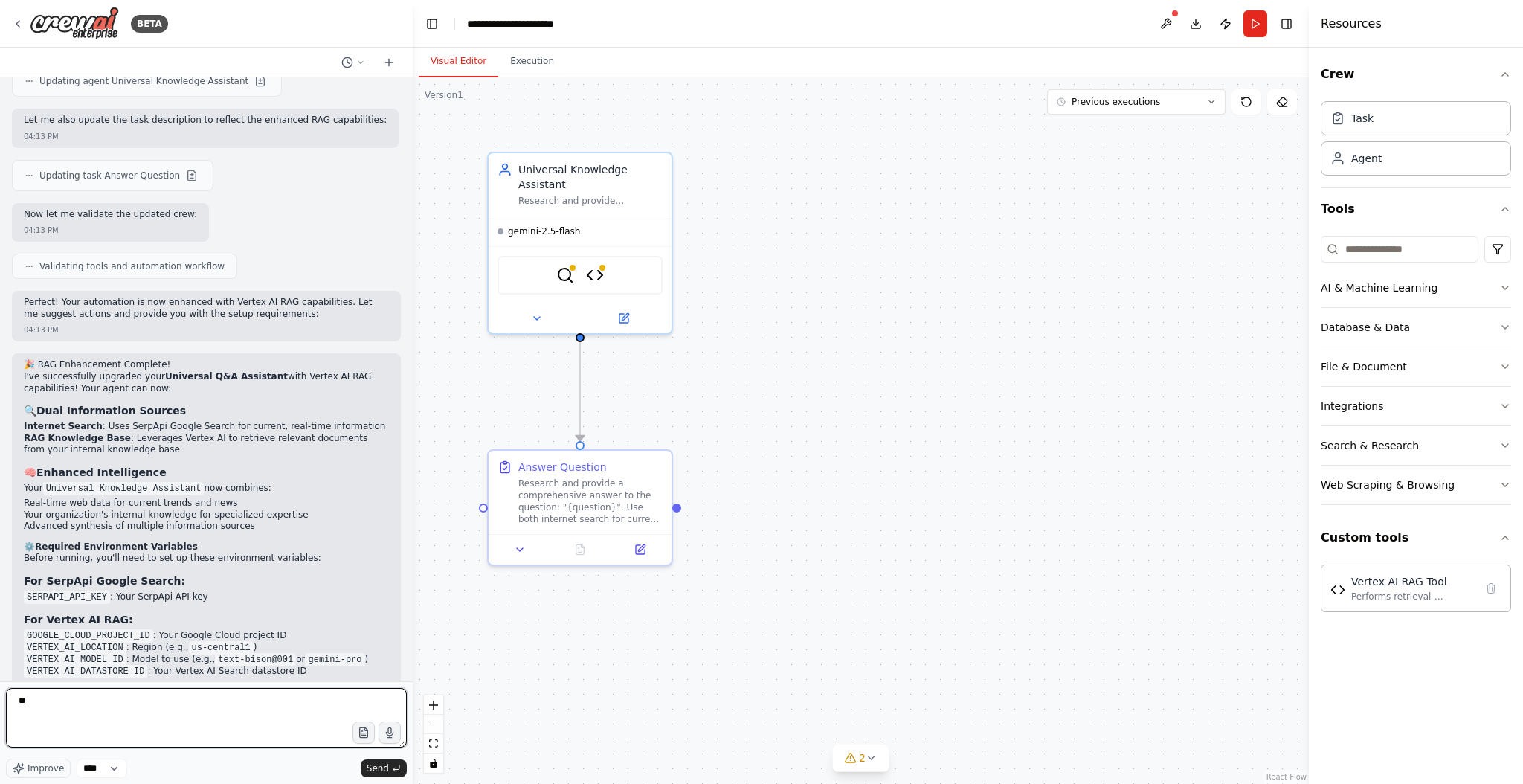
click at [52, 707] on textarea "**" at bounding box center [206, 717] width 401 height 60
type textarea "*"
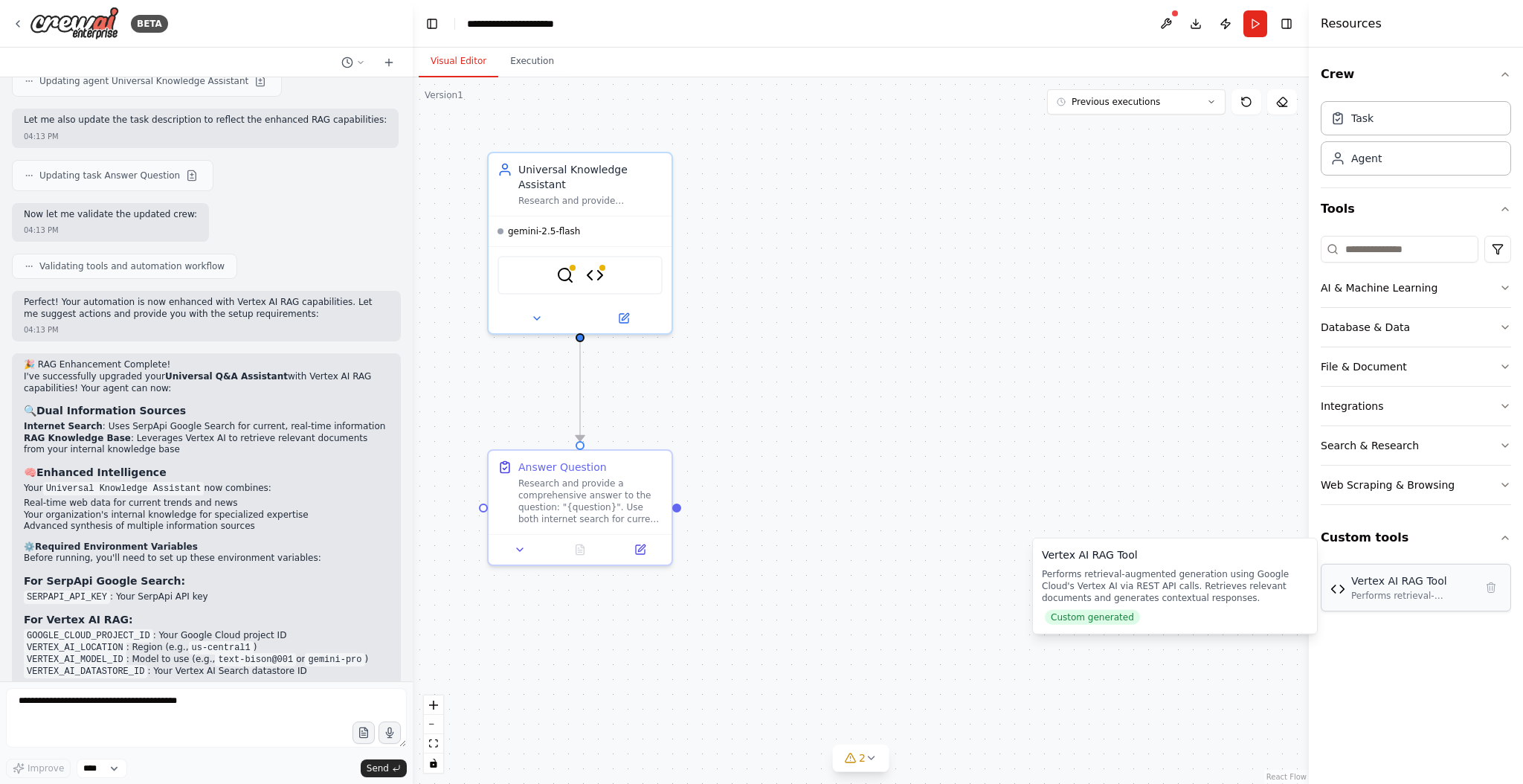
click at [1362, 593] on div "Performs retrieval-augmented generation using Google Cloud's Vertex AI via REST…" at bounding box center [1412, 595] width 123 height 12
click at [15, 25] on icon at bounding box center [18, 24] width 12 height 12
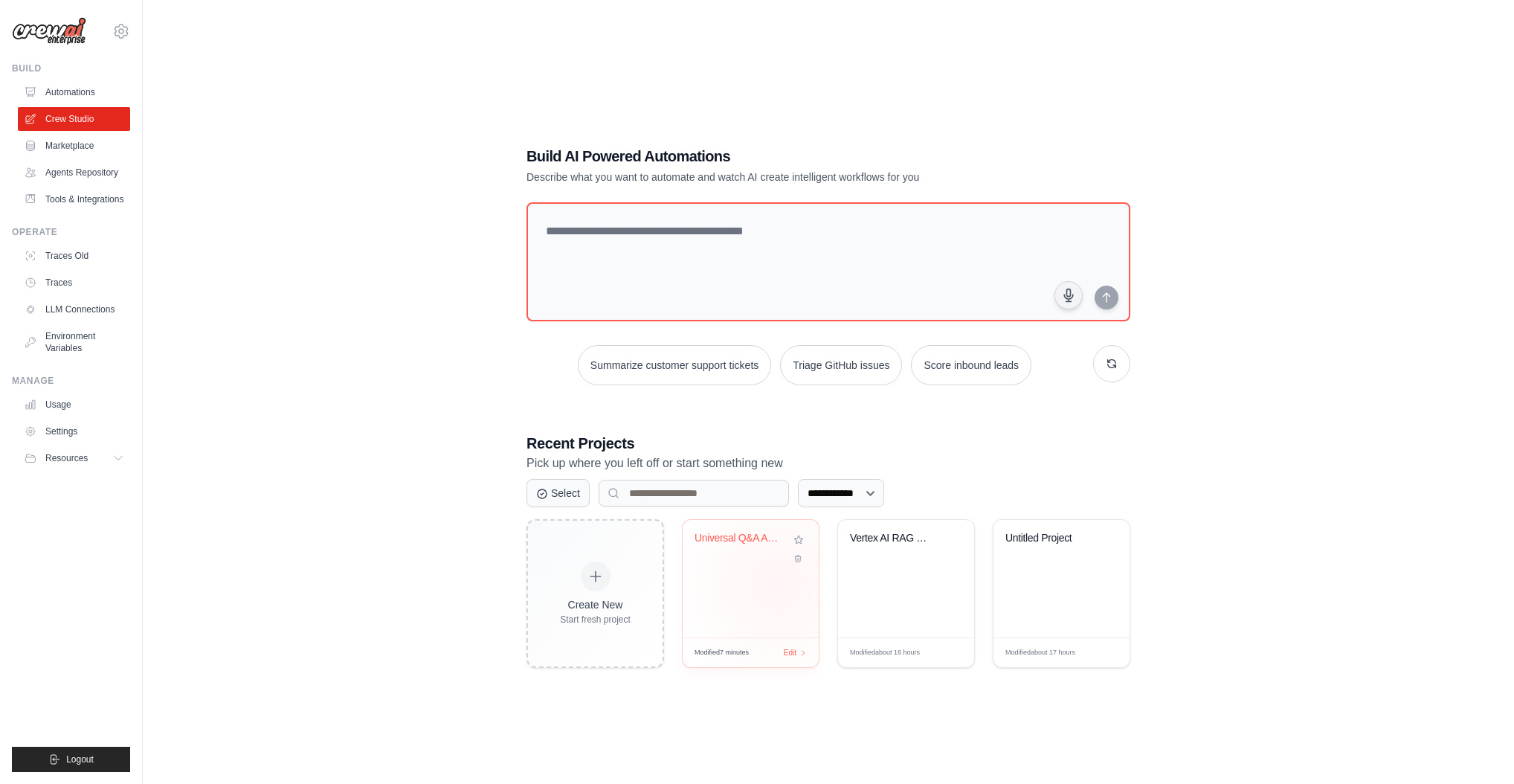
click at [778, 583] on div "Universal Q&A Assistant" at bounding box center [751, 578] width 136 height 117
click at [54, 96] on link "Automations" at bounding box center [75, 92] width 113 height 24
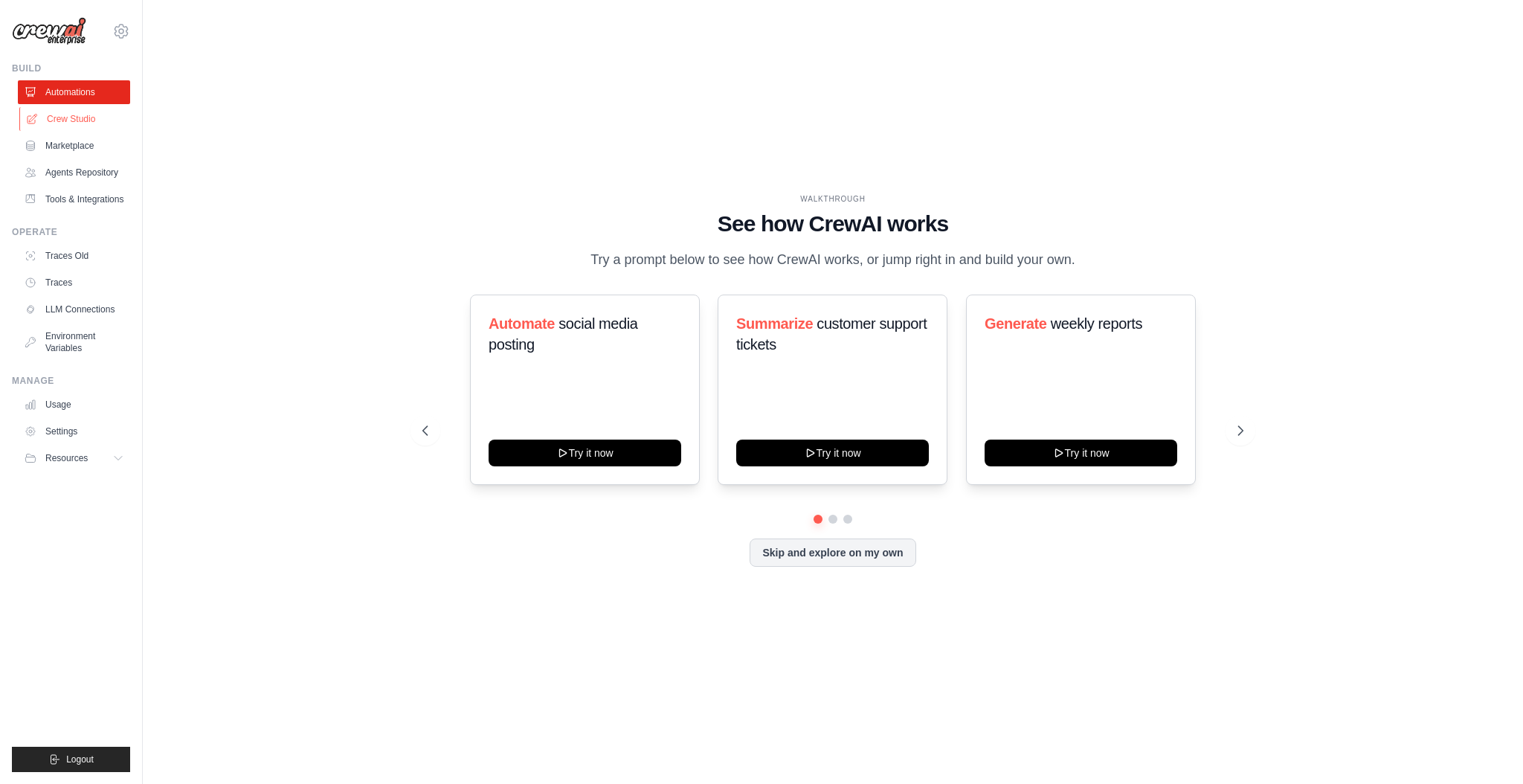
click at [64, 114] on link "Crew Studio" at bounding box center [75, 118] width 113 height 24
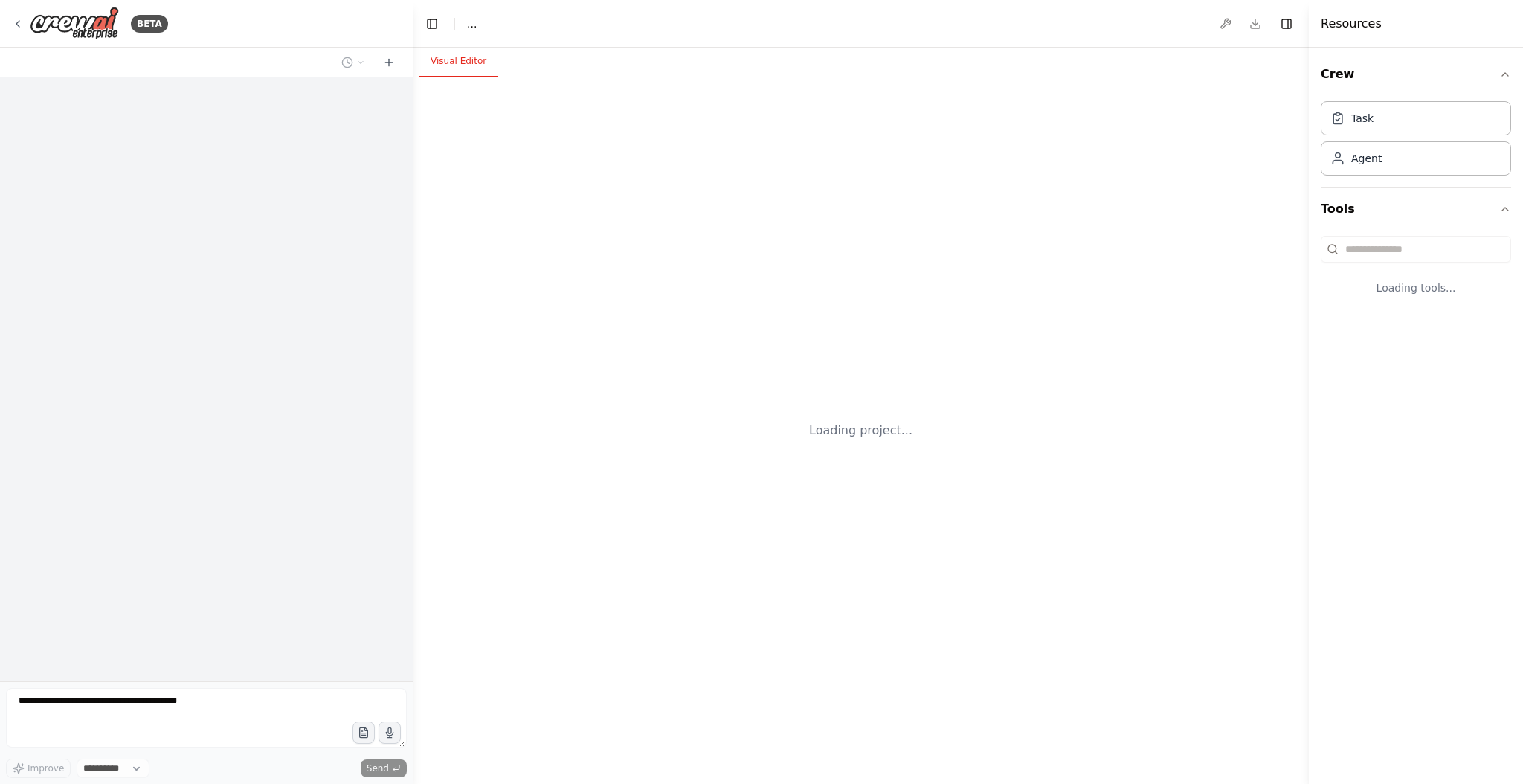
select select "****"
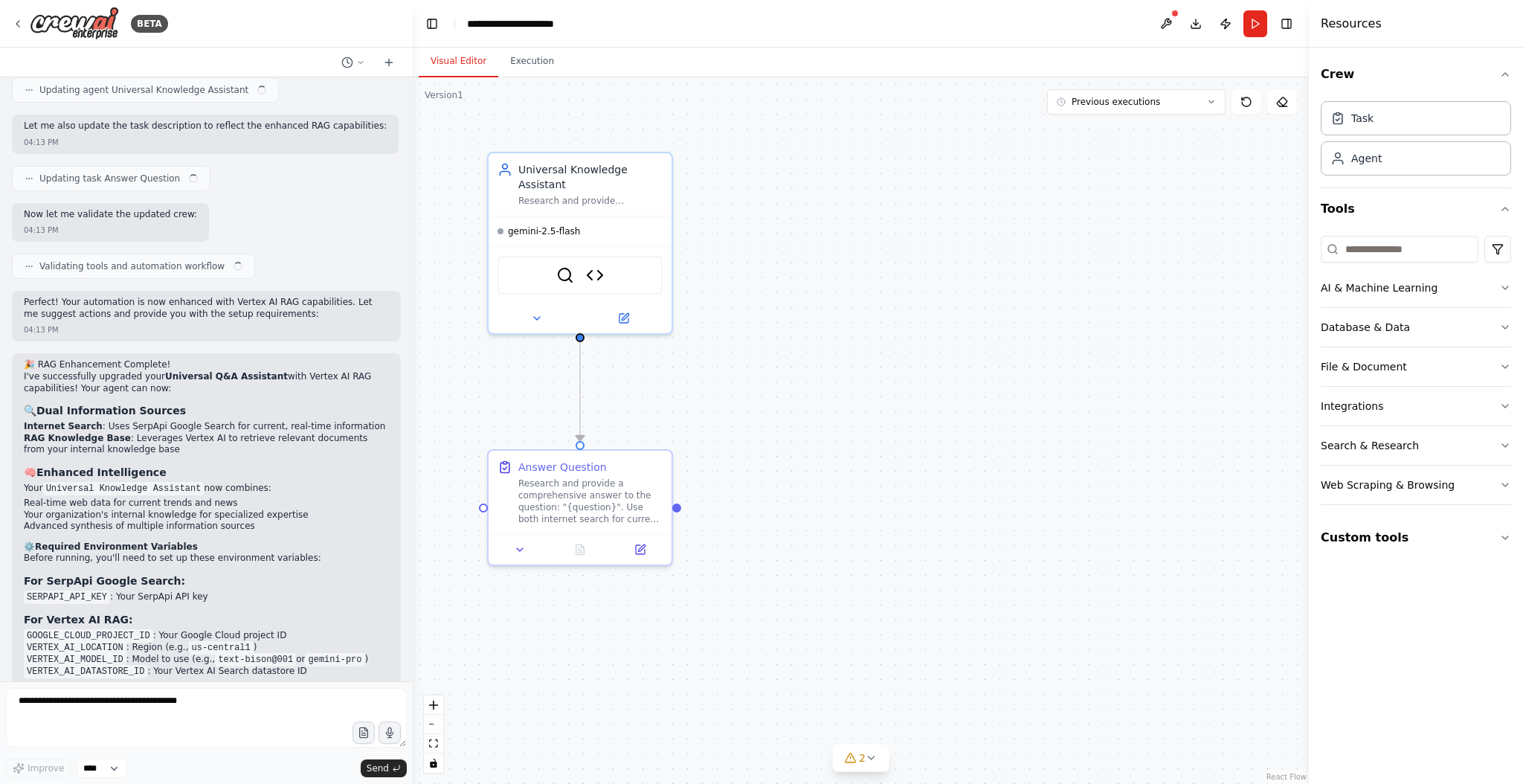
scroll to position [3937, 0]
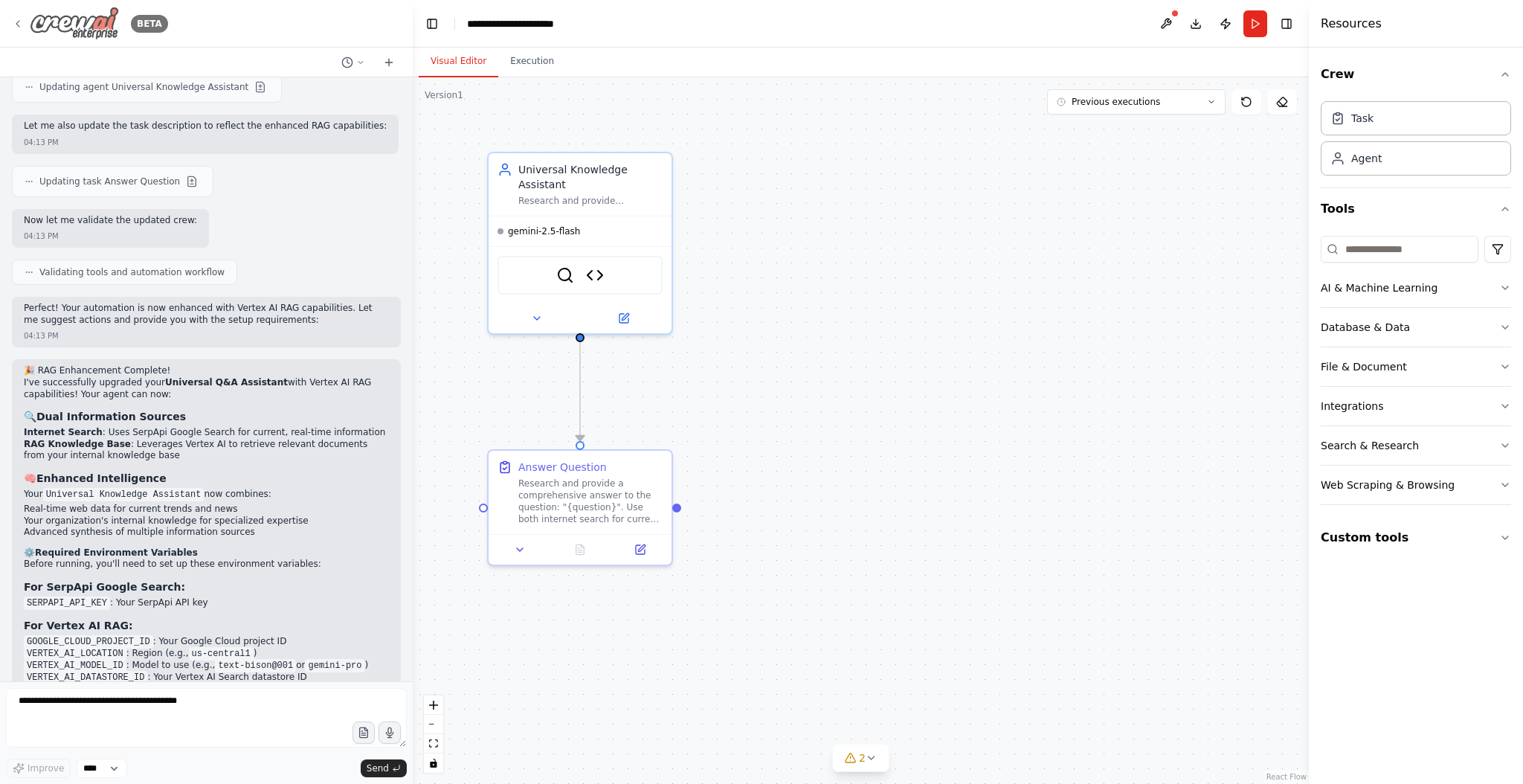
click at [19, 22] on icon at bounding box center [17, 24] width 3 height 6
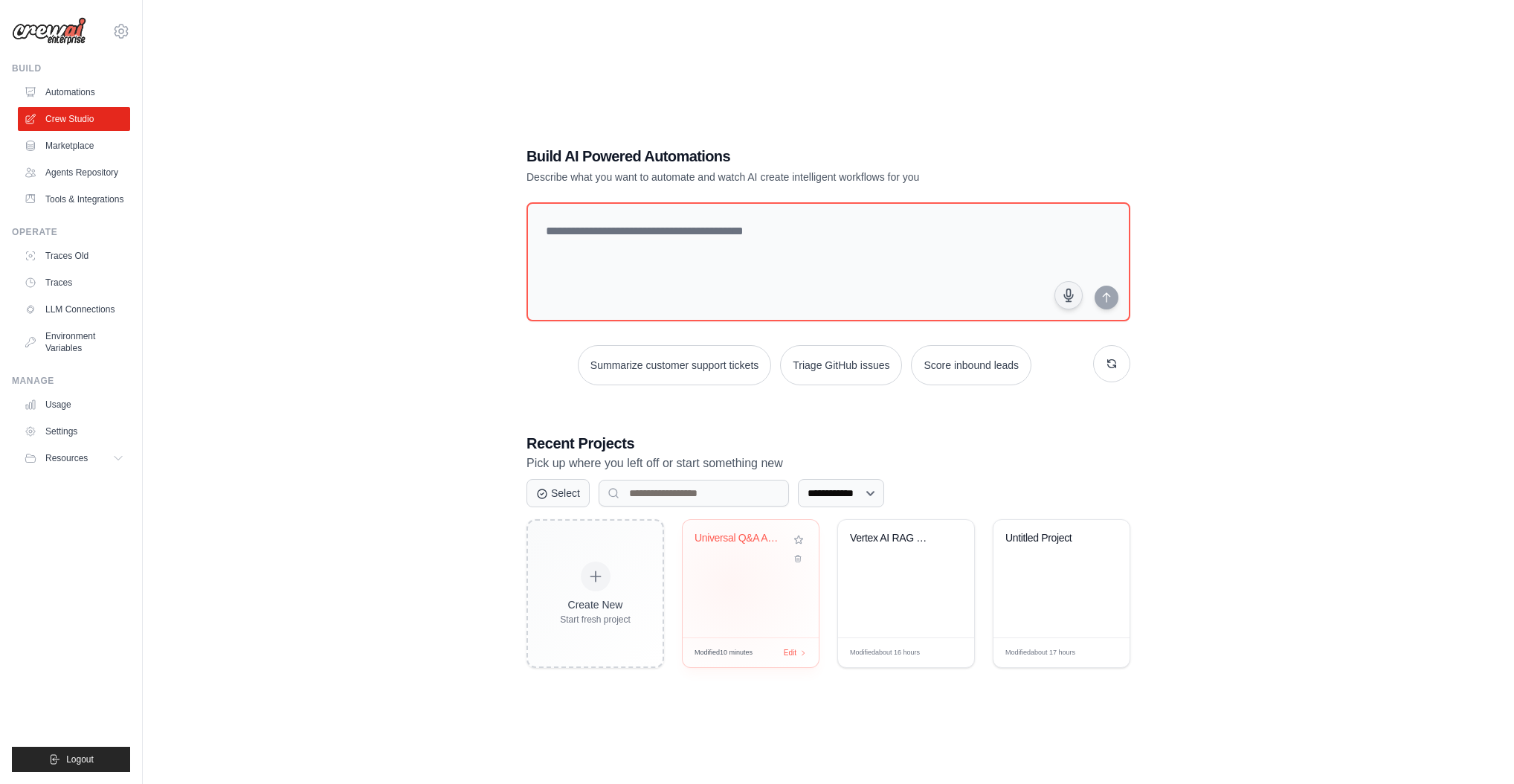
click at [732, 584] on div "Universal Q&A Assistant" at bounding box center [751, 578] width 136 height 117
click at [79, 340] on link "Environment Variables" at bounding box center [75, 342] width 113 height 36
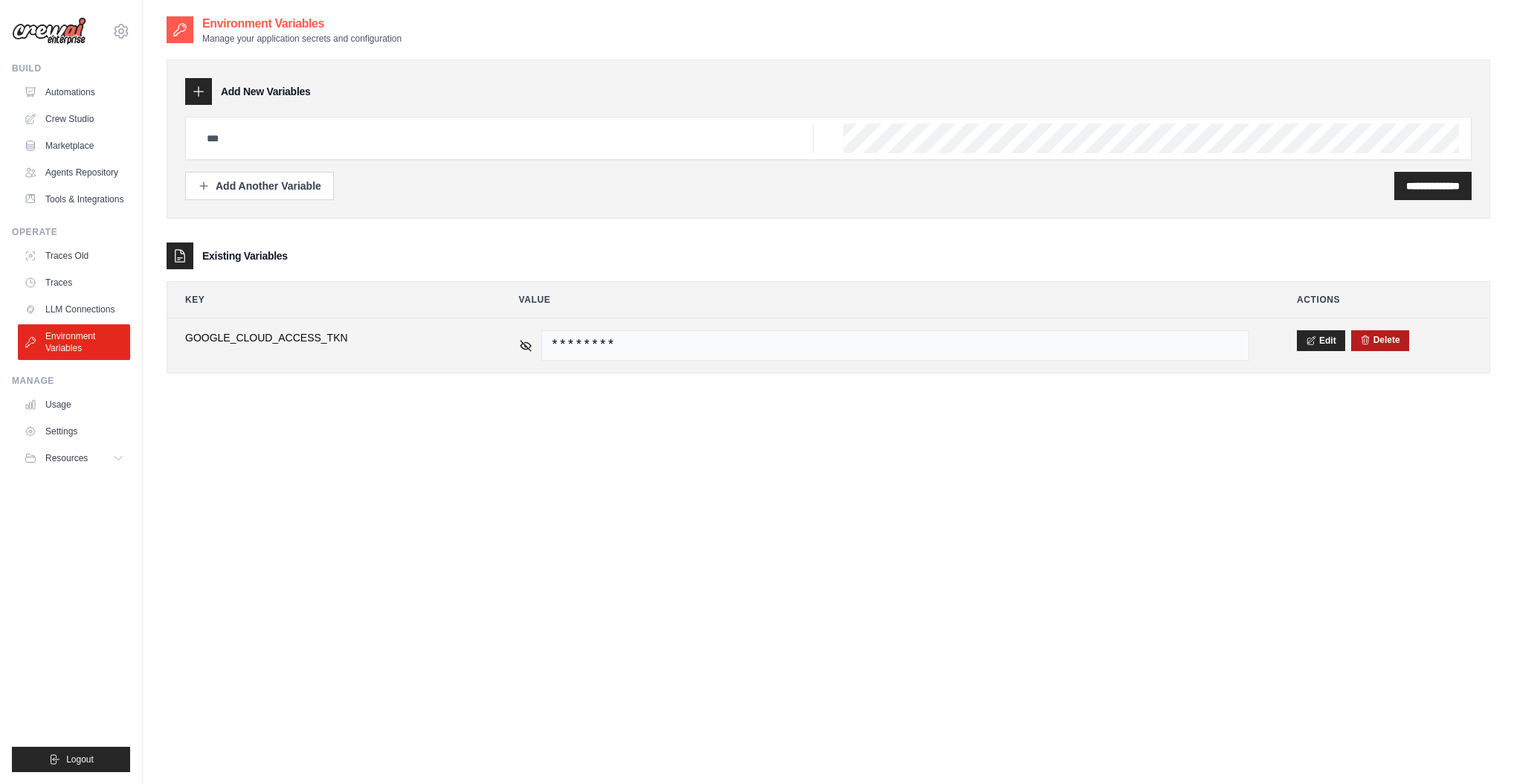
click at [1384, 340] on button "Delete" at bounding box center [1381, 340] width 40 height 12
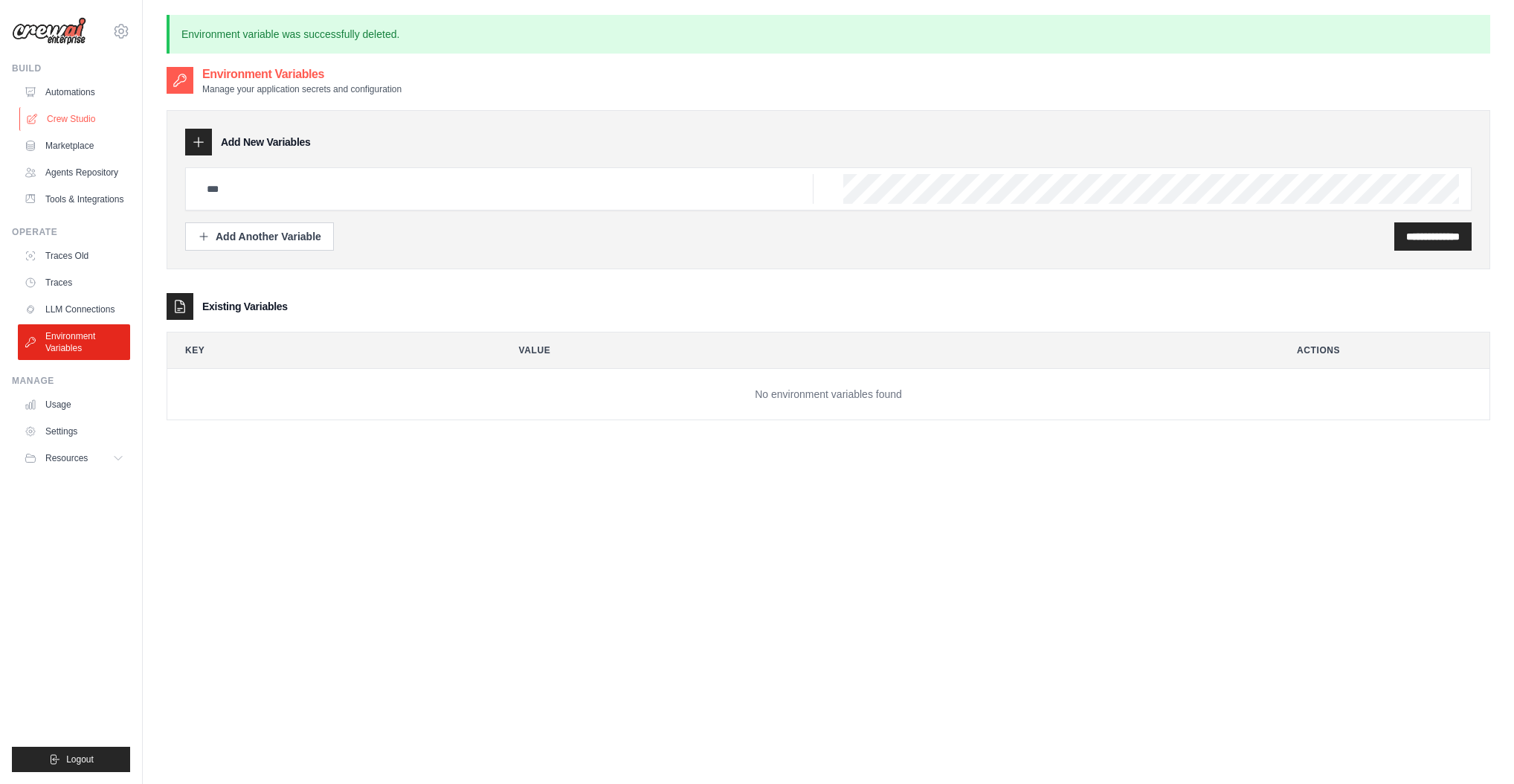
click at [61, 110] on link "Crew Studio" at bounding box center [75, 118] width 113 height 24
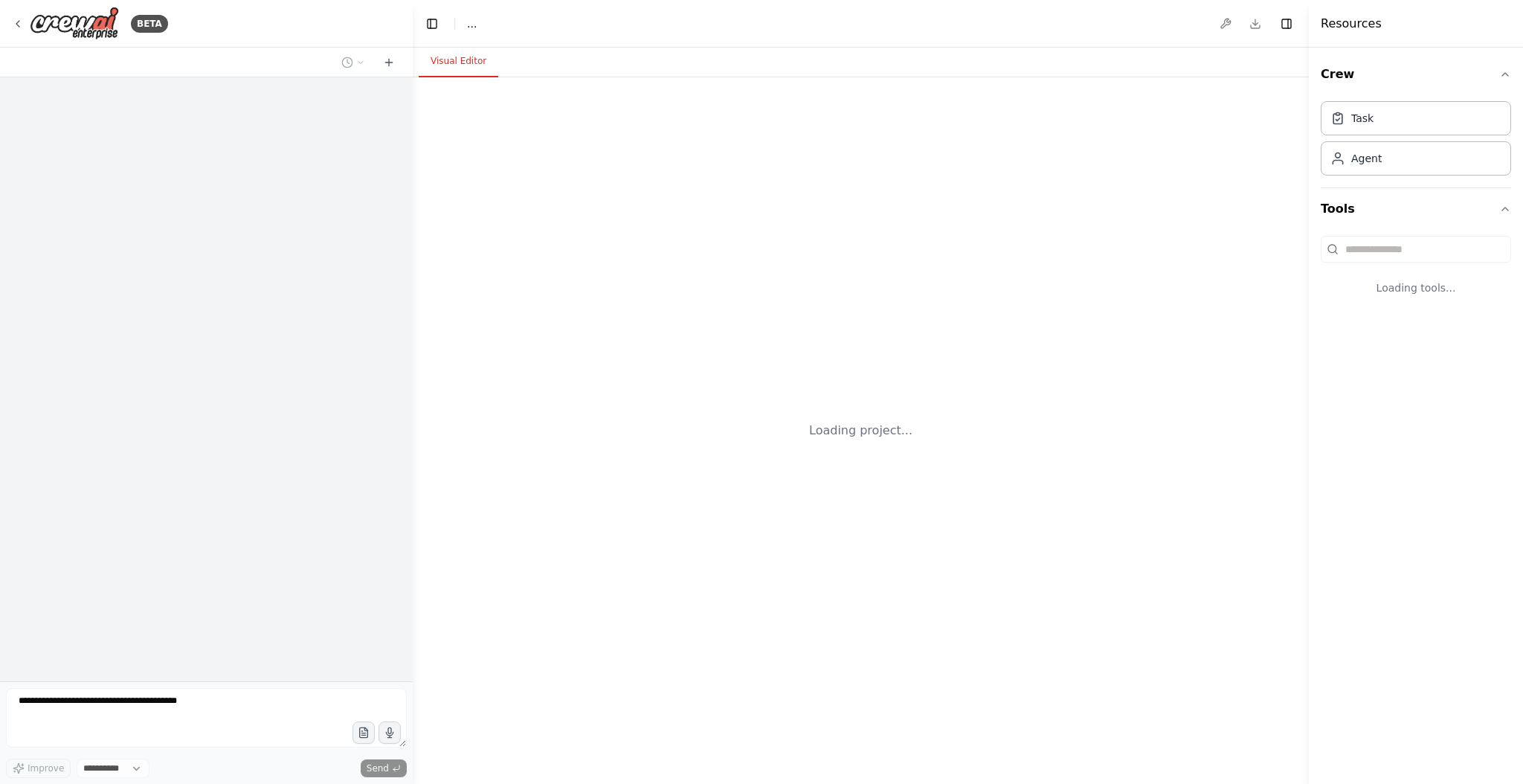
select select "****"
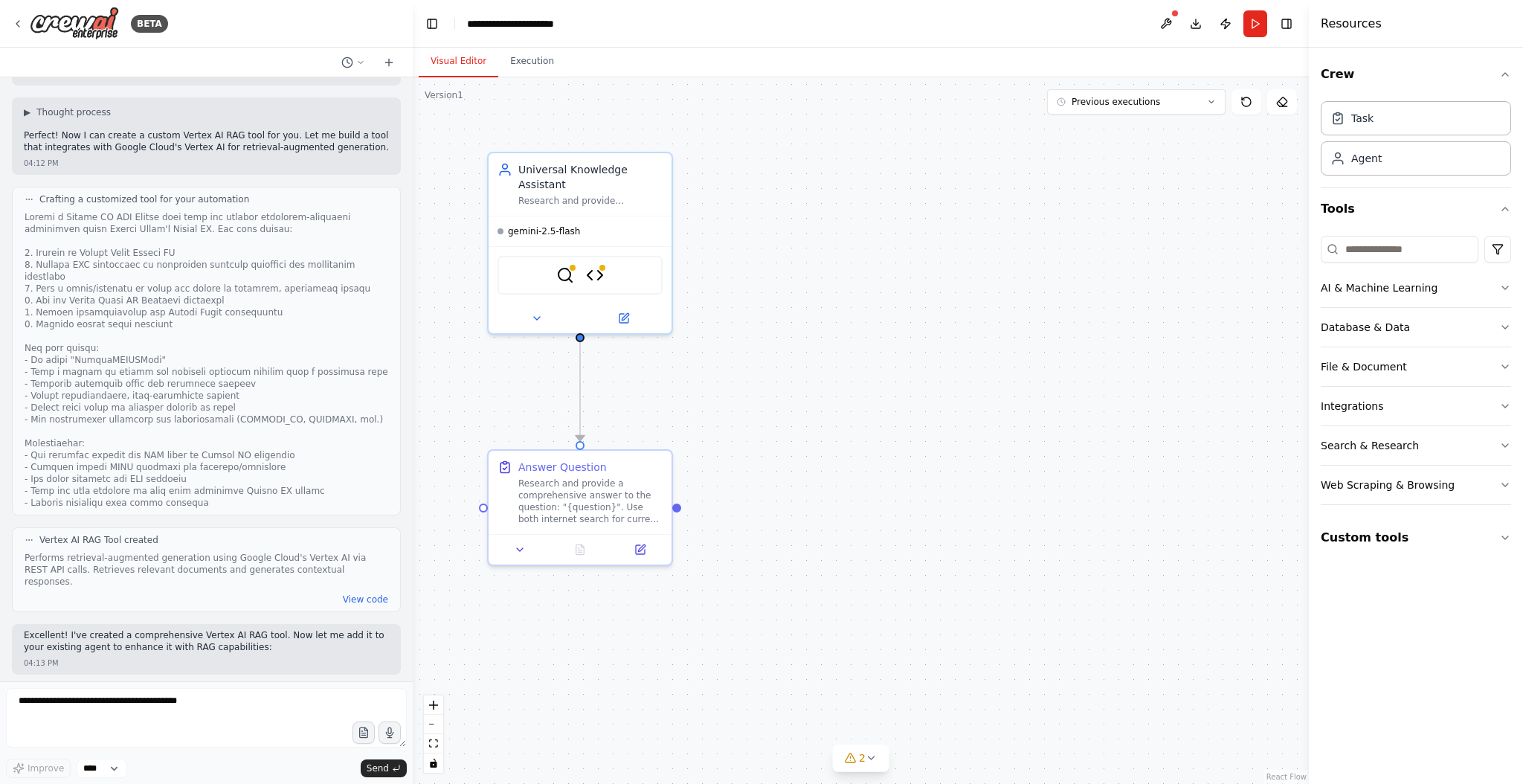
scroll to position [3246, 0]
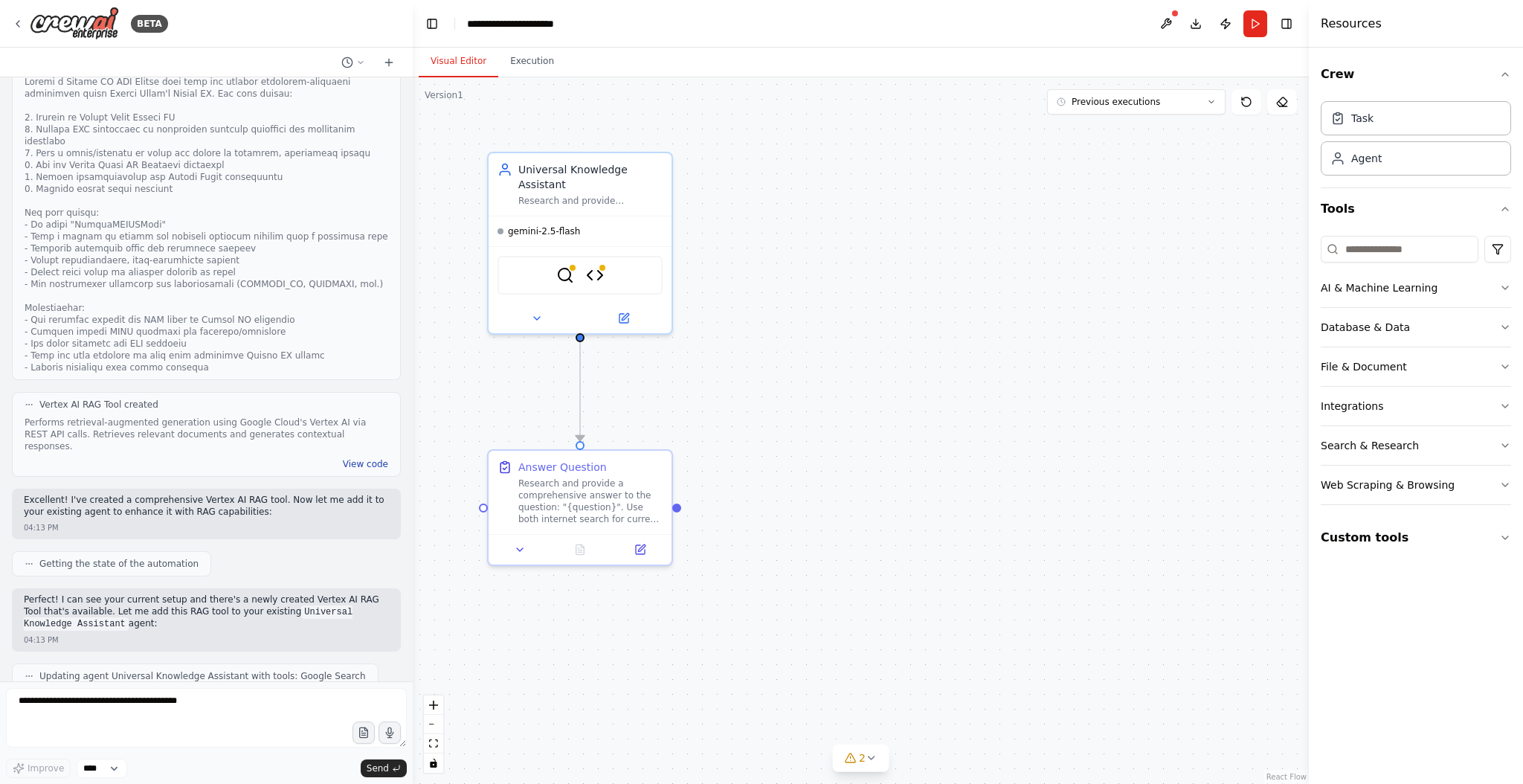
click at [358, 458] on button "View code" at bounding box center [365, 463] width 45 height 12
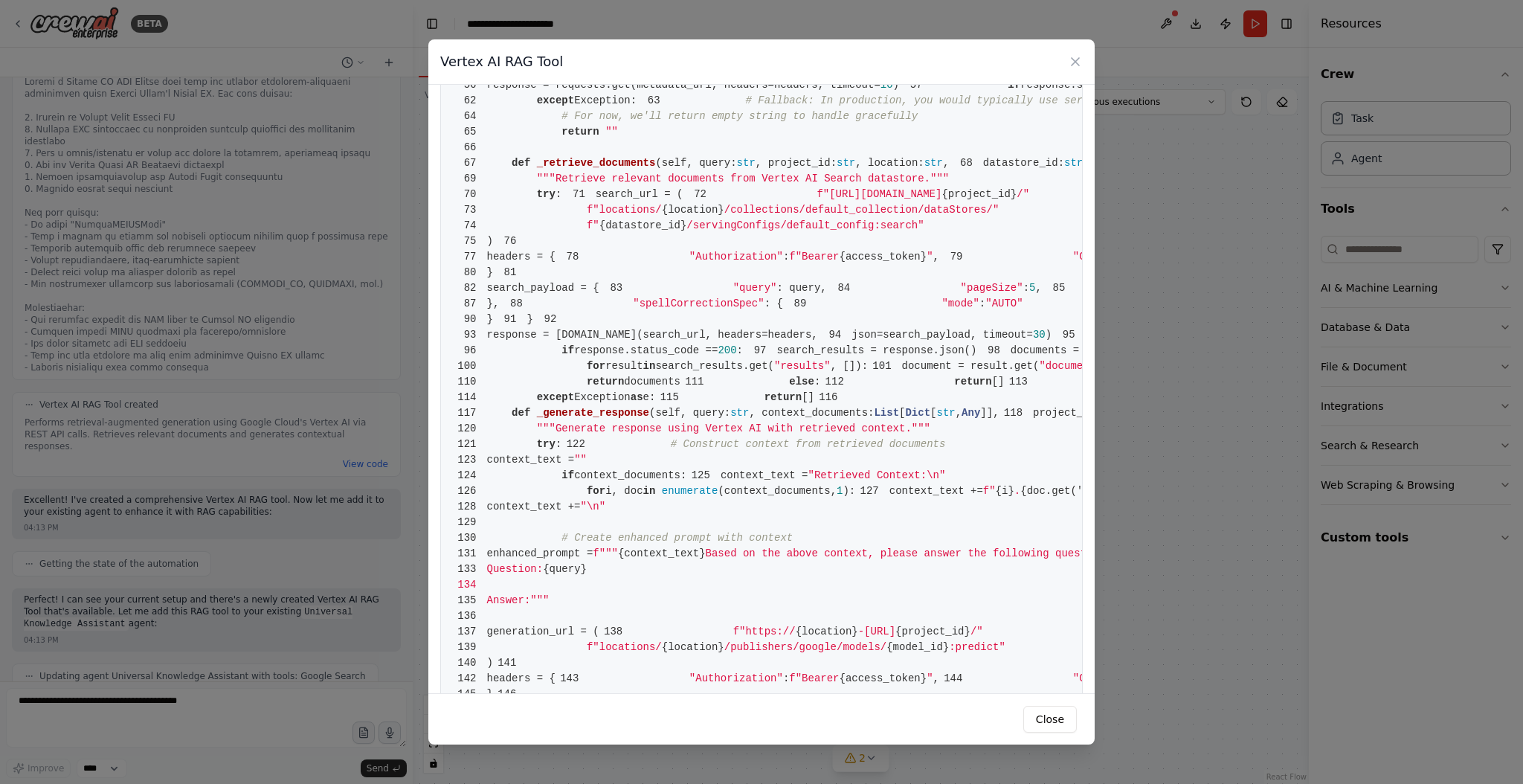
scroll to position [372, 0]
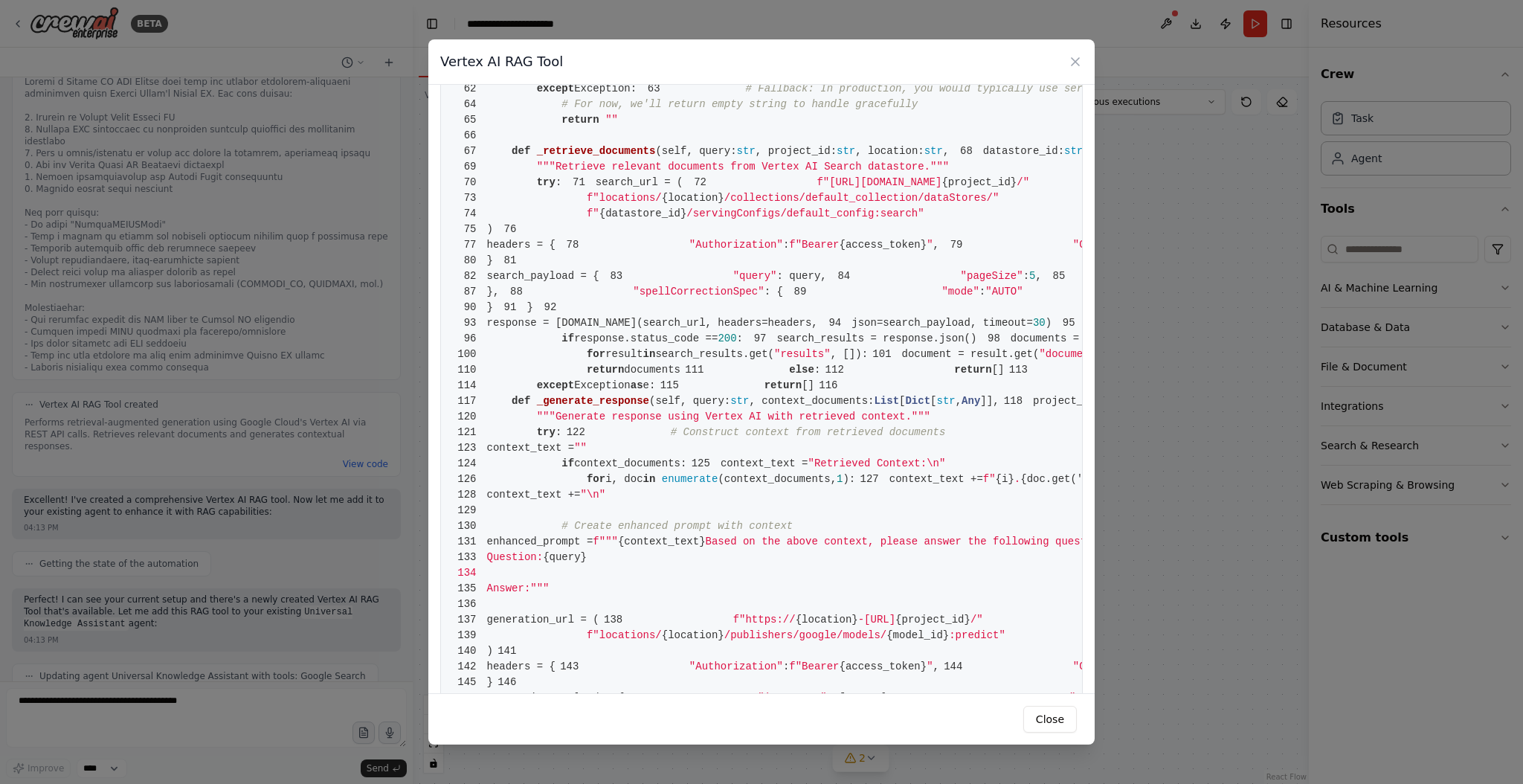
drag, startPoint x: 575, startPoint y: 252, endPoint x: 726, endPoint y: 243, distance: 151.3
click at [726, 243] on pre "1 from [DOMAIN_NAME] import BaseTool 2 from pydantic import BaseModel, Field 3 …" at bounding box center [761, 510] width 642 height 1571
click at [1076, 61] on icon at bounding box center [1076, 61] width 8 height 8
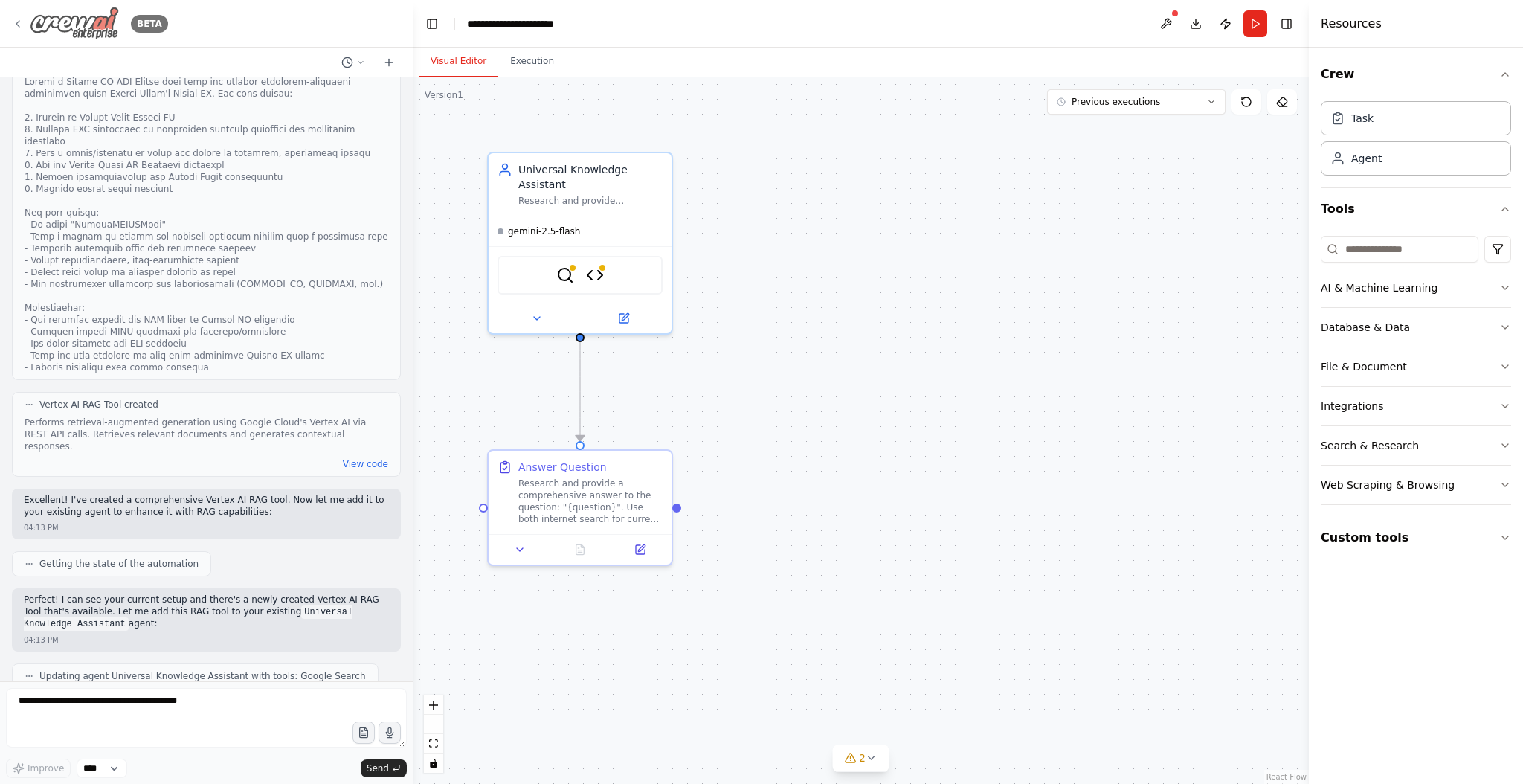
click at [18, 26] on icon at bounding box center [17, 24] width 3 height 6
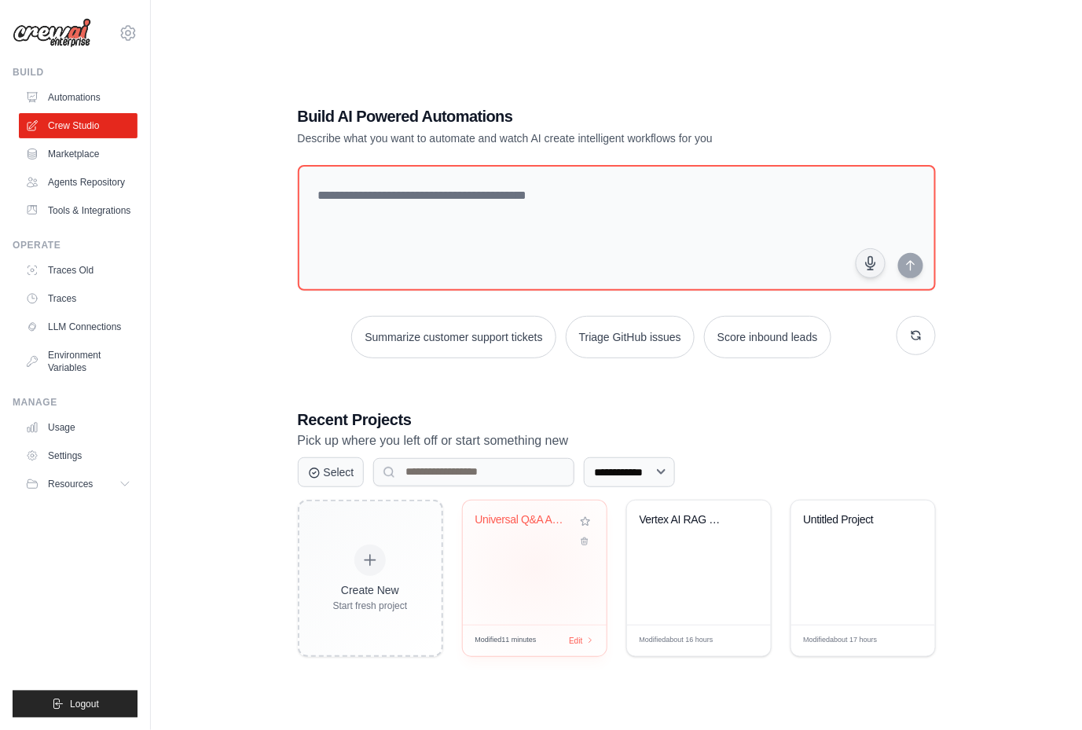
click at [535, 566] on div "Universal Q&A Assistant" at bounding box center [535, 563] width 144 height 124
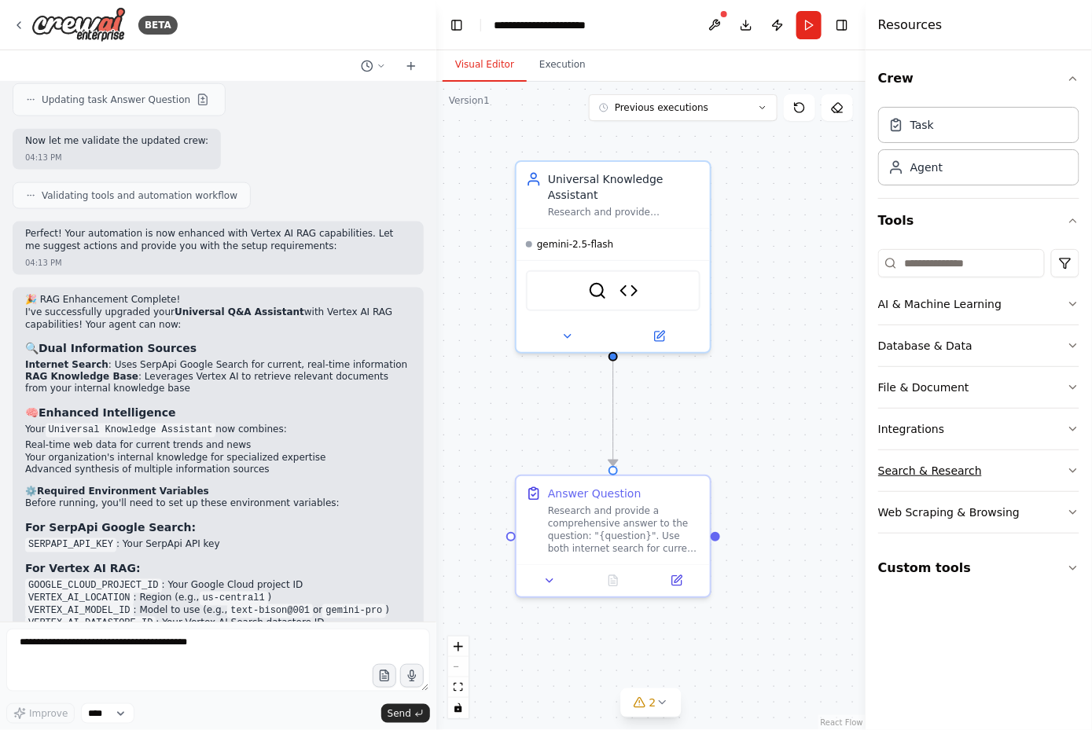
scroll to position [4268, 0]
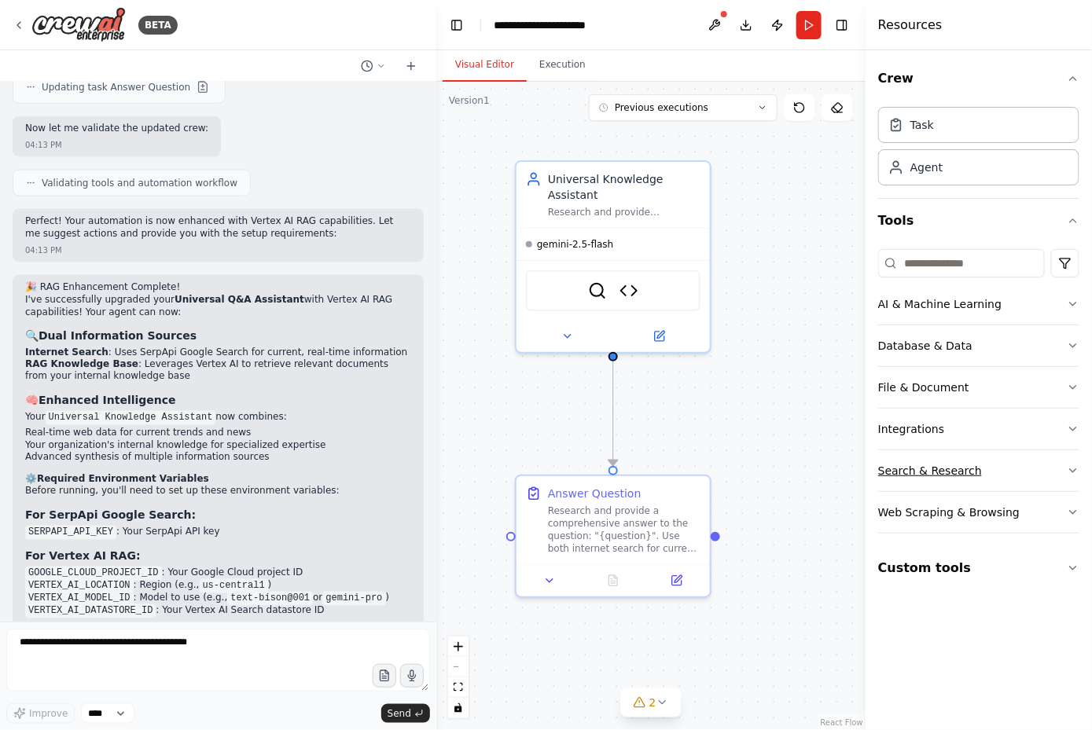
click at [1070, 472] on icon "button" at bounding box center [1073, 471] width 13 height 13
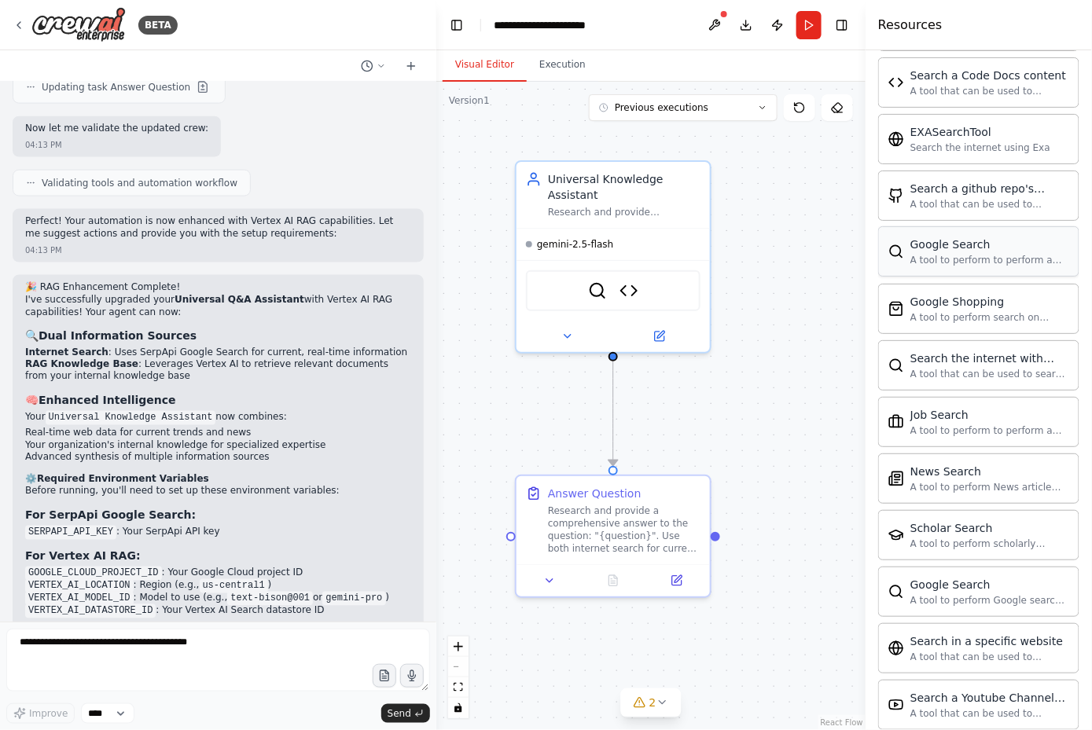
scroll to position [279, 0]
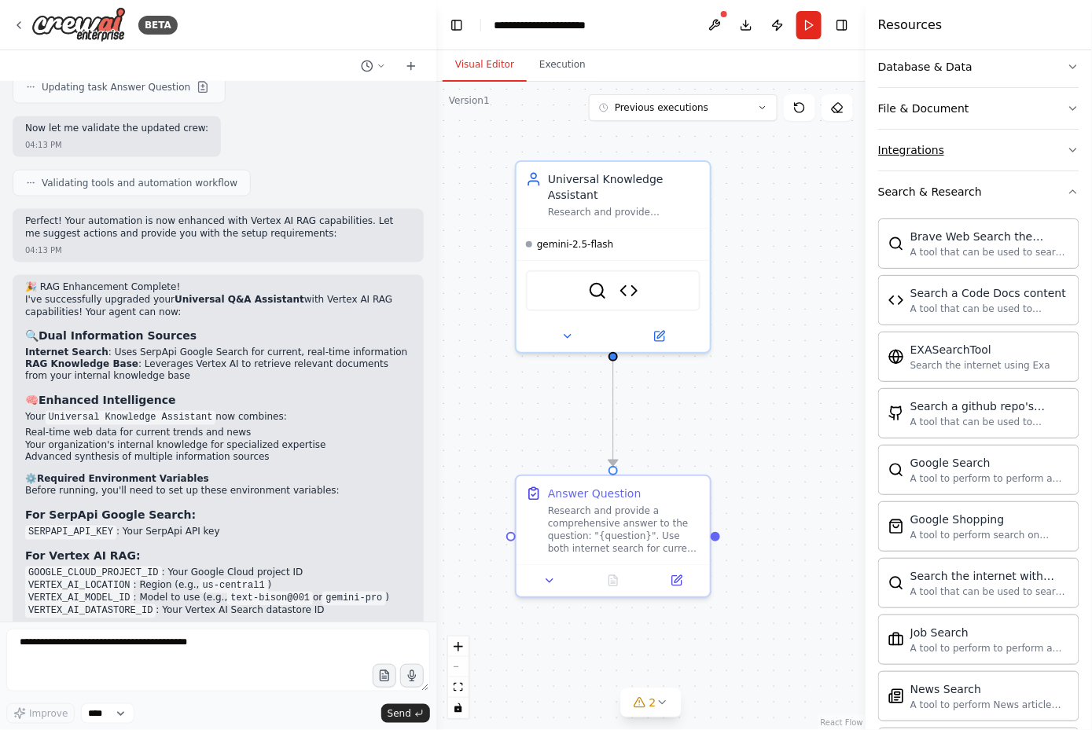
click at [1056, 149] on button "Integrations" at bounding box center [978, 150] width 201 height 41
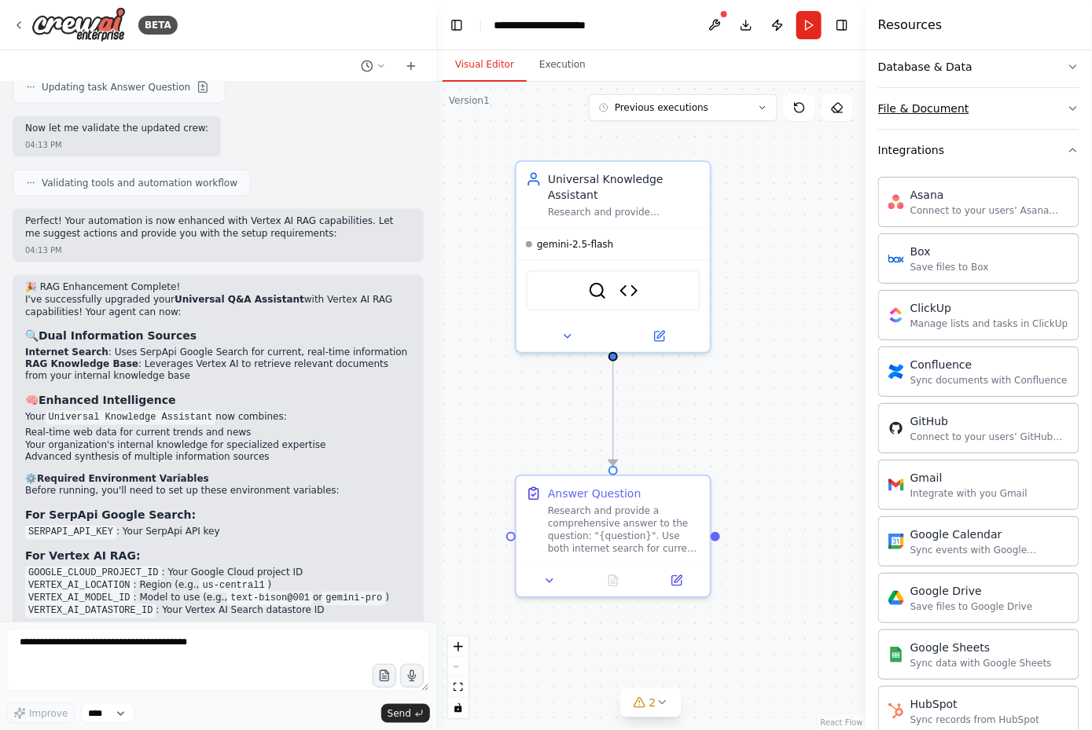
click at [1009, 108] on button "File & Document" at bounding box center [978, 108] width 201 height 41
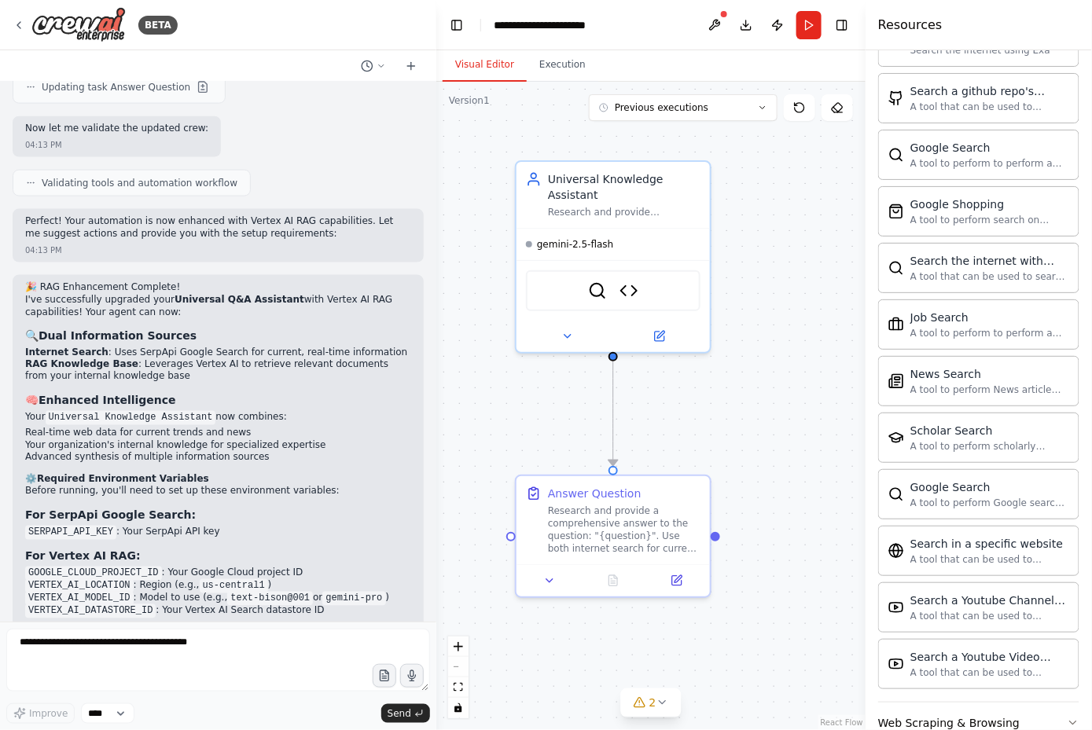
scroll to position [2384, 0]
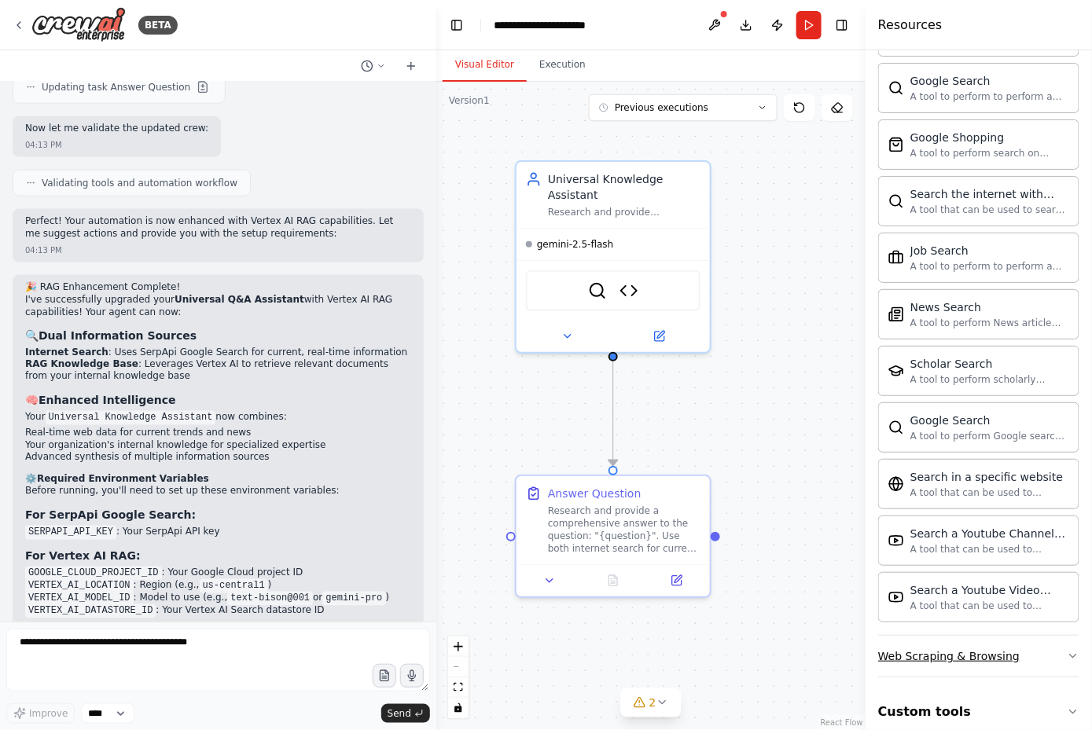
click at [972, 649] on div "Web Scraping & Browsing" at bounding box center [948, 657] width 141 height 16
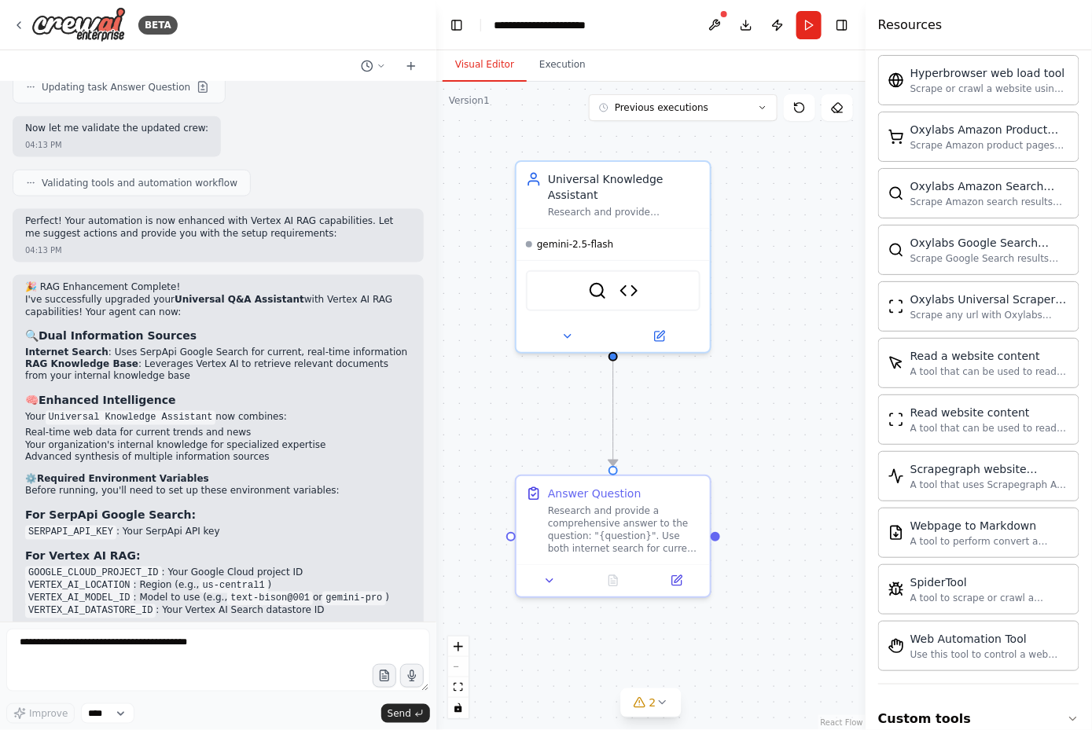
scroll to position [3241, 0]
click at [982, 645] on div "Use this tool to control a web browser and interact with websites using natural…" at bounding box center [989, 651] width 159 height 13
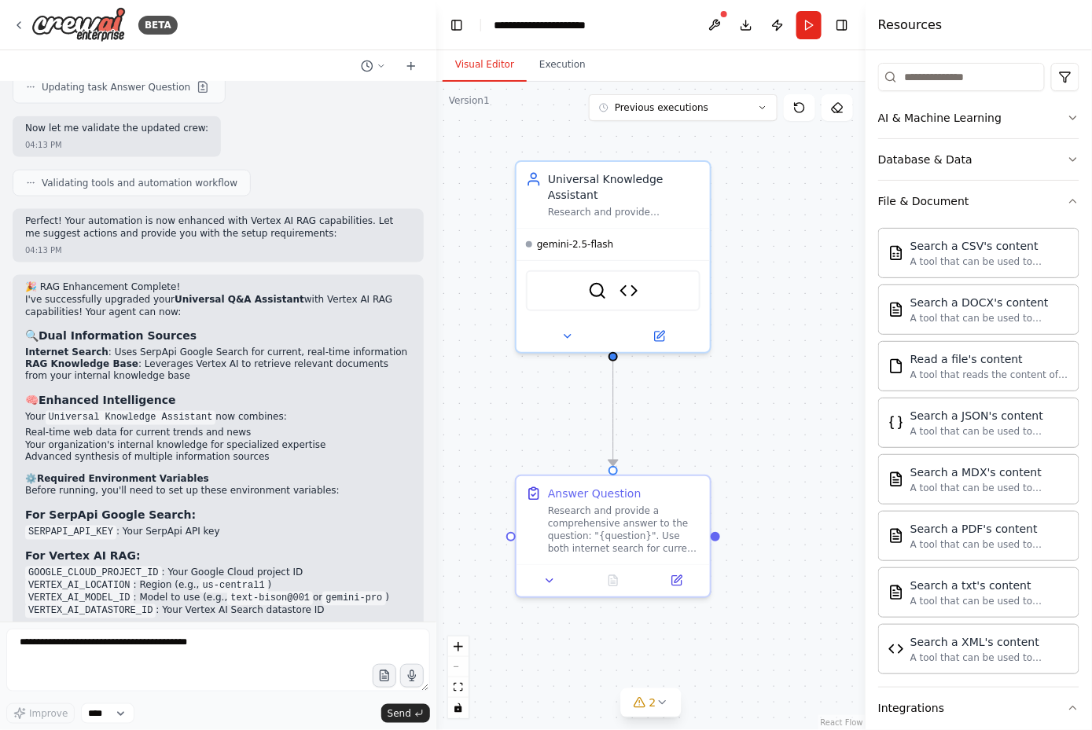
scroll to position [0, 0]
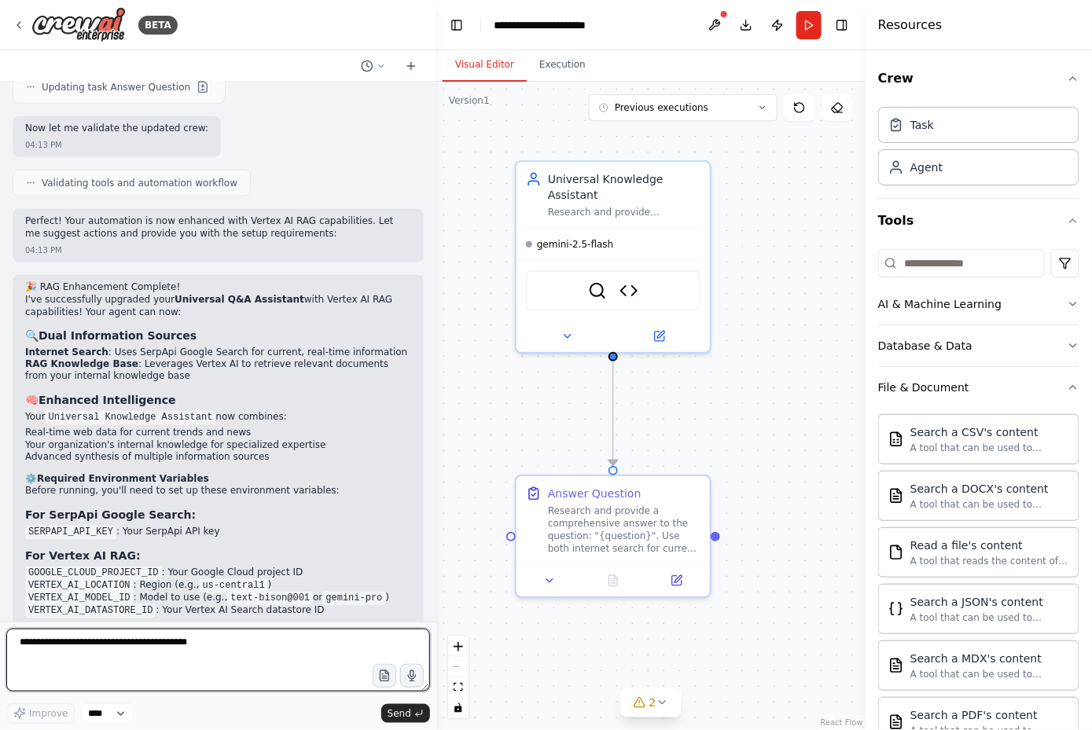
click at [94, 649] on textarea at bounding box center [218, 660] width 424 height 63
